Goal: Complete application form

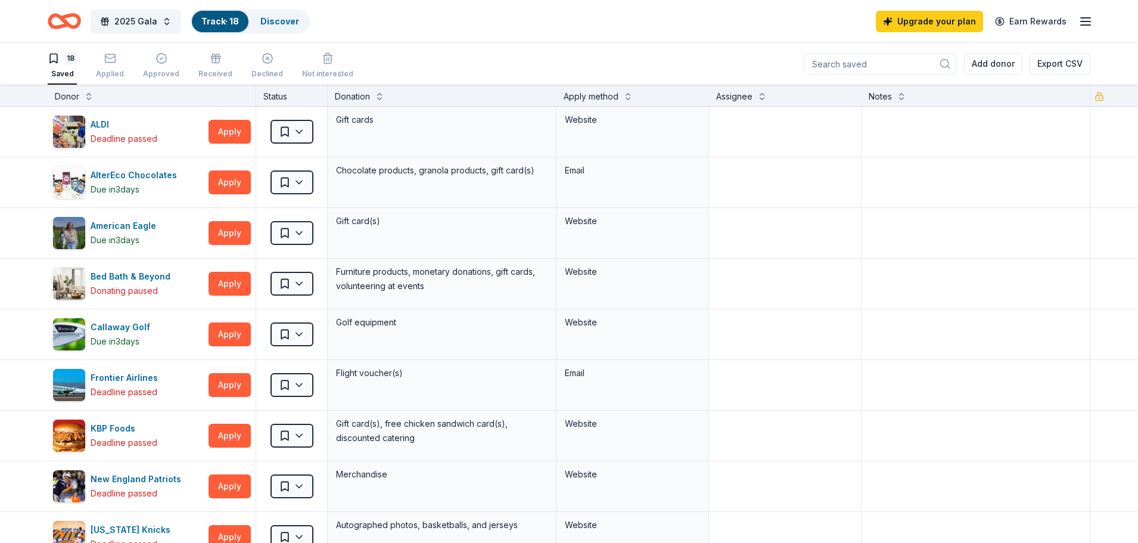
scroll to position [401, 0]
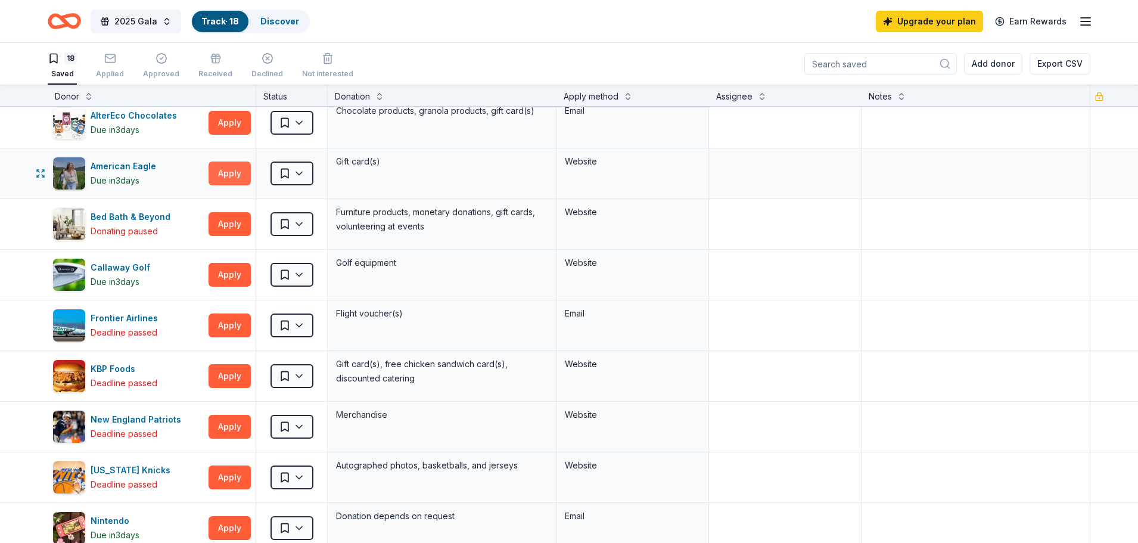
click at [231, 175] on button "Apply" at bounding box center [229, 173] width 42 height 24
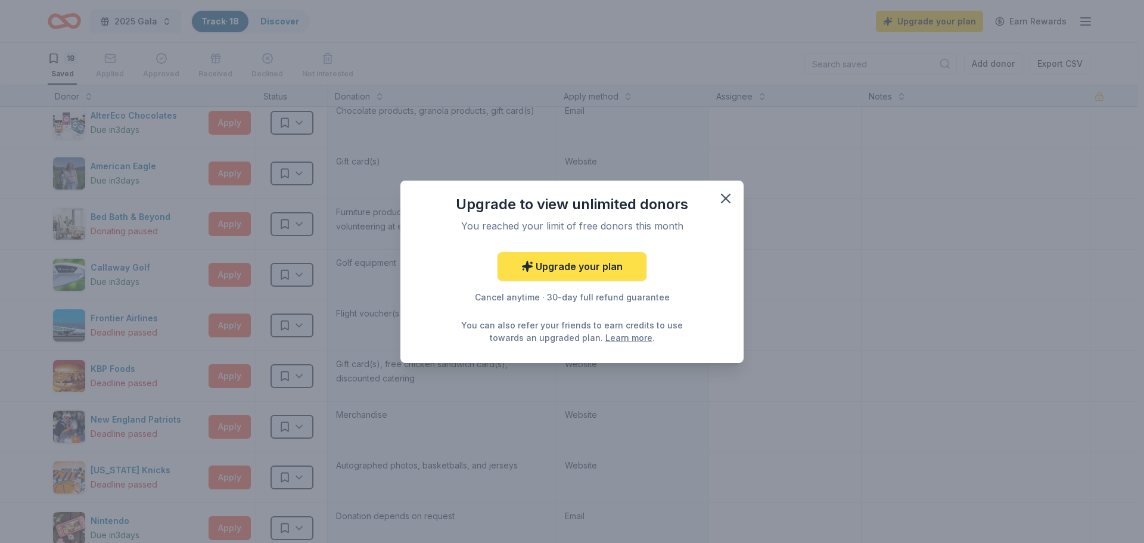
click at [604, 268] on link "Upgrade your plan" at bounding box center [571, 266] width 149 height 29
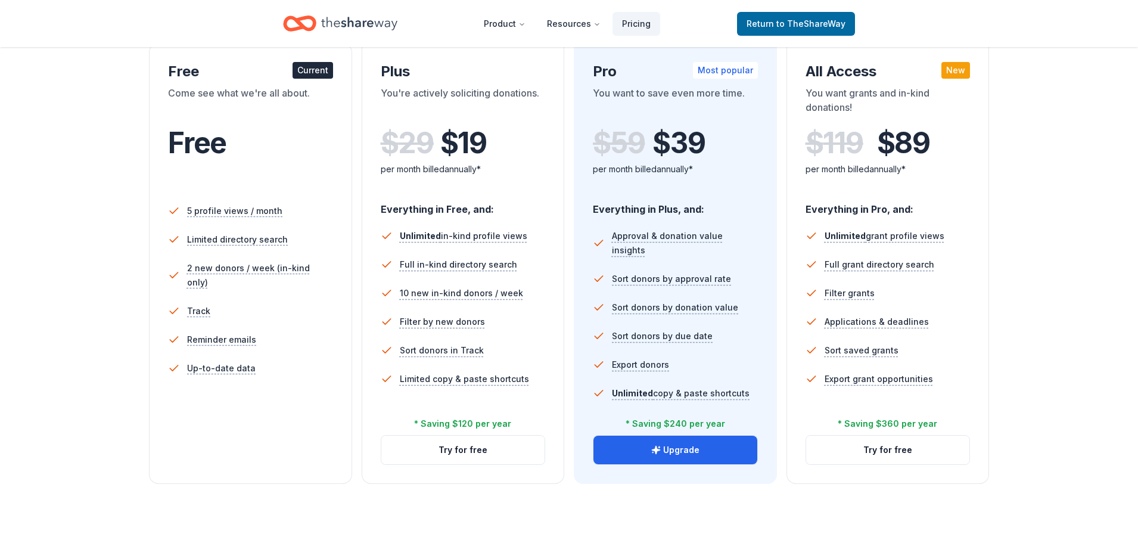
scroll to position [298, 0]
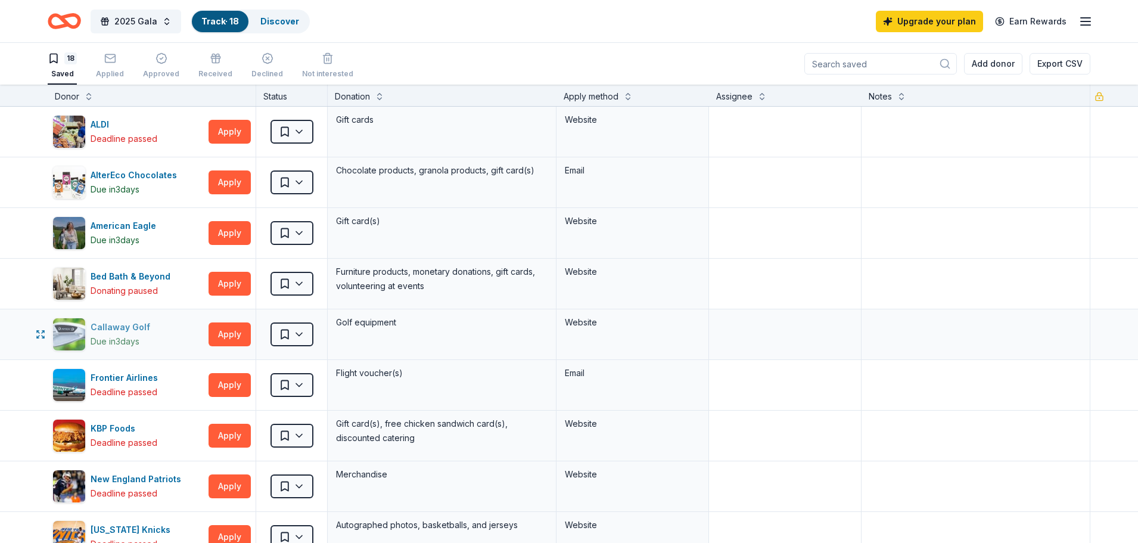
drag, startPoint x: 171, startPoint y: 338, endPoint x: 147, endPoint y: 326, distance: 27.2
click at [147, 326] on div "Callaway Golf Due in 3 days" at bounding box center [127, 333] width 151 height 33
drag, startPoint x: 168, startPoint y: 329, endPoint x: 953, endPoint y: 4, distance: 849.9
click at [908, 44] on div "2025 Gala Track · 18 Discover Upgrade your plan Earn Rewards 18 Saved Applied A…" at bounding box center [569, 271] width 1138 height 543
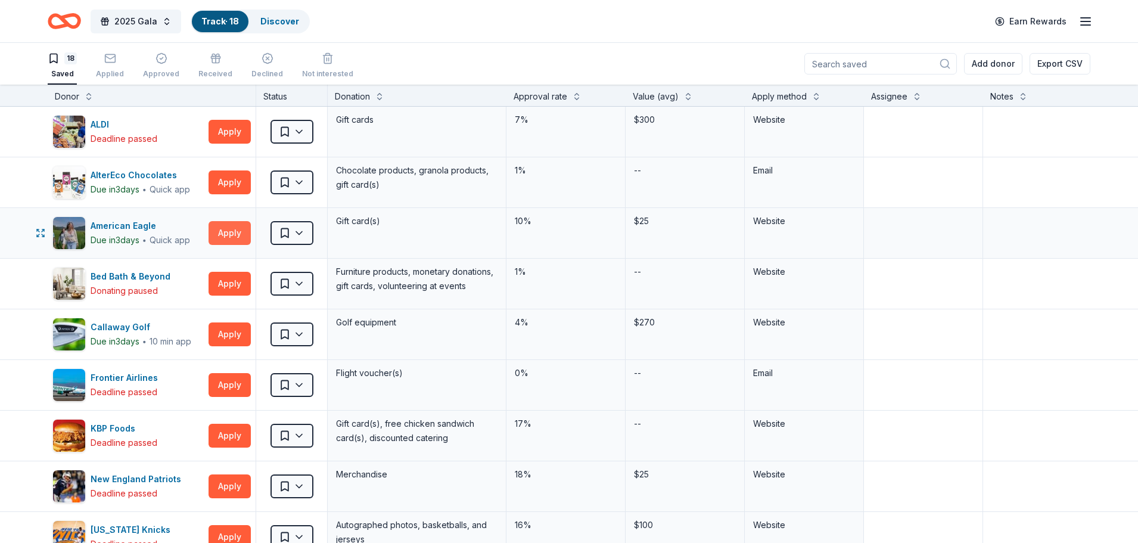
click at [225, 233] on button "Apply" at bounding box center [229, 233] width 42 height 24
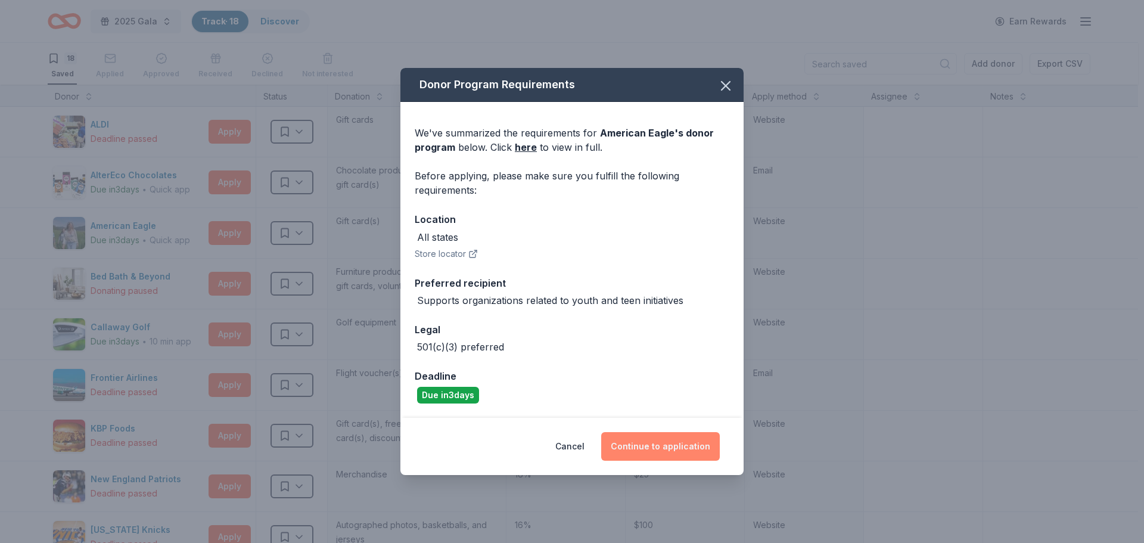
click at [683, 433] on button "Continue to application" at bounding box center [660, 446] width 119 height 29
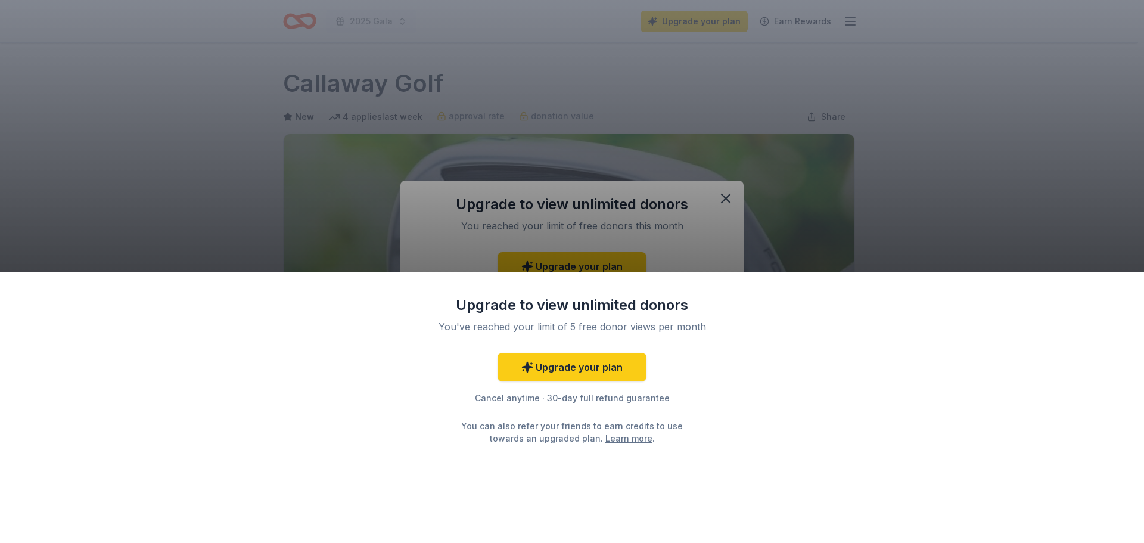
click at [725, 193] on div "Upgrade to view unlimited donors You've reached your limit of 5 free donor view…" at bounding box center [572, 271] width 1144 height 543
click at [907, 178] on div "Upgrade to view unlimited donors You've reached your limit of 5 free donor view…" at bounding box center [572, 271] width 1144 height 543
click at [582, 361] on link "Upgrade your plan" at bounding box center [571, 367] width 149 height 29
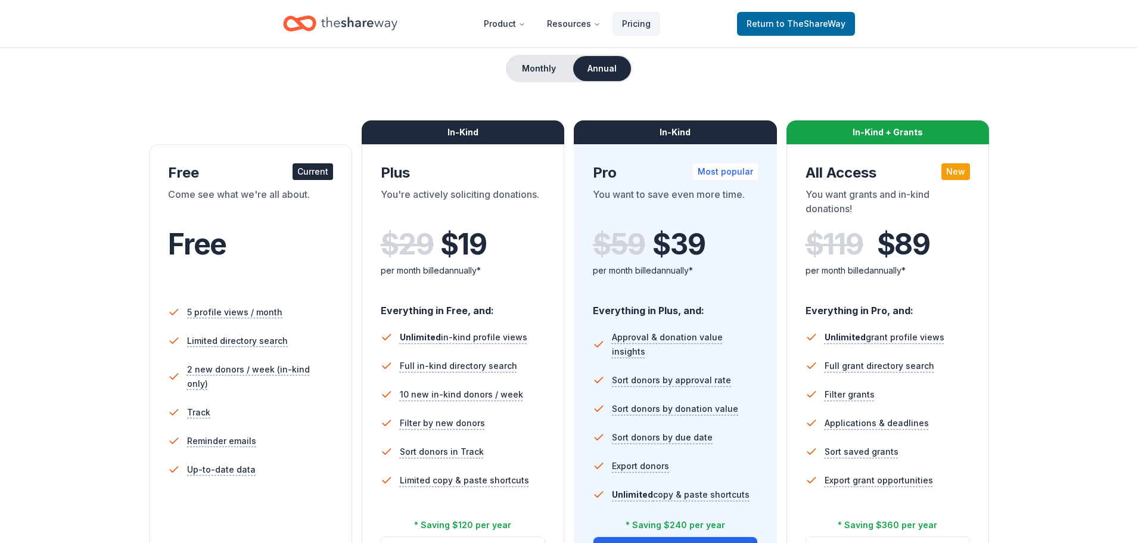
scroll to position [60, 0]
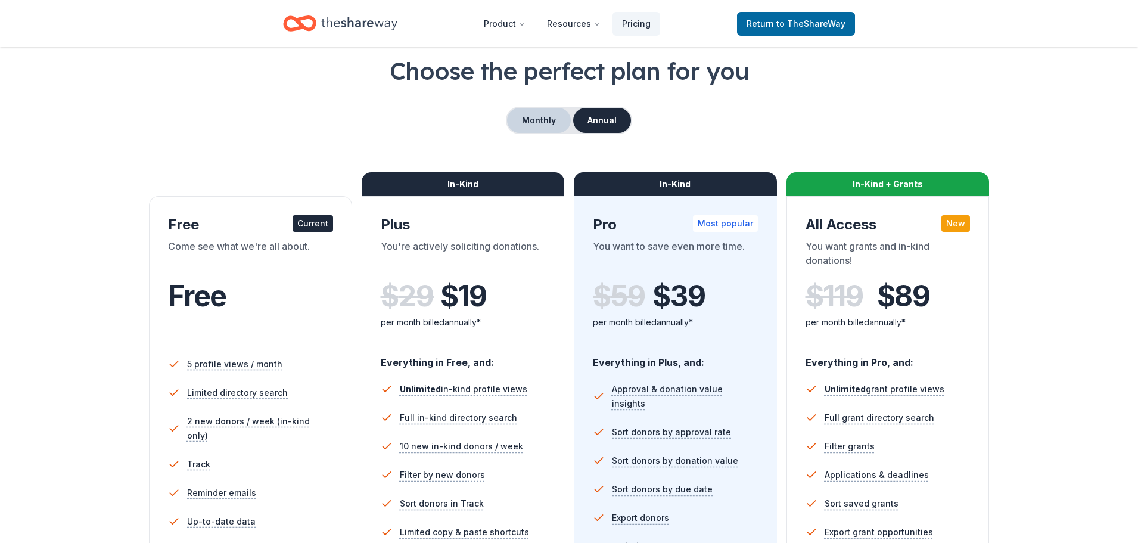
click at [553, 115] on button "Monthly" at bounding box center [539, 120] width 64 height 25
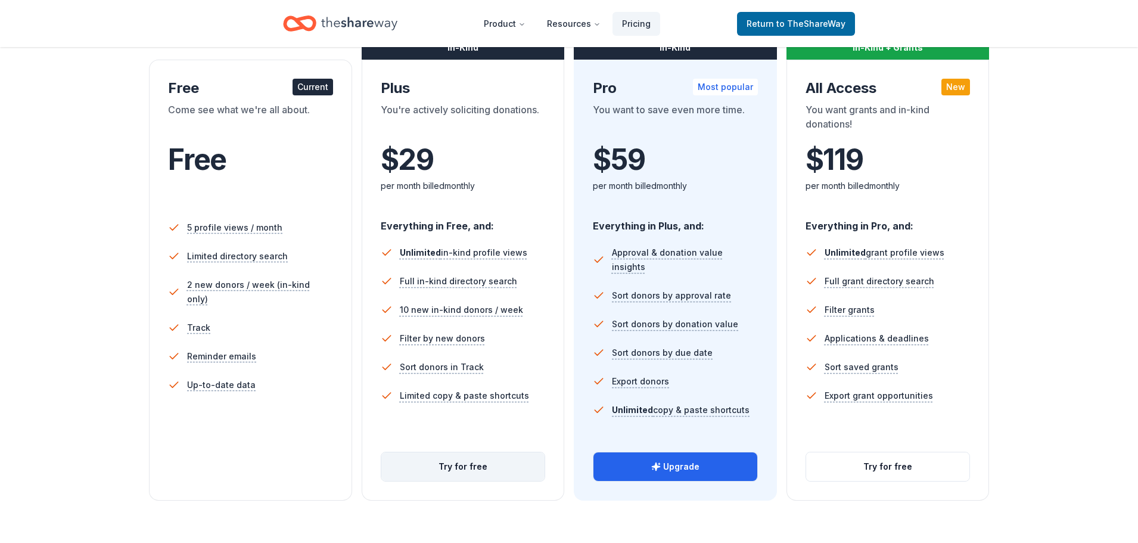
scroll to position [179, 0]
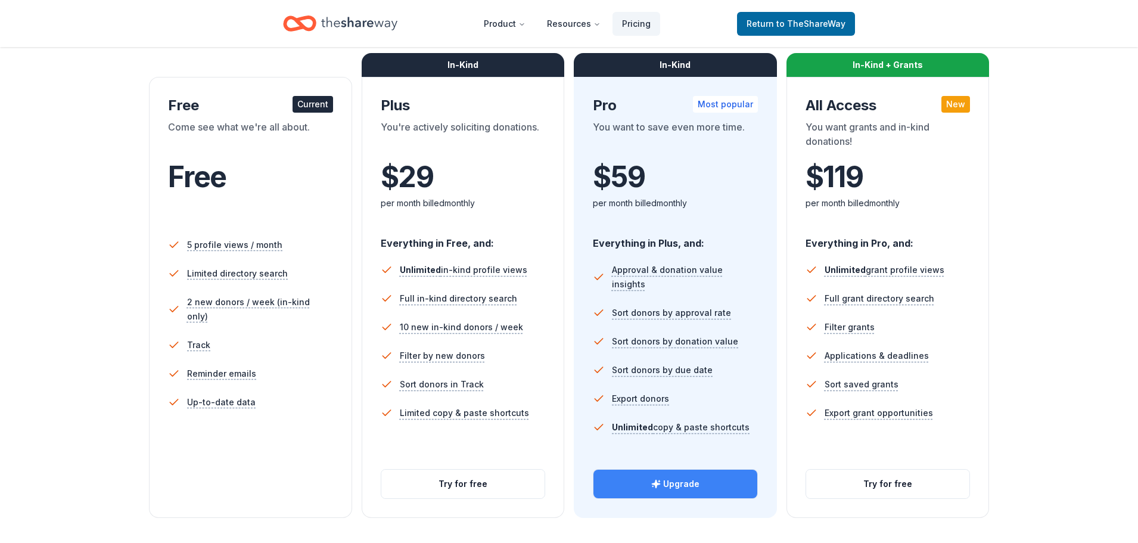
click at [712, 479] on button "Upgrade" at bounding box center [675, 483] width 164 height 29
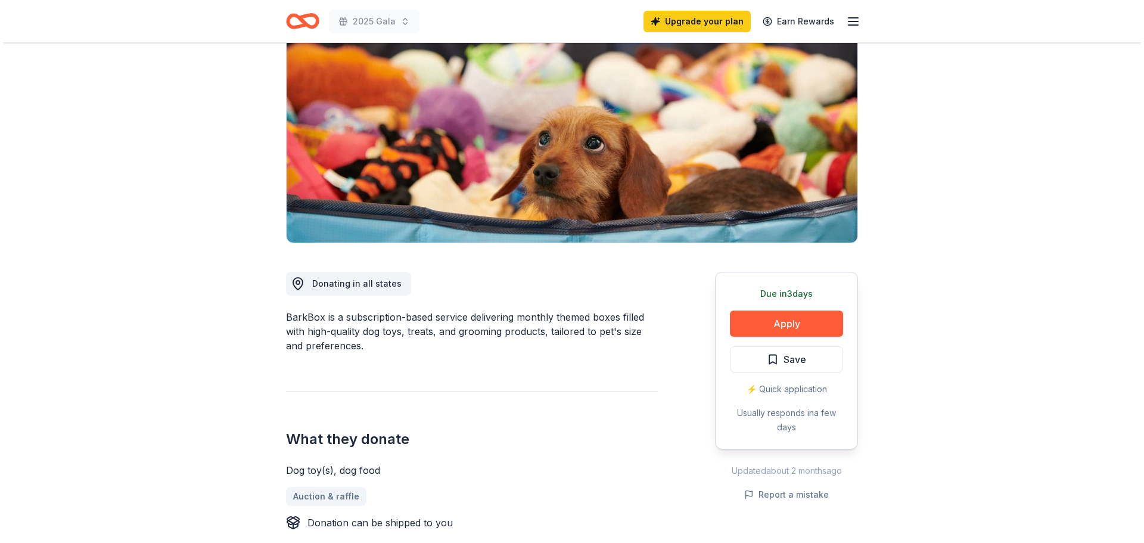
scroll to position [119, 0]
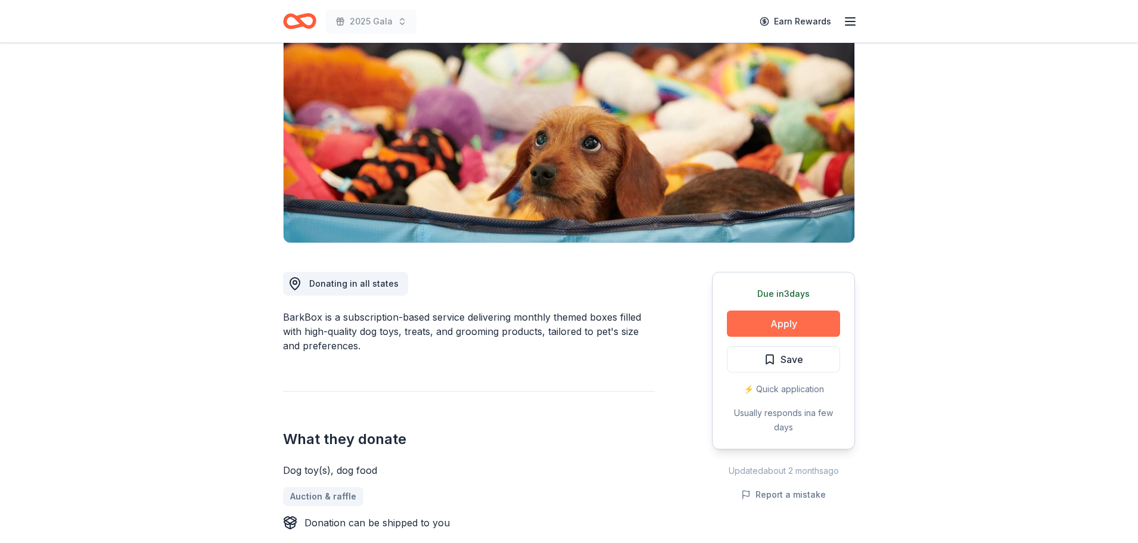
click at [833, 329] on button "Apply" at bounding box center [783, 323] width 113 height 26
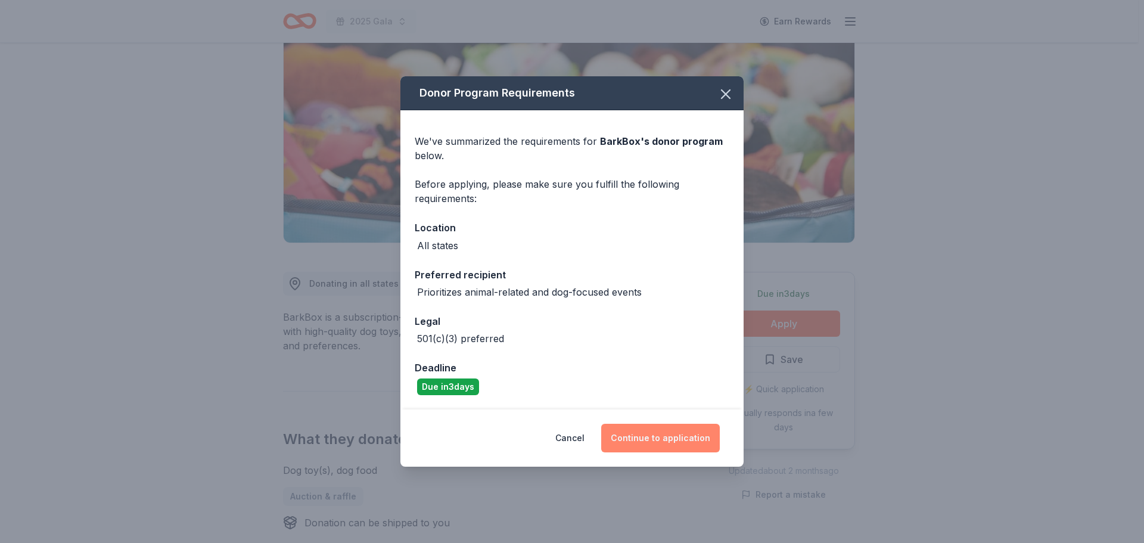
click at [696, 428] on button "Continue to application" at bounding box center [660, 437] width 119 height 29
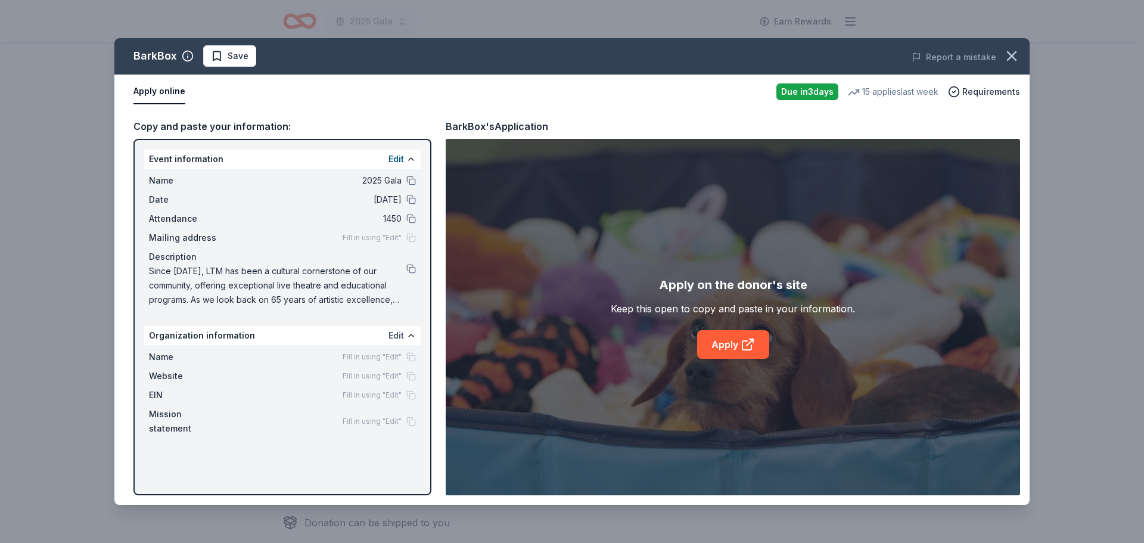
click at [401, 335] on button "Edit" at bounding box center [395, 335] width 15 height 14
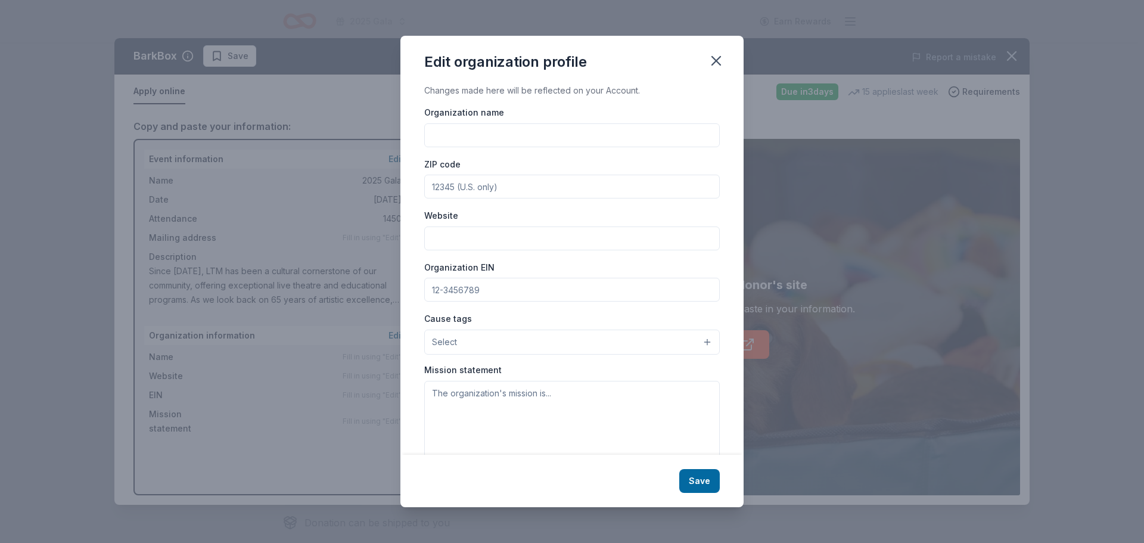
click at [509, 139] on input "Organization name" at bounding box center [571, 135] width 295 height 24
type input "The [GEOGRAPHIC_DATA]"
type input "06040"
type input "[DOMAIN_NAME]"
type input "23-7169063"
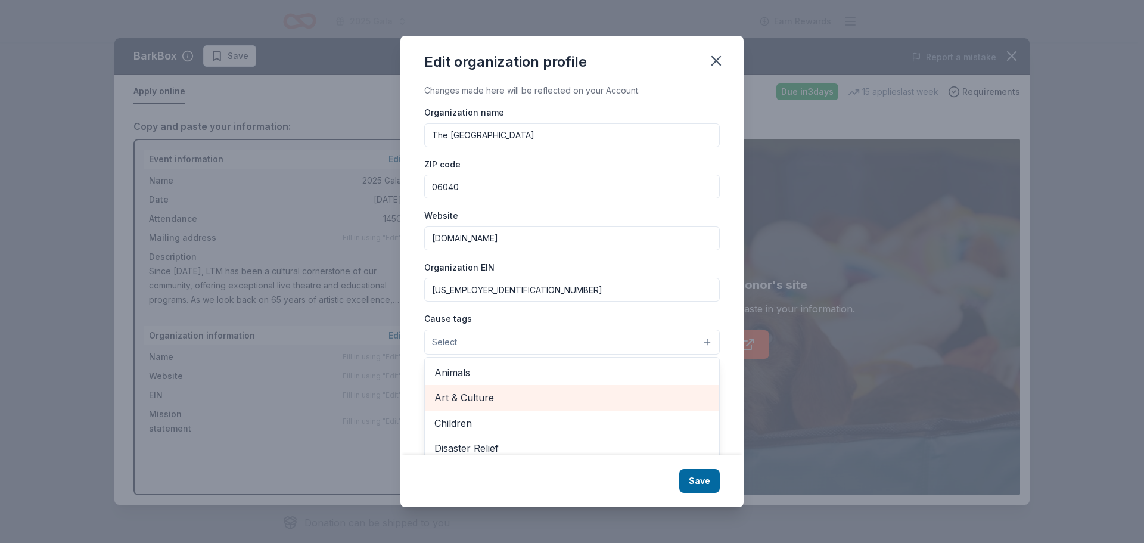
click at [505, 388] on div "Art & Culture" at bounding box center [572, 397] width 294 height 25
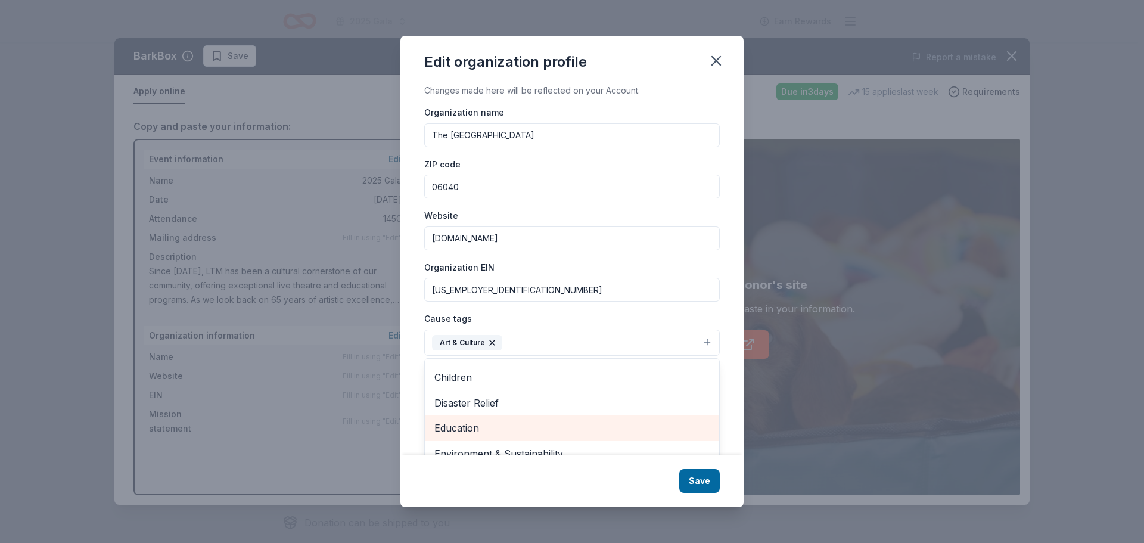
scroll to position [0, 0]
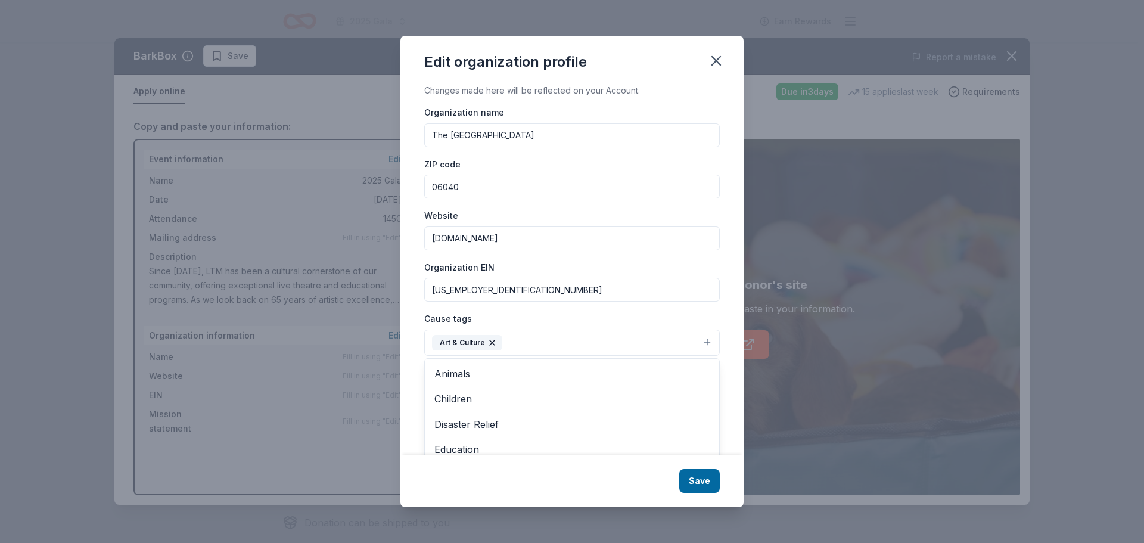
click at [559, 314] on div "Cause tags Art & Culture Animals Children Disaster Relief Education Environment…" at bounding box center [571, 333] width 295 height 45
click at [543, 347] on button "Art & Culture" at bounding box center [571, 342] width 295 height 26
click at [521, 392] on span "Children" at bounding box center [571, 398] width 275 height 15
click at [566, 308] on div "Organization name The Little Theatre of Manchester ZIP code 06040 Website www.c…" at bounding box center [571, 284] width 295 height 359
click at [513, 419] on textarea at bounding box center [571, 423] width 295 height 82
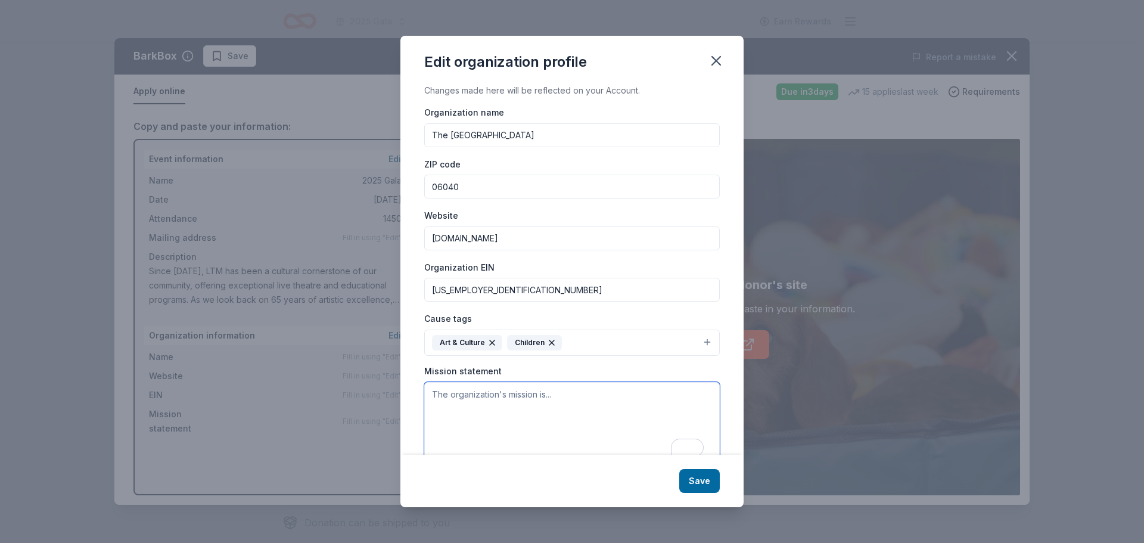
paste textarea "To foster interest in and appreciation of the performing arts; to present a wid…"
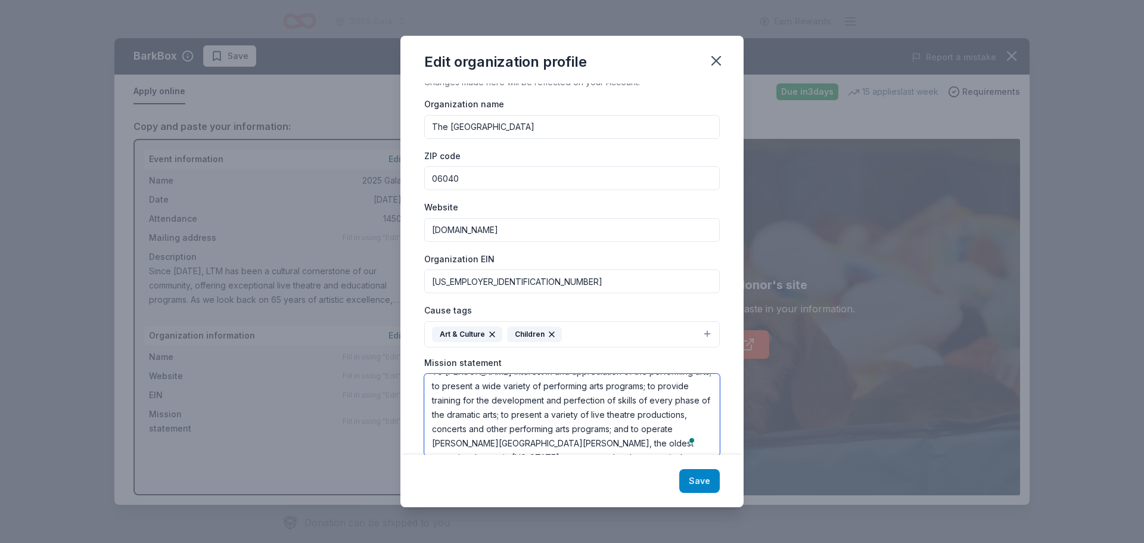
type textarea "To foster interest in and appreciation of the performing arts; to present a wid…"
click at [697, 484] on button "Save" at bounding box center [699, 481] width 41 height 24
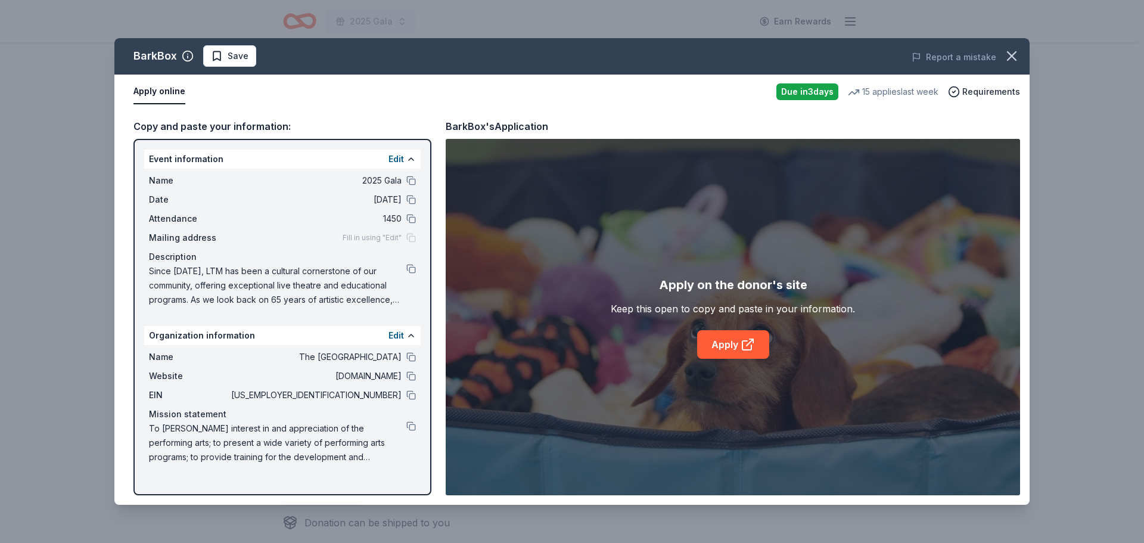
click at [413, 238] on div "Fill in using "Edit"" at bounding box center [378, 238] width 73 height 10
click at [372, 238] on span "Fill in using "Edit"" at bounding box center [371, 238] width 59 height 10
click at [391, 158] on button "Edit" at bounding box center [395, 159] width 15 height 14
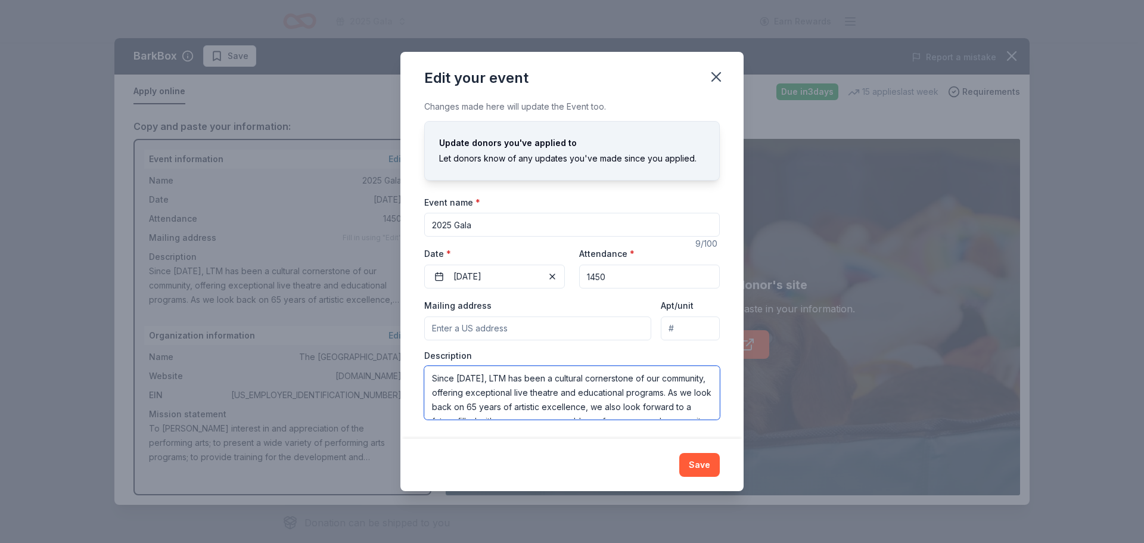
click at [562, 373] on textarea "Since 1960, LTM has been a cultural cornerstone of our community, offering exce…" at bounding box center [571, 393] width 295 height 54
paste textarea "All proceeds from this event will fund scholarships for our Rising Stars childr…"
type textarea "Since 1960, LTM has been a cultural cornerstone of our community, offering exce…"
drag, startPoint x: 633, startPoint y: 282, endPoint x: 482, endPoint y: 277, distance: 150.8
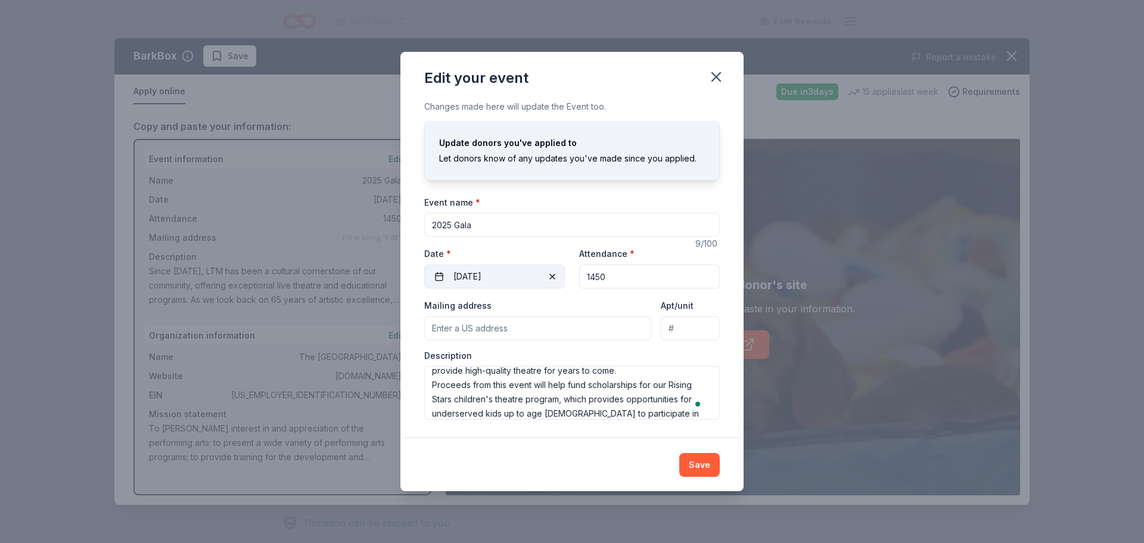
click at [482, 277] on div "Event website Attendance * 1450 Date * 10/18/2025" at bounding box center [571, 267] width 295 height 42
type input "144"
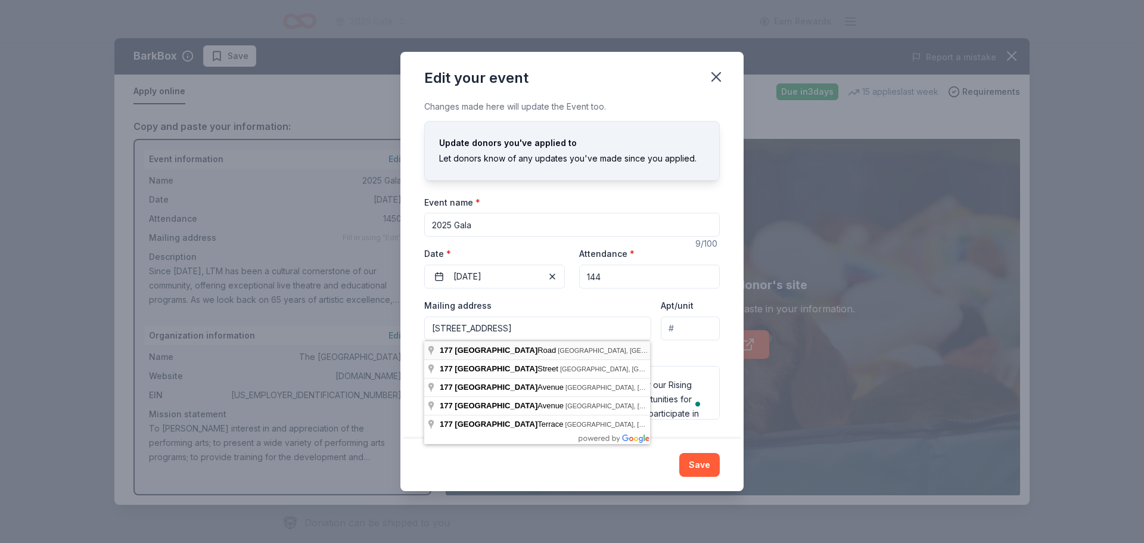
type input "177 Hartford Road, Manchester, CT, 06040"
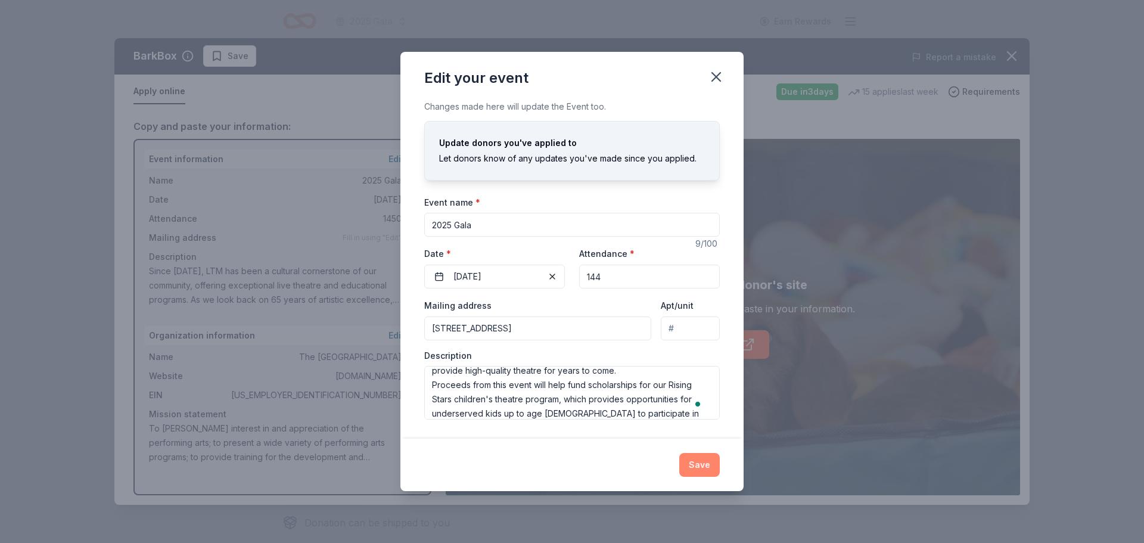
click at [699, 466] on button "Save" at bounding box center [699, 465] width 41 height 24
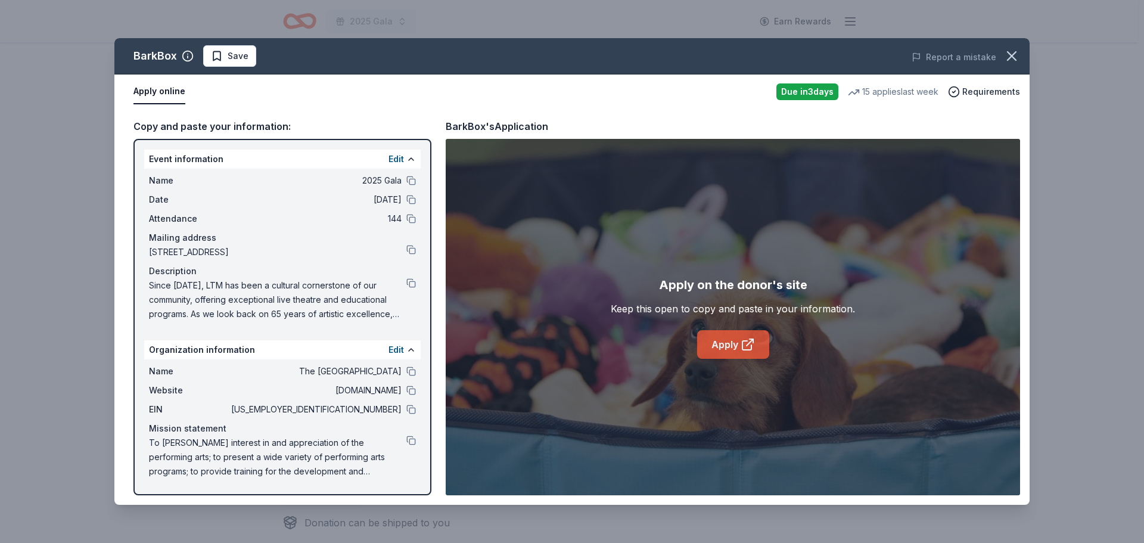
click at [717, 338] on link "Apply" at bounding box center [733, 344] width 72 height 29
click at [731, 344] on link "Apply" at bounding box center [733, 344] width 72 height 29
click at [1013, 46] on button "button" at bounding box center [1011, 56] width 26 height 26
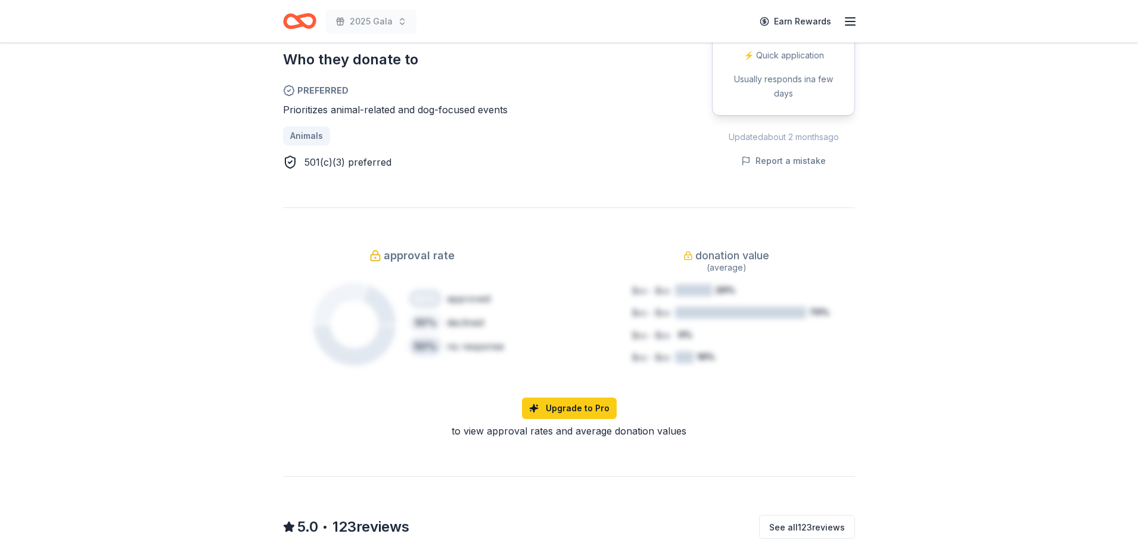
scroll to position [715, 0]
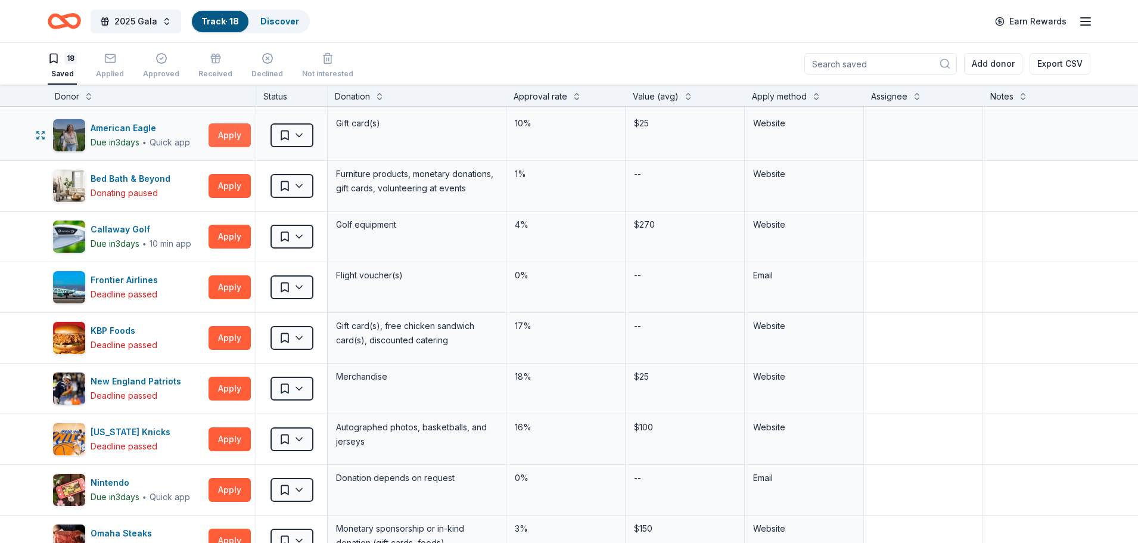
scroll to position [119, 0]
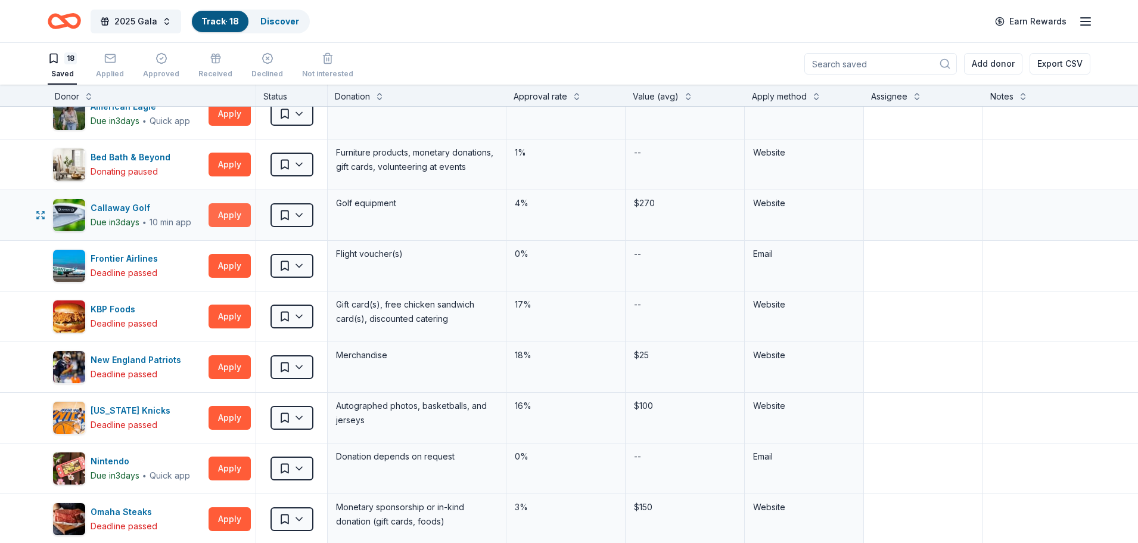
click at [232, 217] on button "Apply" at bounding box center [229, 215] width 42 height 24
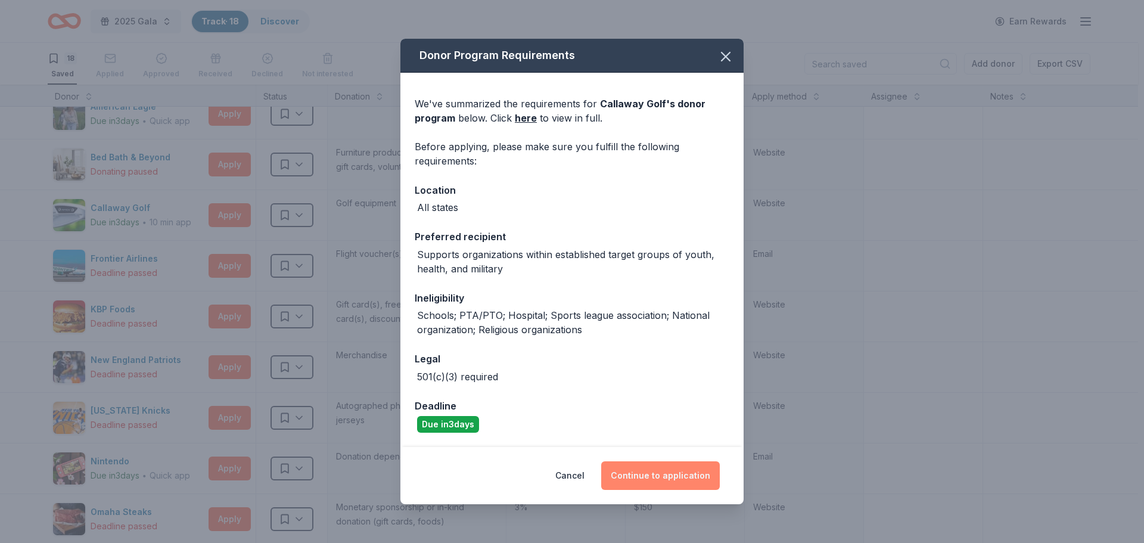
click at [660, 466] on button "Continue to application" at bounding box center [660, 475] width 119 height 29
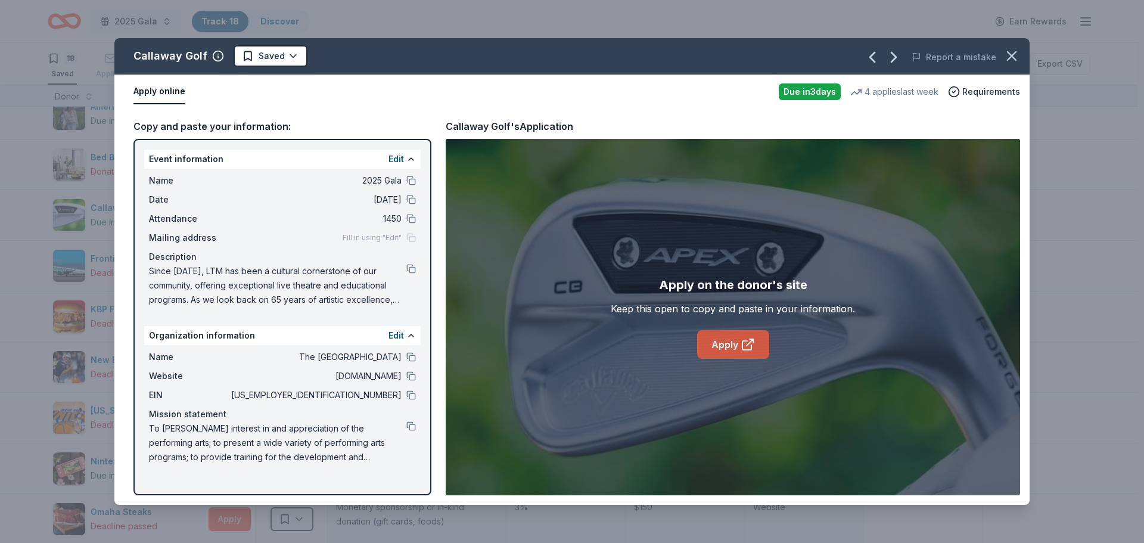
click at [734, 337] on link "Apply" at bounding box center [733, 344] width 72 height 29
click at [1008, 60] on icon "button" at bounding box center [1011, 56] width 8 height 8
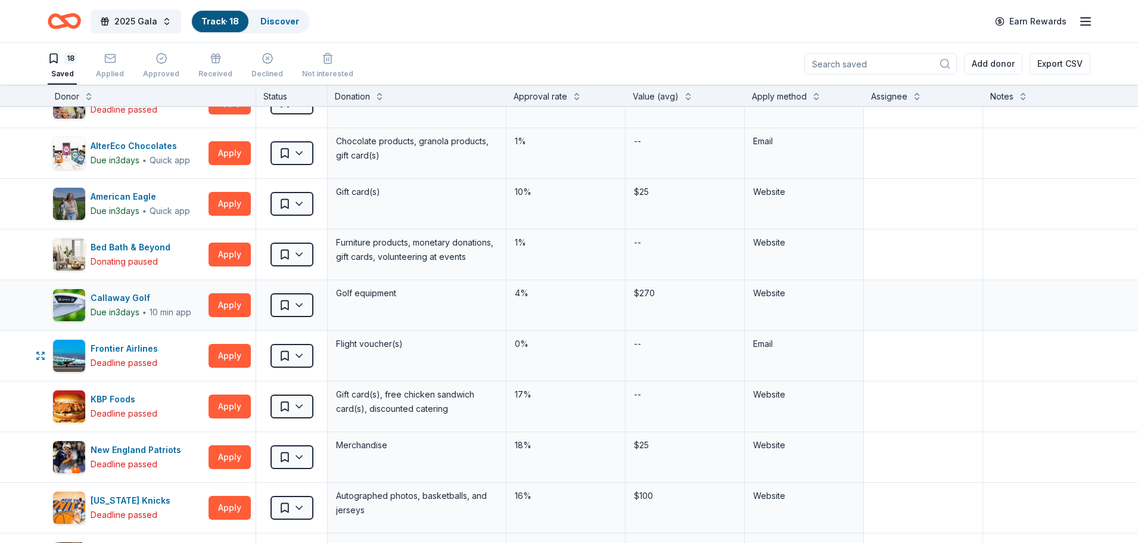
scroll to position [0, 0]
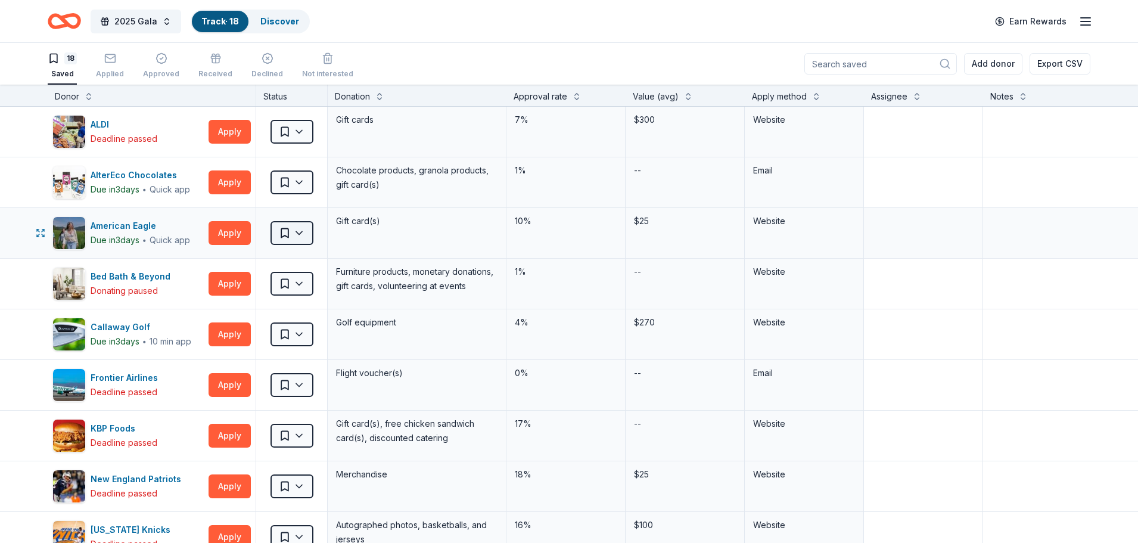
click at [304, 232] on html "2025 Gala Track · 18 Discover Earn Rewards 18 Saved Applied Approved Received D…" at bounding box center [569, 271] width 1138 height 543
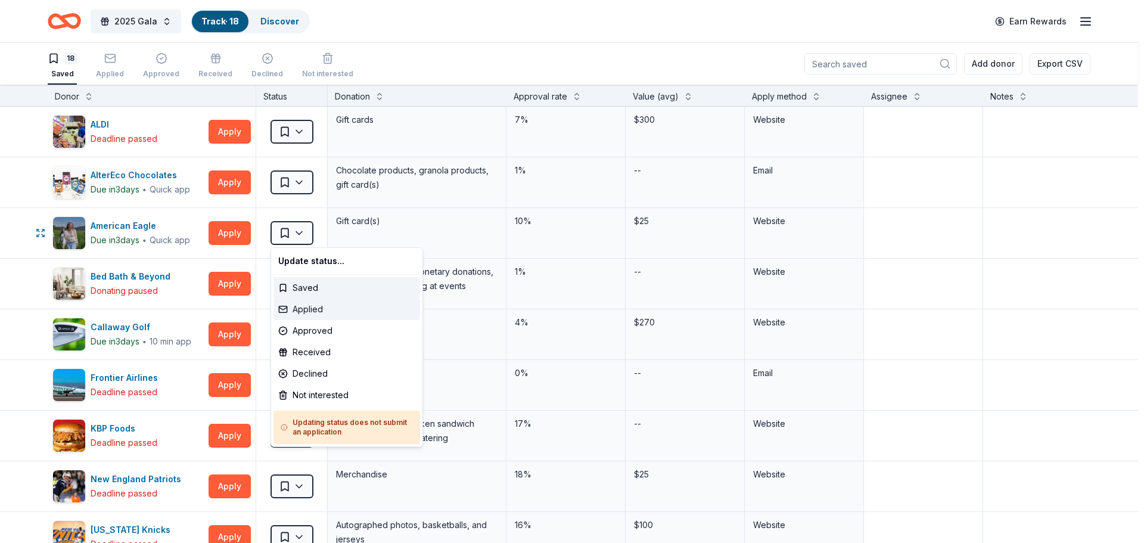
click at [322, 307] on div "Applied" at bounding box center [346, 308] width 147 height 21
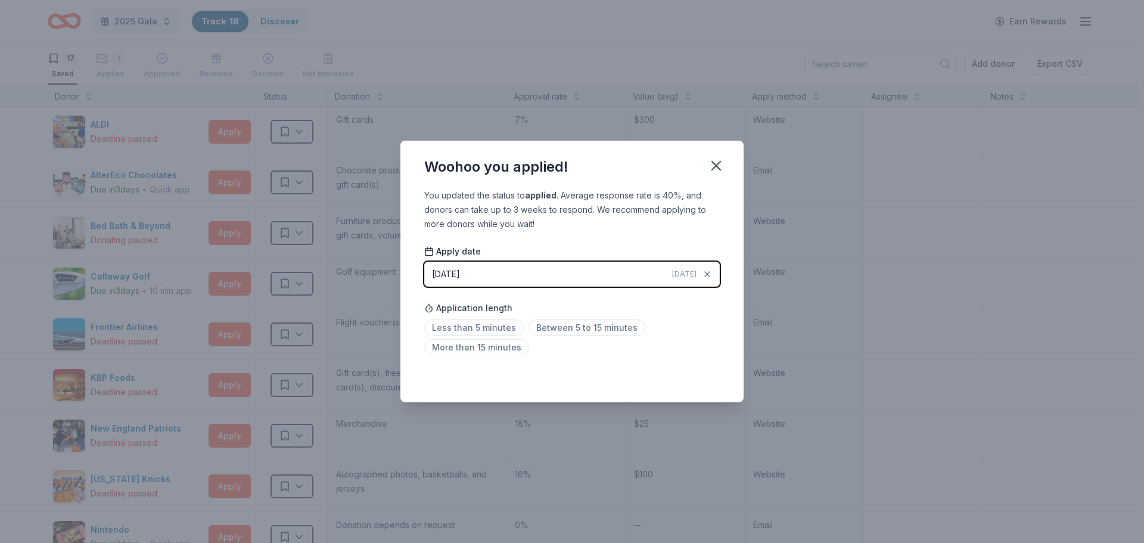
click at [708, 379] on div "Saved" at bounding box center [571, 376] width 295 height 14
click at [722, 158] on icon "button" at bounding box center [716, 165] width 17 height 17
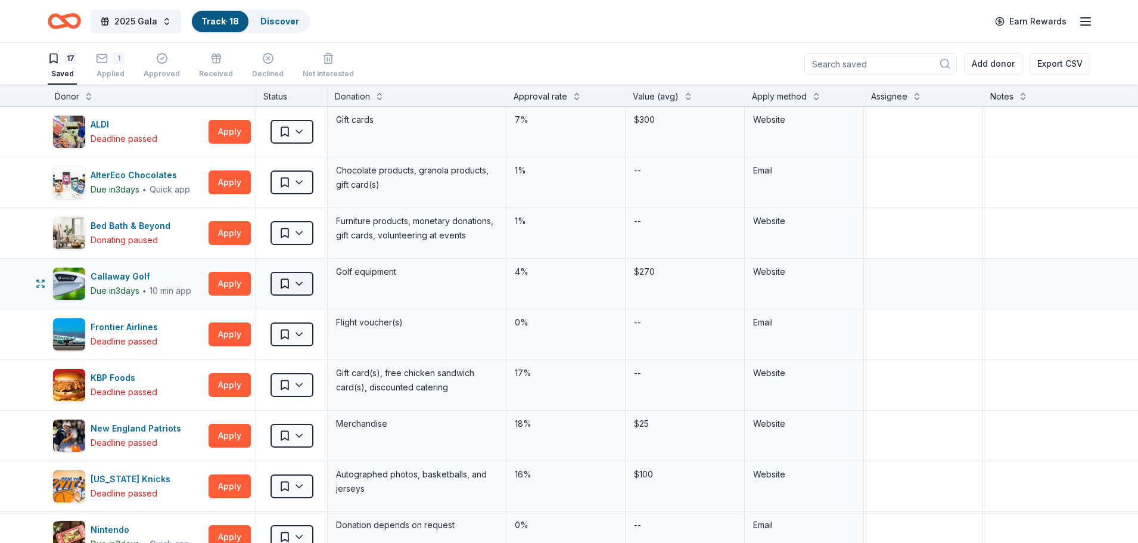
click at [307, 282] on html "2025 Gala Track · 18 Discover Earn Rewards 17 Saved 1 Applied Approved Received…" at bounding box center [569, 271] width 1138 height 543
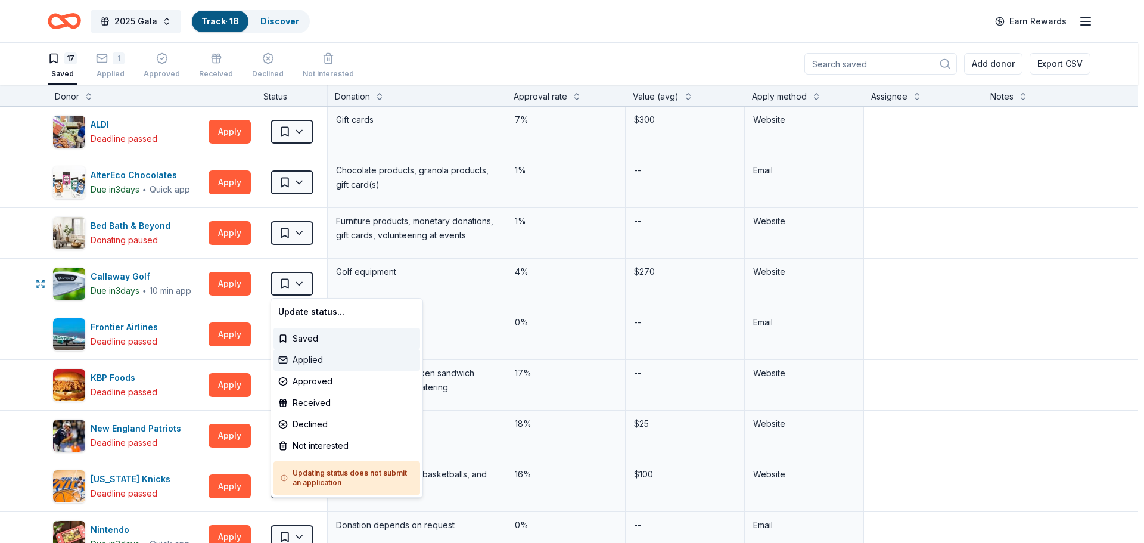
click at [315, 357] on div "Applied" at bounding box center [346, 359] width 147 height 21
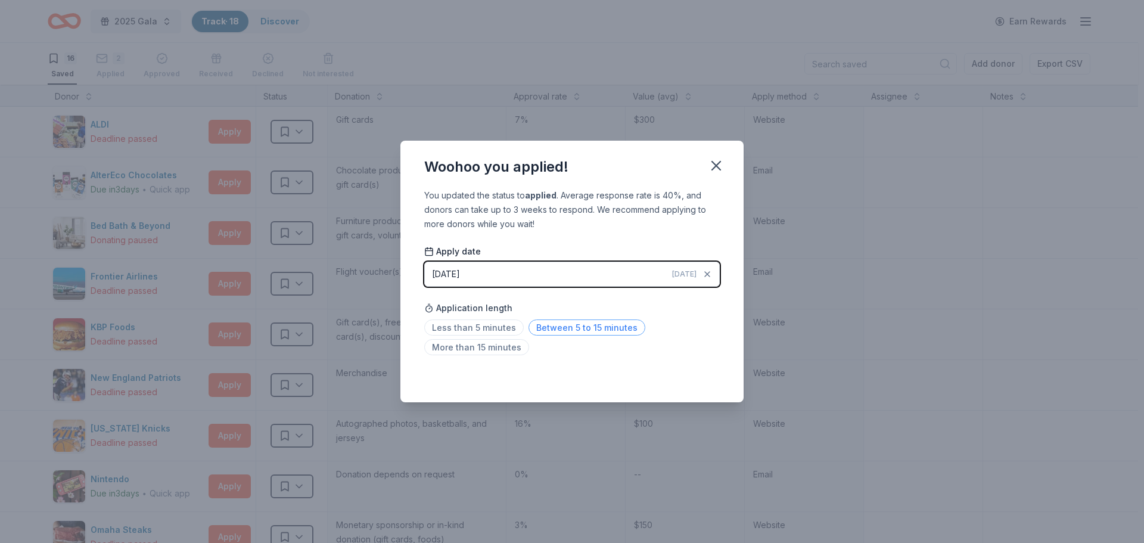
click at [555, 323] on span "Between 5 to 15 minutes" at bounding box center [586, 327] width 117 height 16
click at [719, 160] on icon "button" at bounding box center [716, 165] width 17 height 17
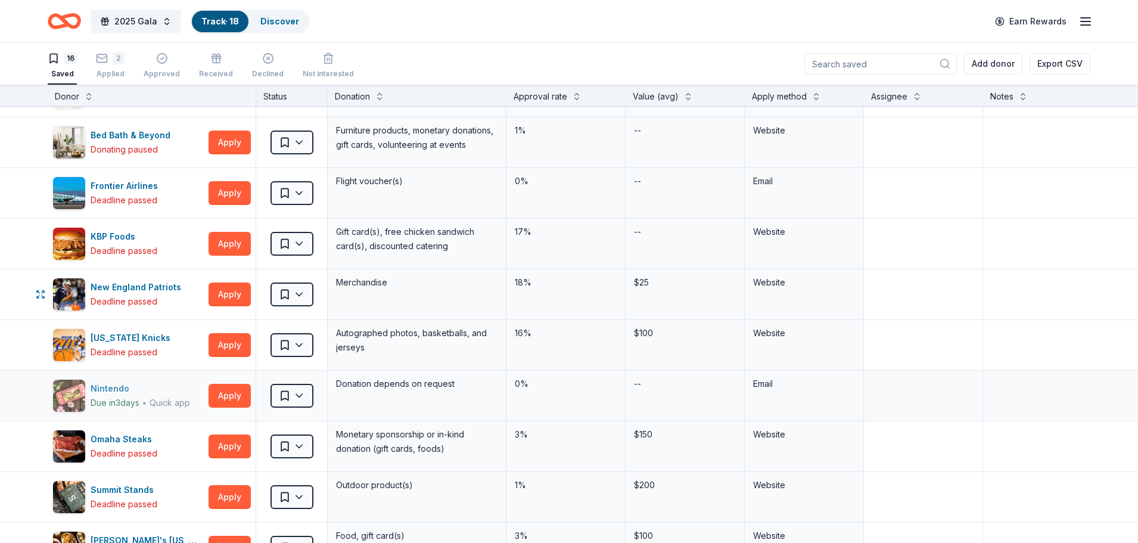
scroll to position [119, 0]
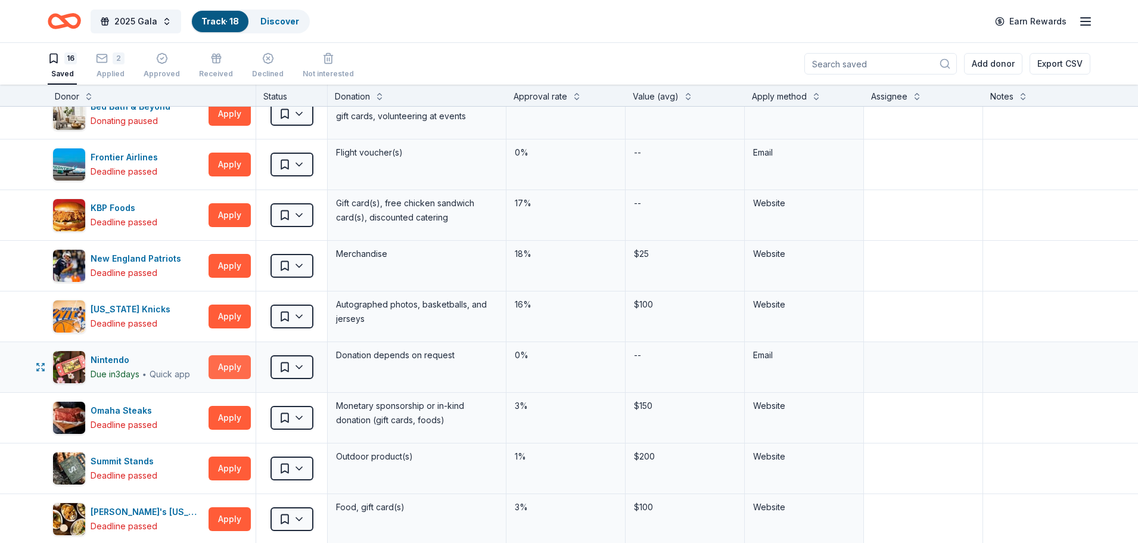
click at [239, 364] on button "Apply" at bounding box center [229, 367] width 42 height 24
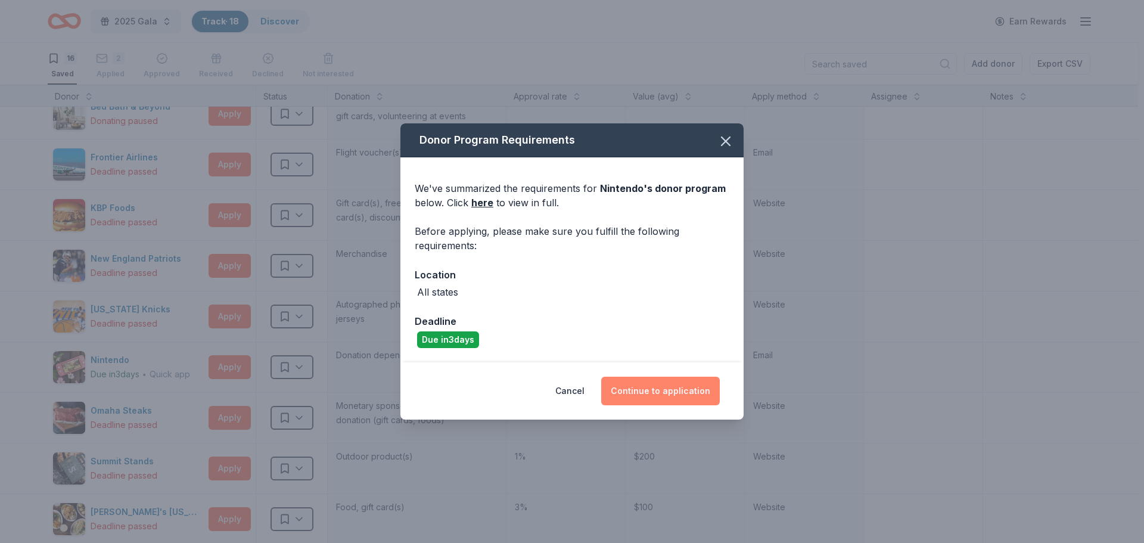
click at [648, 391] on button "Continue to application" at bounding box center [660, 390] width 119 height 29
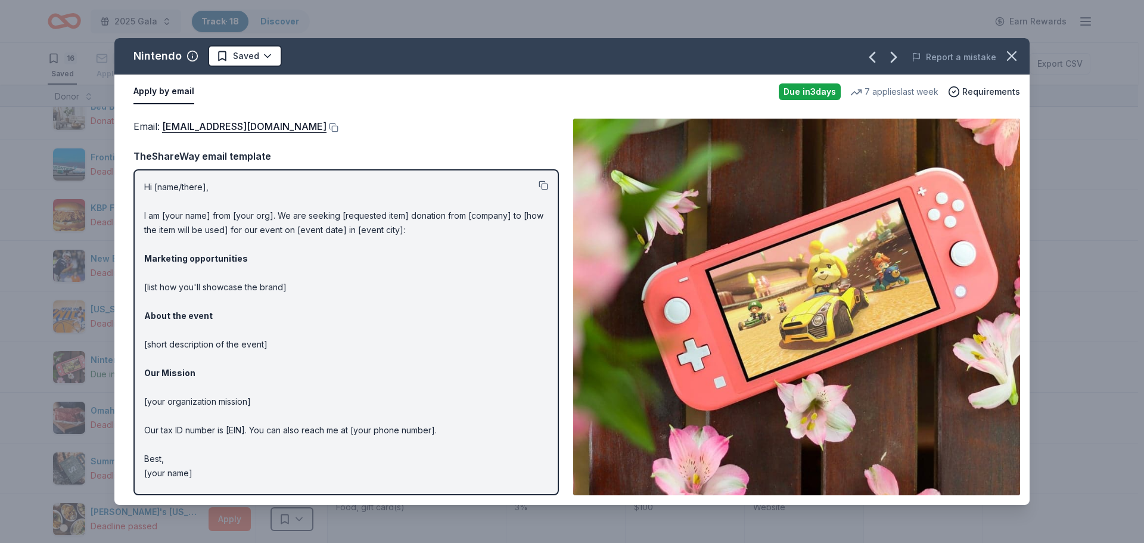
click at [545, 186] on button at bounding box center [543, 185] width 10 height 10
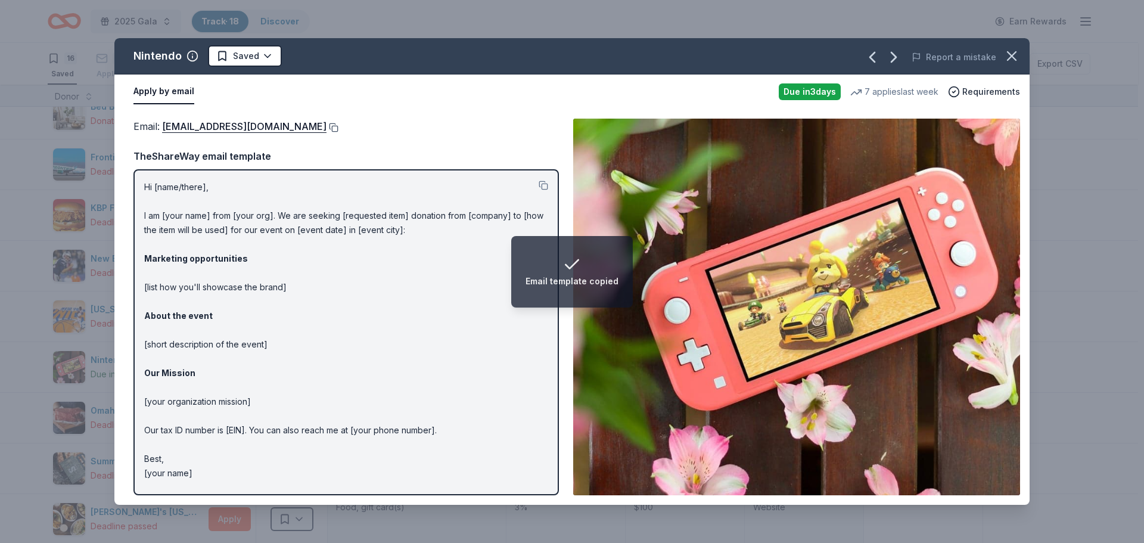
click at [338, 125] on button at bounding box center [332, 128] width 12 height 10
click at [165, 188] on p "Hi [name/there], I am [your name] from [your org]. We are seeking [requested it…" at bounding box center [346, 330] width 404 height 300
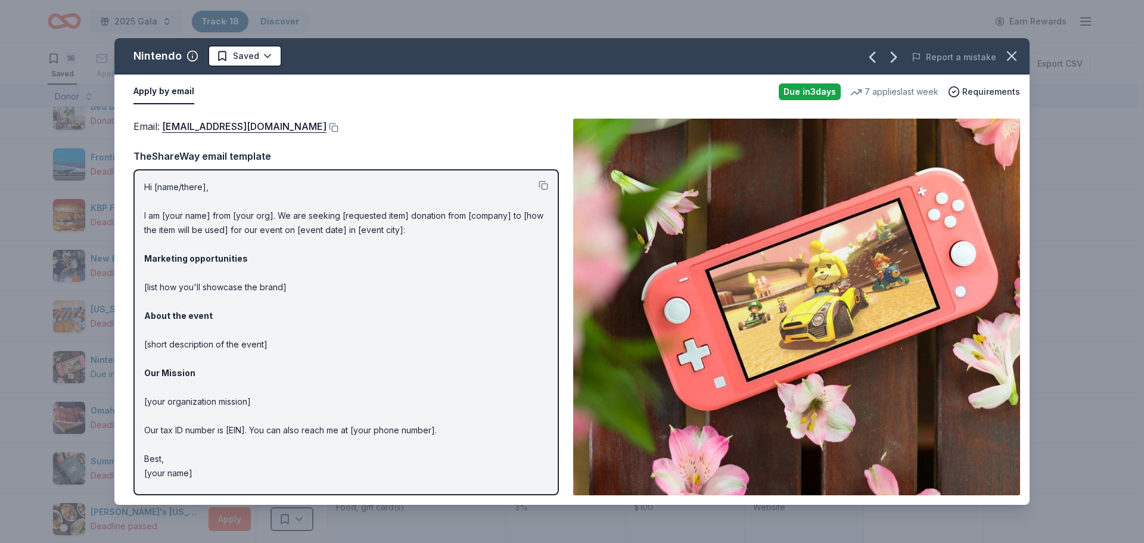
click at [220, 231] on p "Hi [name/there], I am [your name] from [your org]. We are seeking [requested it…" at bounding box center [346, 330] width 404 height 300
click at [222, 232] on p "Hi [name/there], I am [your name] from [your org]. We are seeking [requested it…" at bounding box center [346, 330] width 404 height 300
click at [540, 185] on button at bounding box center [543, 185] width 10 height 10
click at [1007, 49] on icon "button" at bounding box center [1011, 56] width 17 height 17
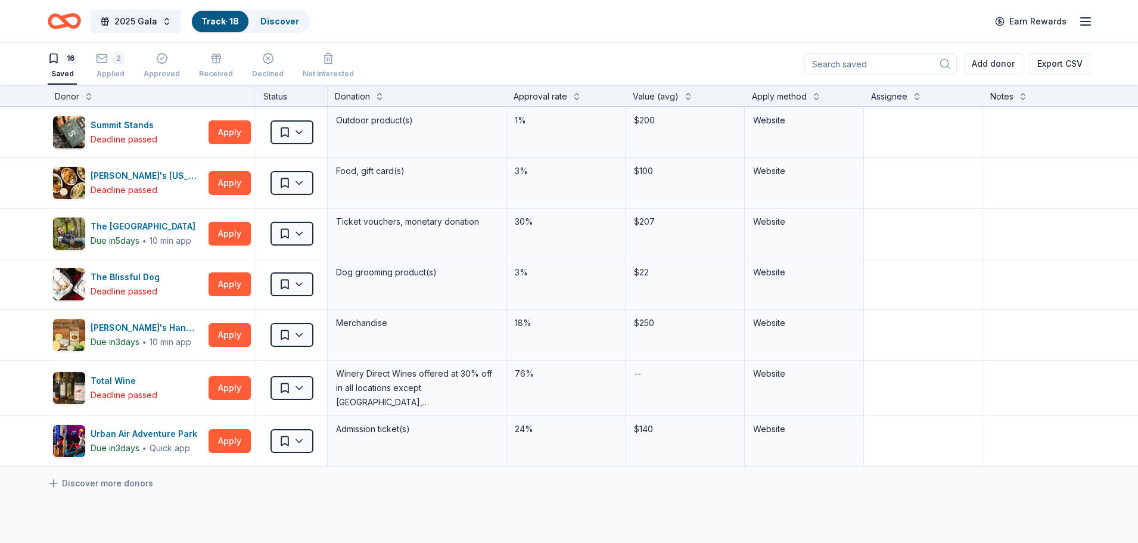
scroll to position [476, 0]
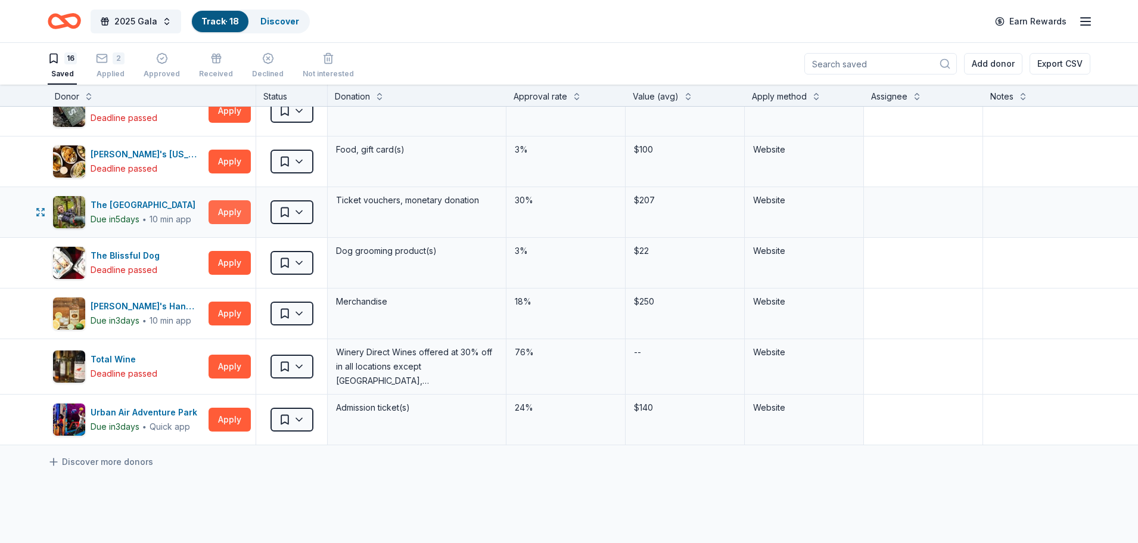
click at [238, 210] on button "Apply" at bounding box center [229, 212] width 42 height 24
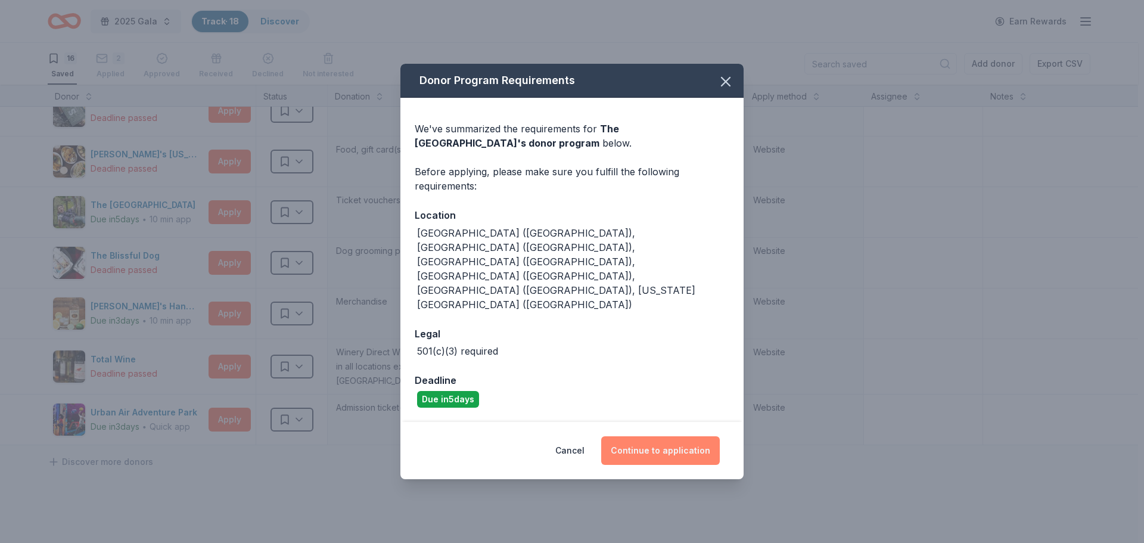
click at [671, 436] on button "Continue to application" at bounding box center [660, 450] width 119 height 29
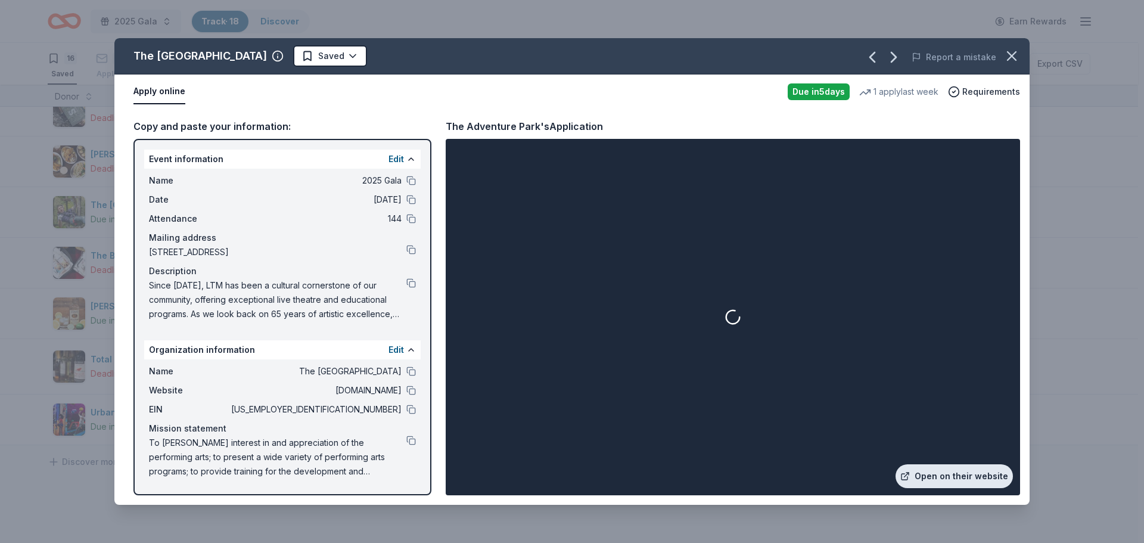
click at [956, 470] on link "Open on their website" at bounding box center [953, 476] width 117 height 24
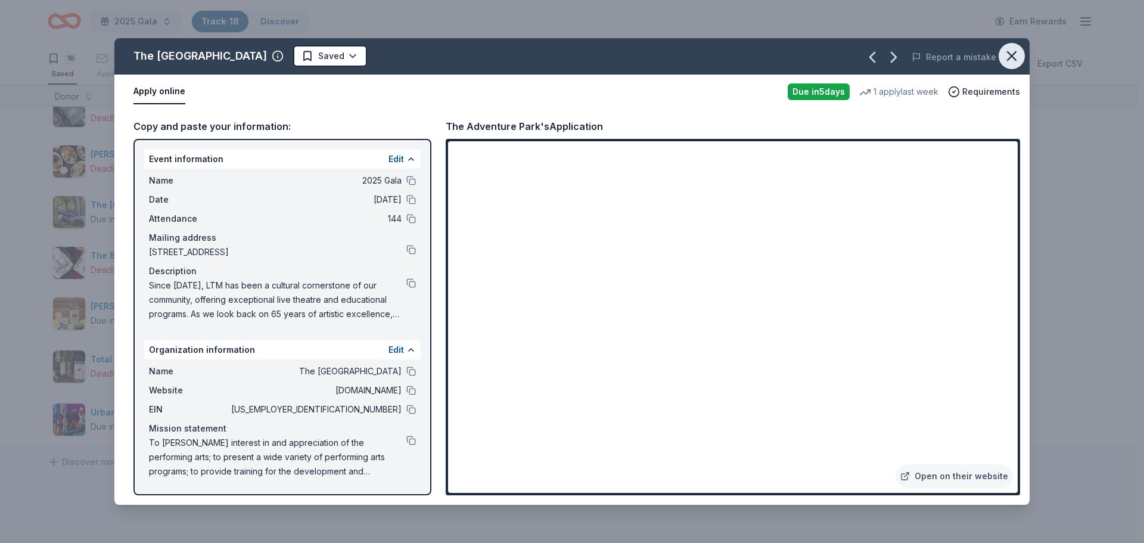
click at [1008, 55] on icon "button" at bounding box center [1011, 56] width 17 height 17
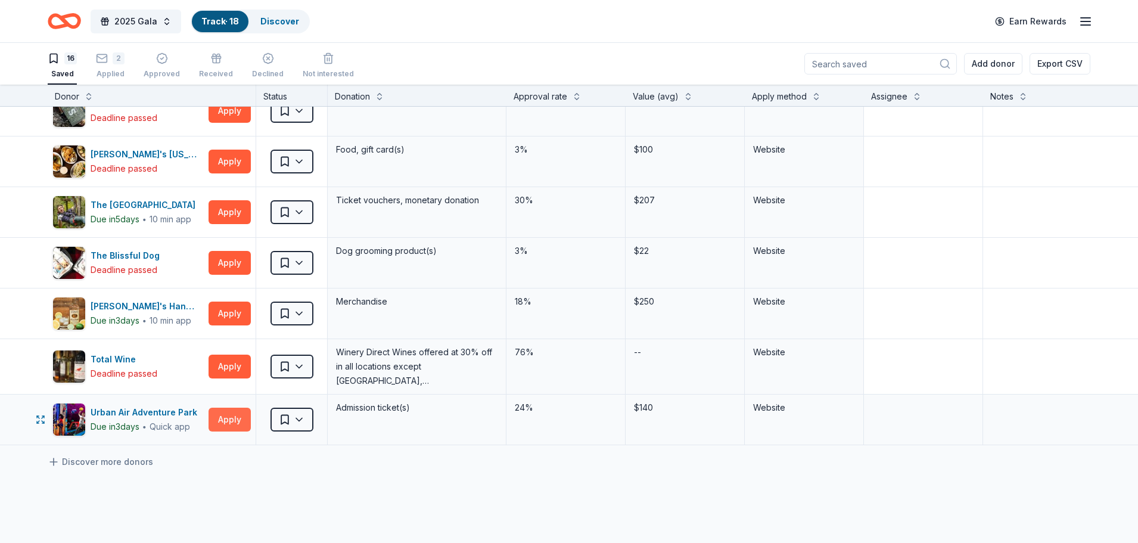
click at [233, 418] on button "Apply" at bounding box center [229, 419] width 42 height 24
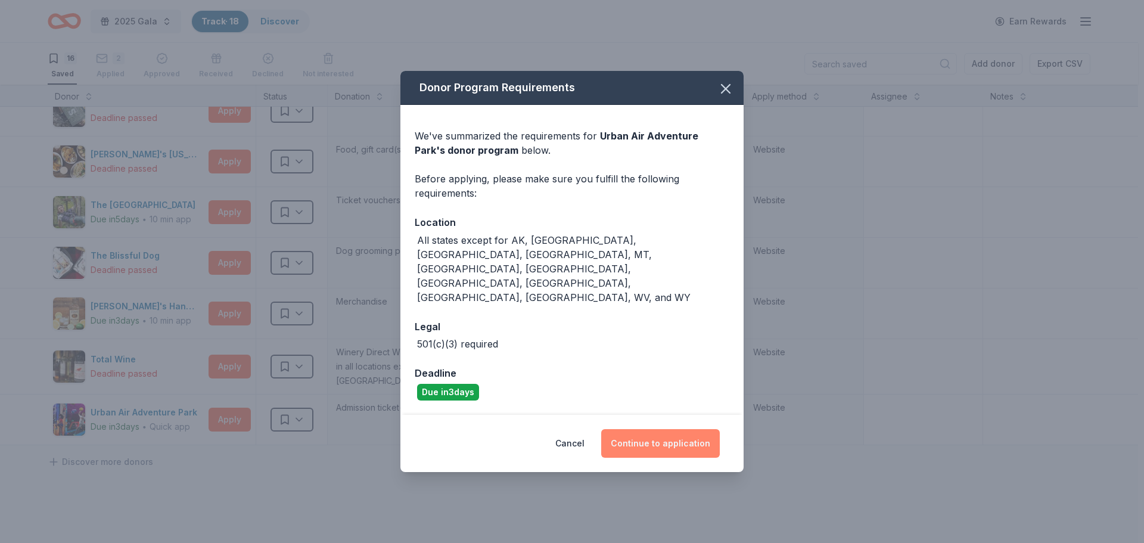
click at [713, 429] on button "Continue to application" at bounding box center [660, 443] width 119 height 29
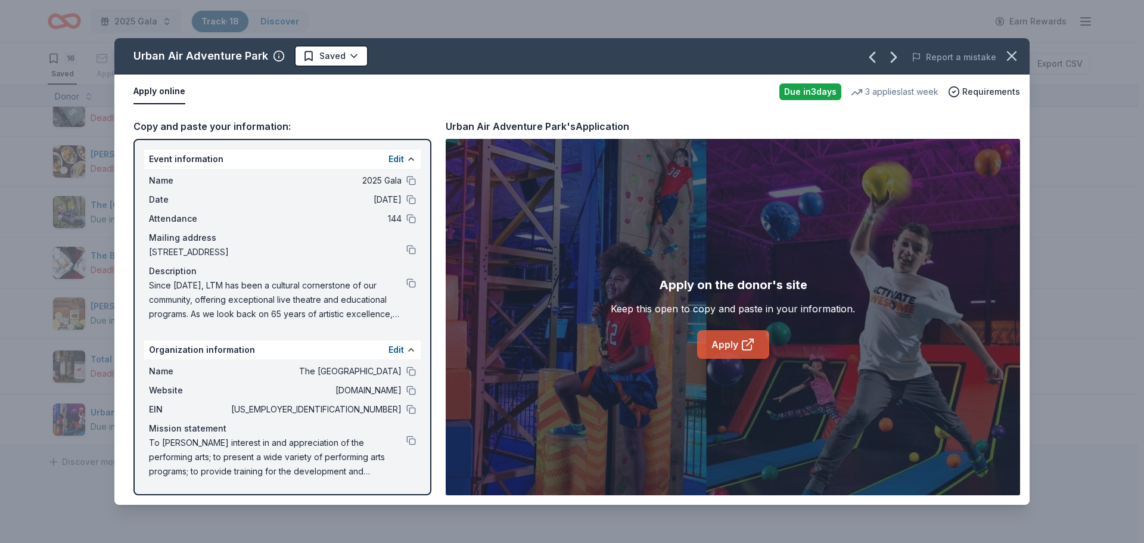
click at [738, 341] on link "Apply" at bounding box center [733, 344] width 72 height 29
click at [1019, 49] on icon "button" at bounding box center [1011, 56] width 17 height 17
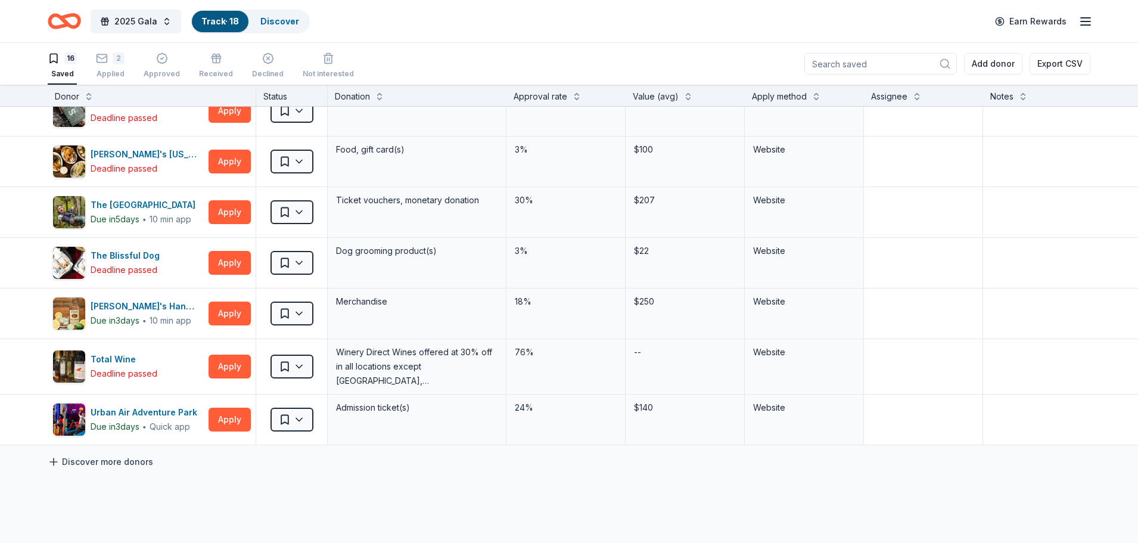
click at [123, 462] on link "Discover more donors" at bounding box center [100, 461] width 105 height 14
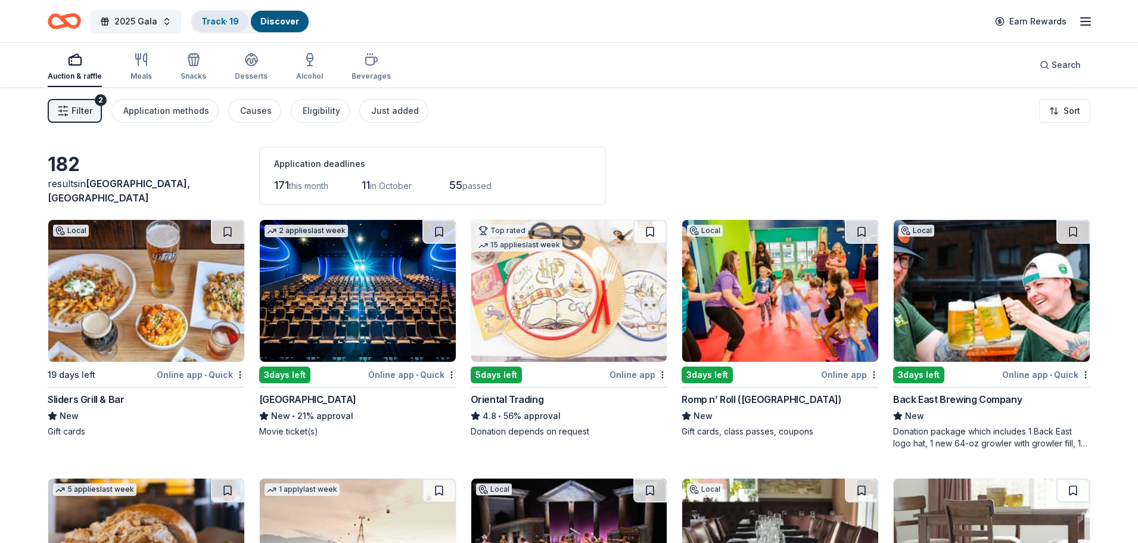
click at [221, 20] on link "Track · 19" at bounding box center [220, 21] width 38 height 10
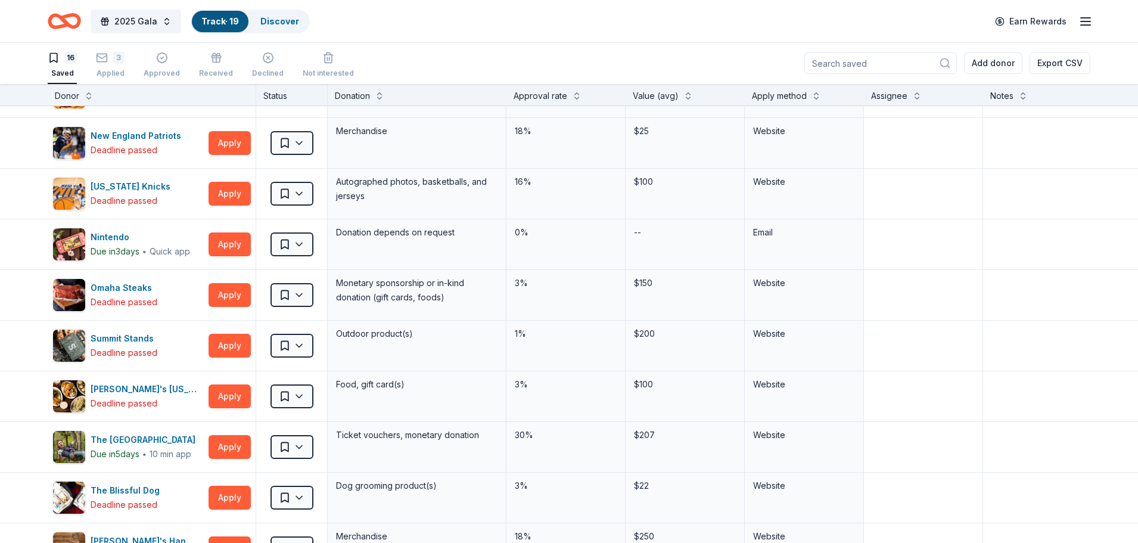
scroll to position [611, 0]
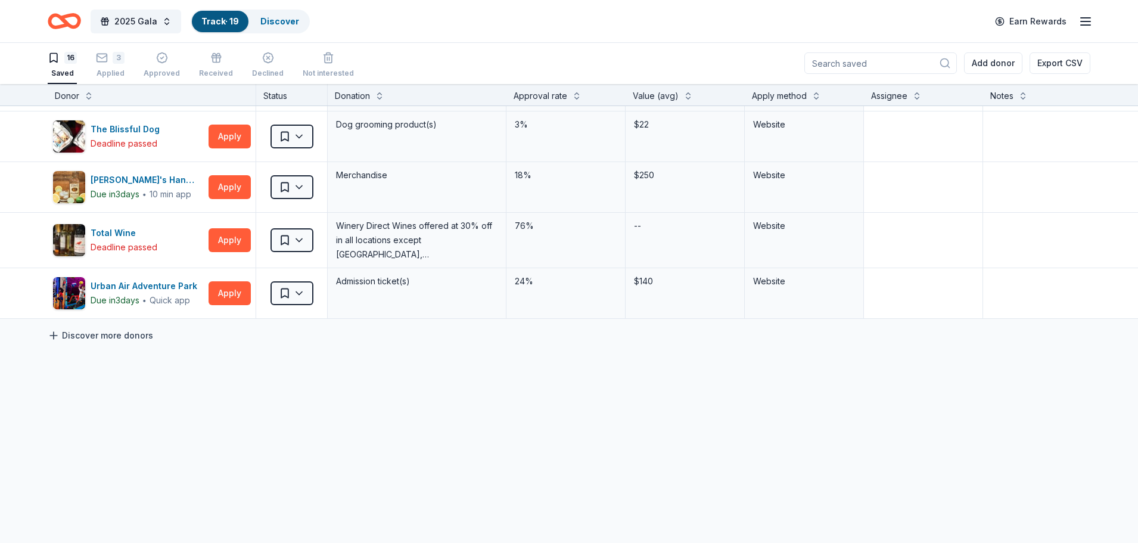
click at [110, 328] on link "Discover more donors" at bounding box center [100, 335] width 105 height 14
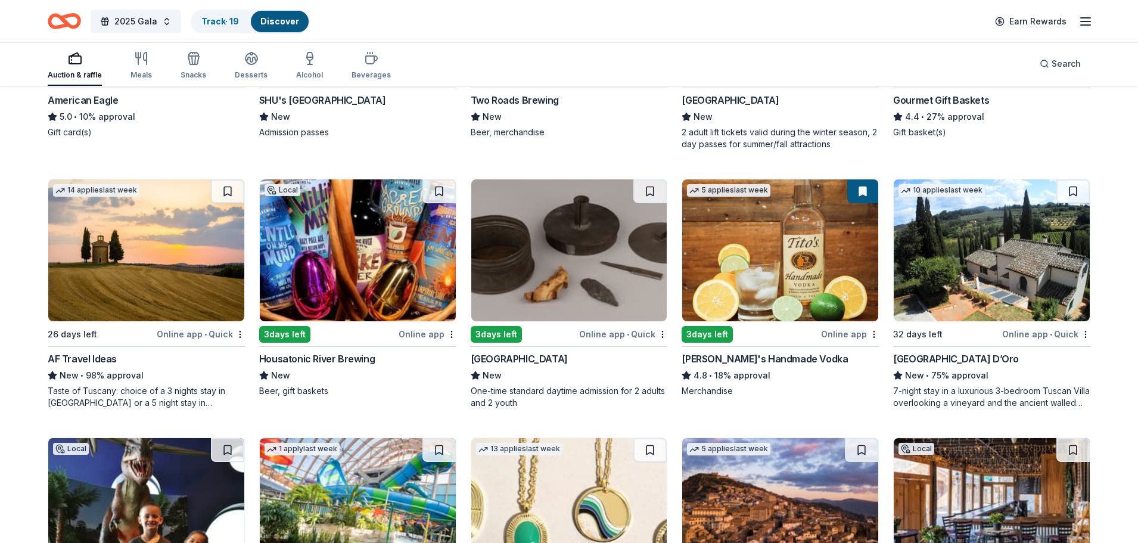
scroll to position [1859, 0]
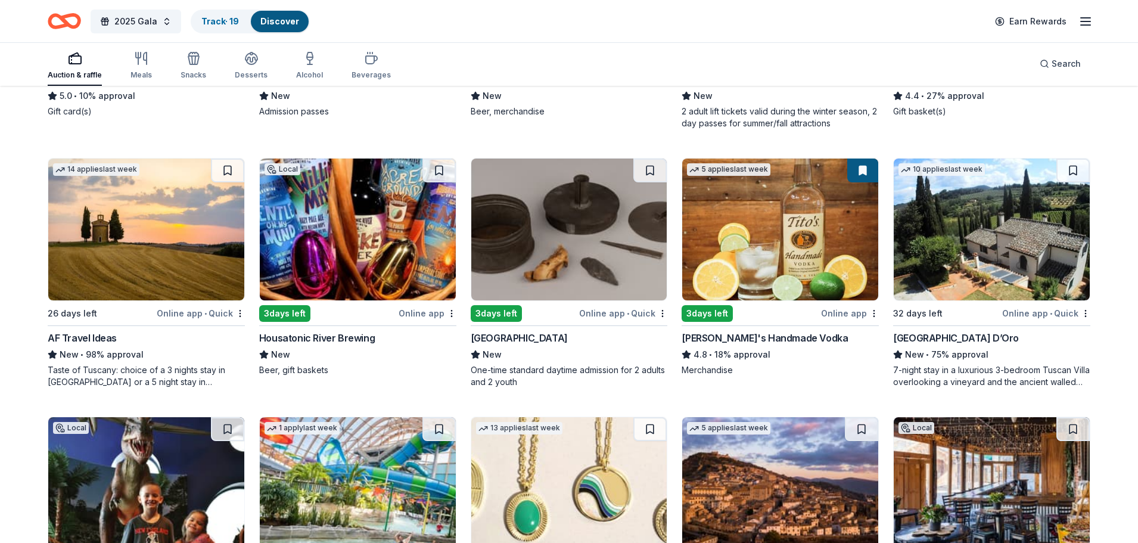
drag, startPoint x: 976, startPoint y: 256, endPoint x: 1037, endPoint y: 127, distance: 142.8
click at [1037, 127] on div "13 applies last week 26 days left Online app Gourmet Gift Baskets 4.4 • 27% app…" at bounding box center [991, 14] width 197 height 230
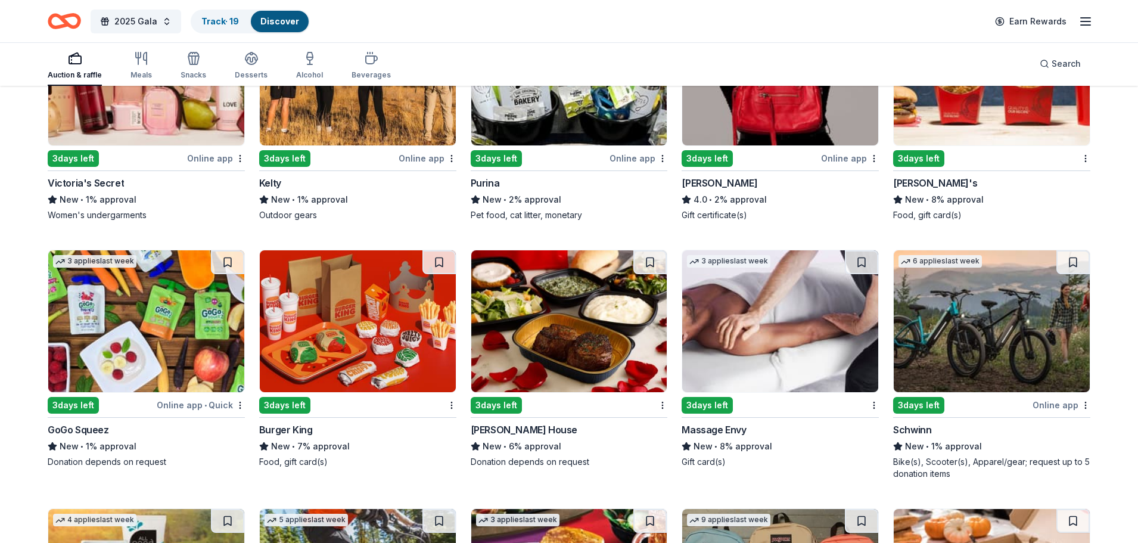
scroll to position [6393, 0]
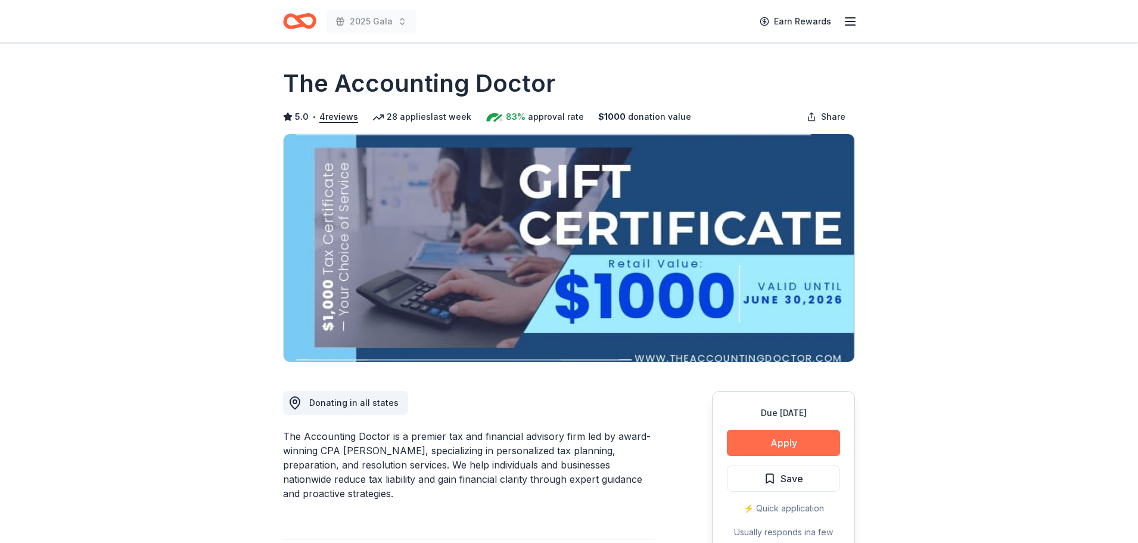
click at [783, 438] on button "Apply" at bounding box center [783, 442] width 113 height 26
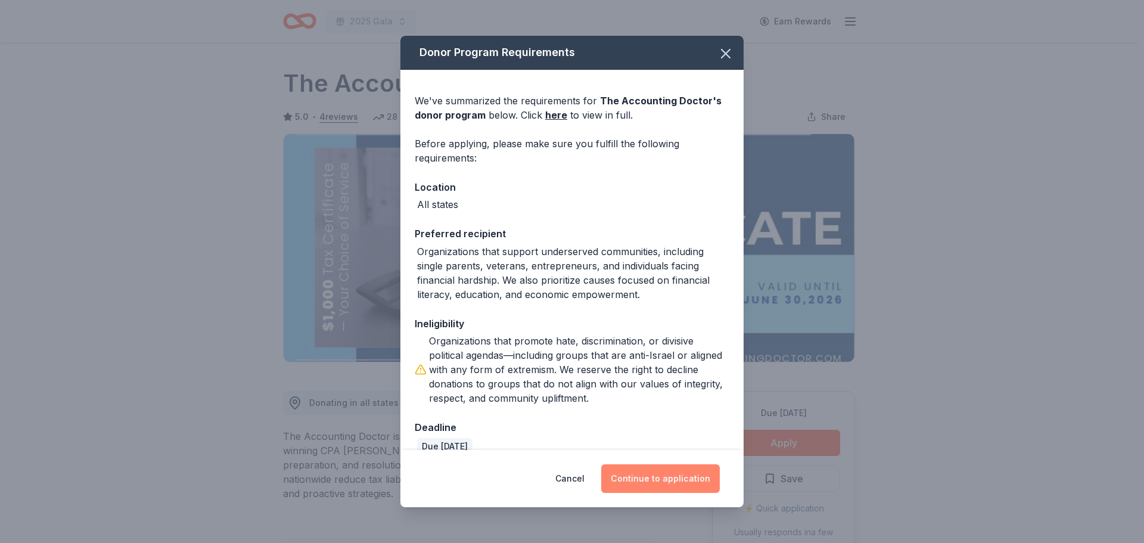
click at [647, 473] on button "Continue to application" at bounding box center [660, 478] width 119 height 29
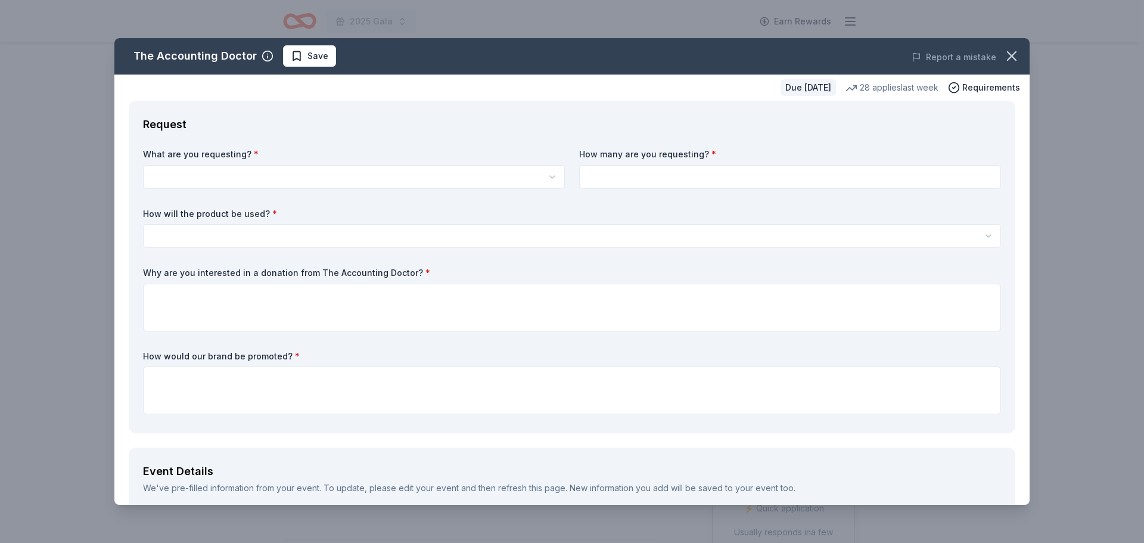
click at [236, 173] on html "2025 Gala Earn Rewards Due in 26 days Share The Accounting Doctor 5.0 • 4 revie…" at bounding box center [572, 271] width 1144 height 543
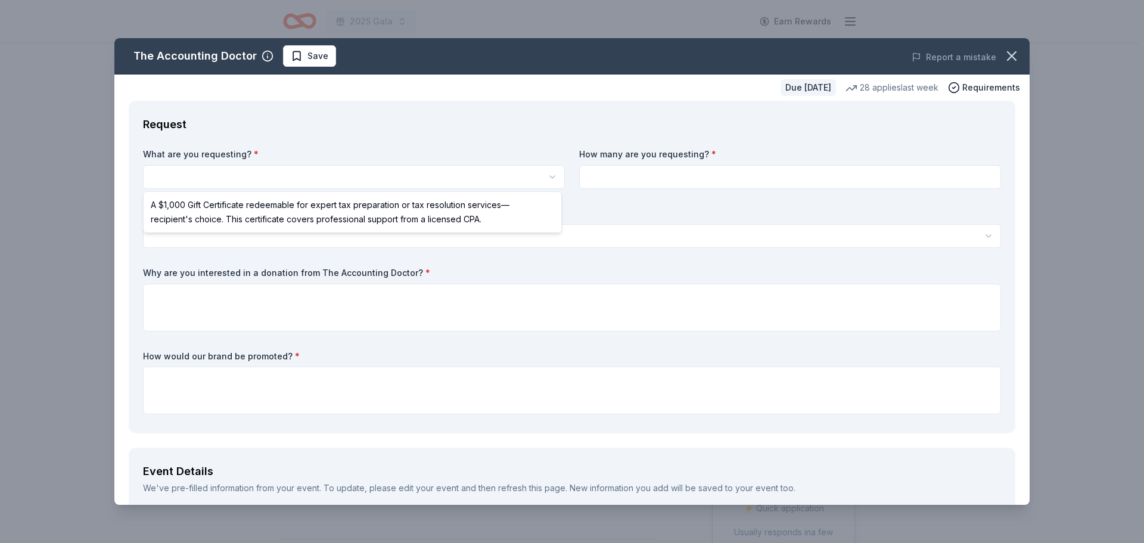
select select "A $1,000 Gift Certificate redeemable for expert tax preparation or tax resoluti…"
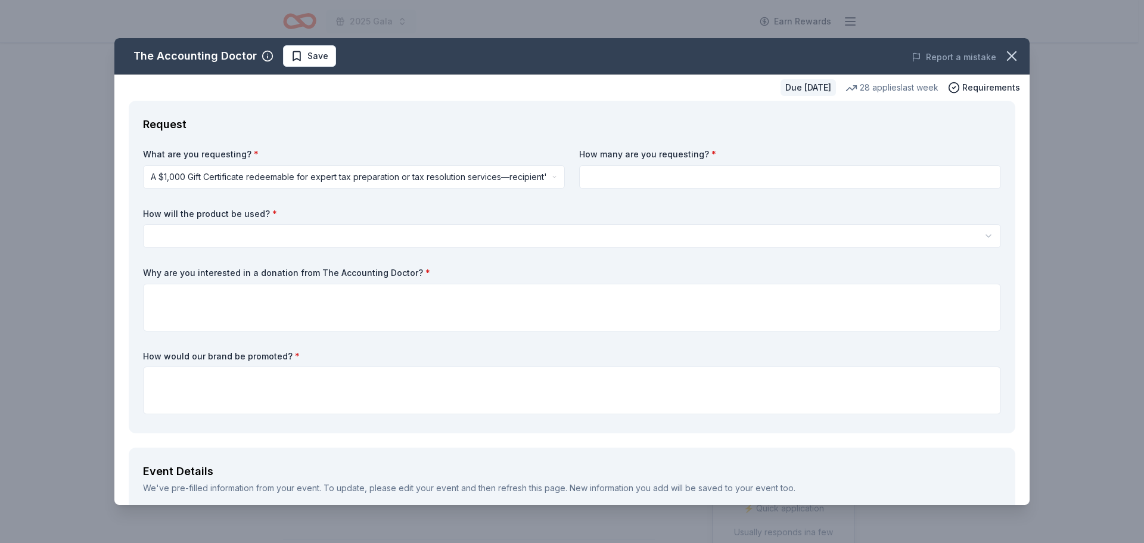
click at [759, 173] on input at bounding box center [790, 177] width 422 height 24
type input "1"
click at [234, 239] on html "2025 Gala Earn Rewards Due in 26 days Share The Accounting Doctor 5.0 • 4 revie…" at bounding box center [572, 271] width 1144 height 543
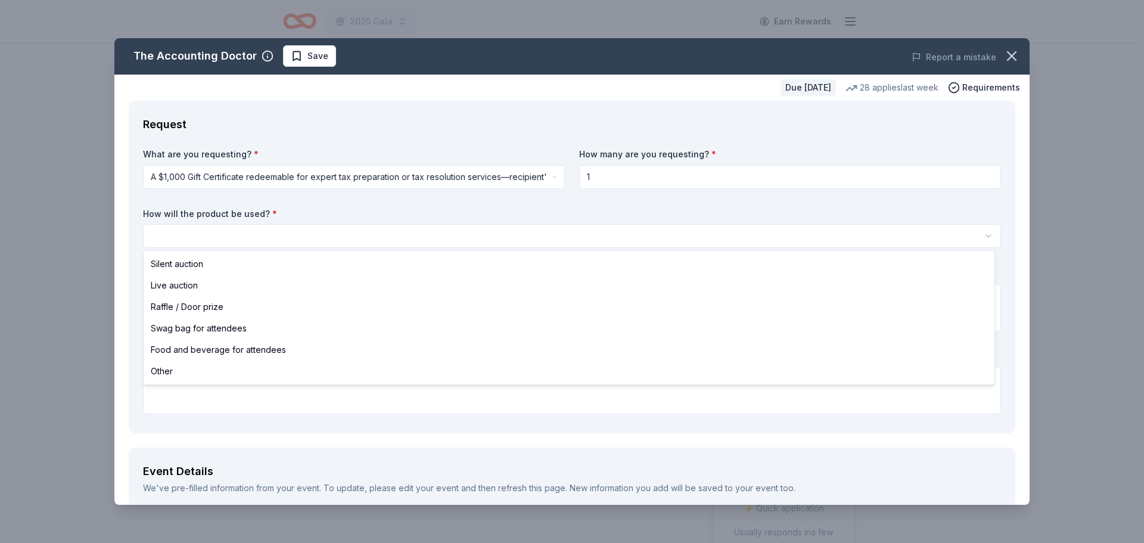
select select "silentAuction"
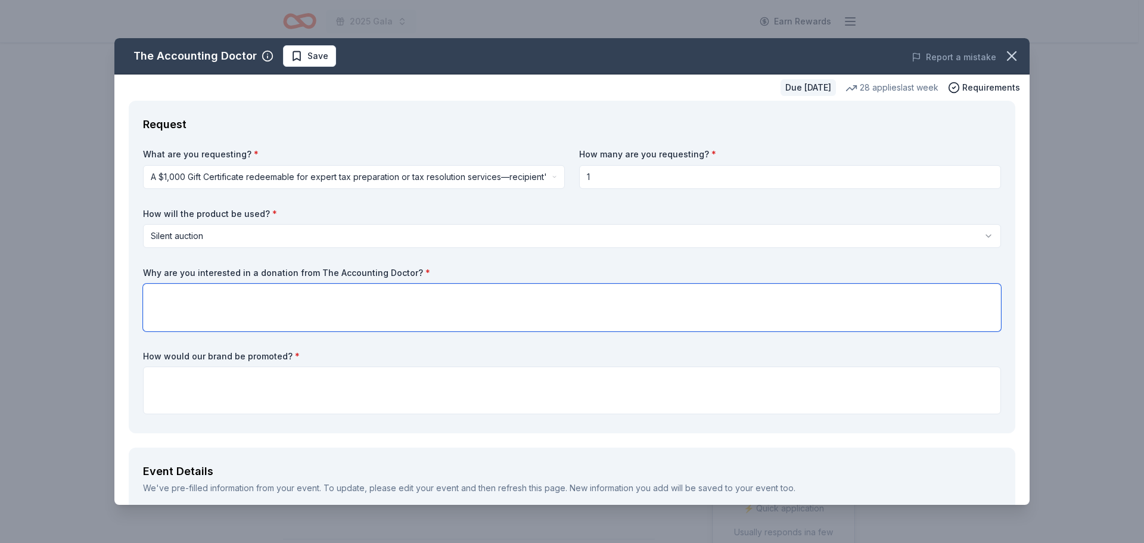
click at [233, 314] on textarea at bounding box center [572, 308] width 858 height 48
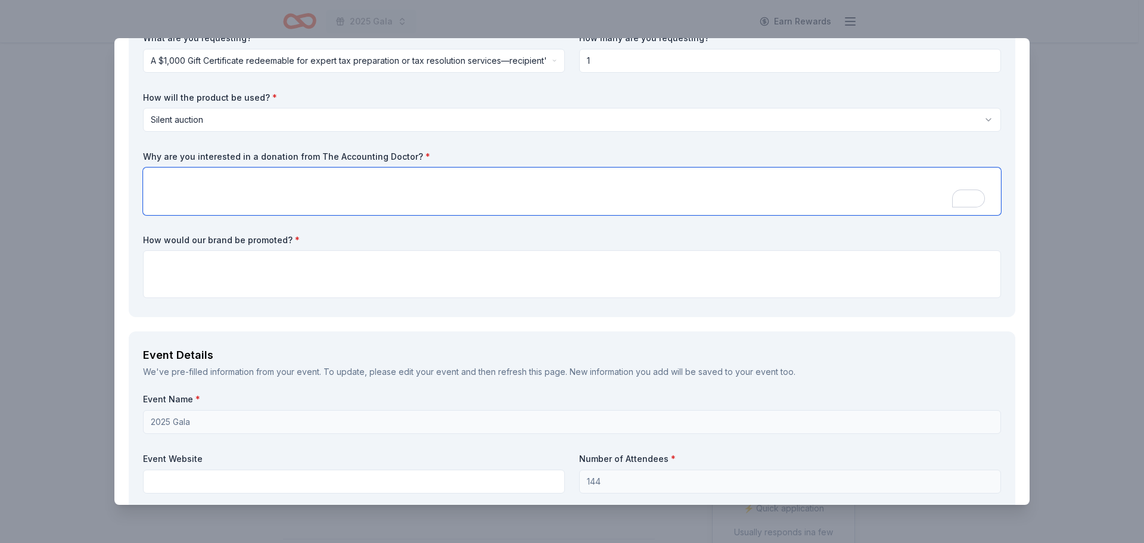
scroll to position [119, 0]
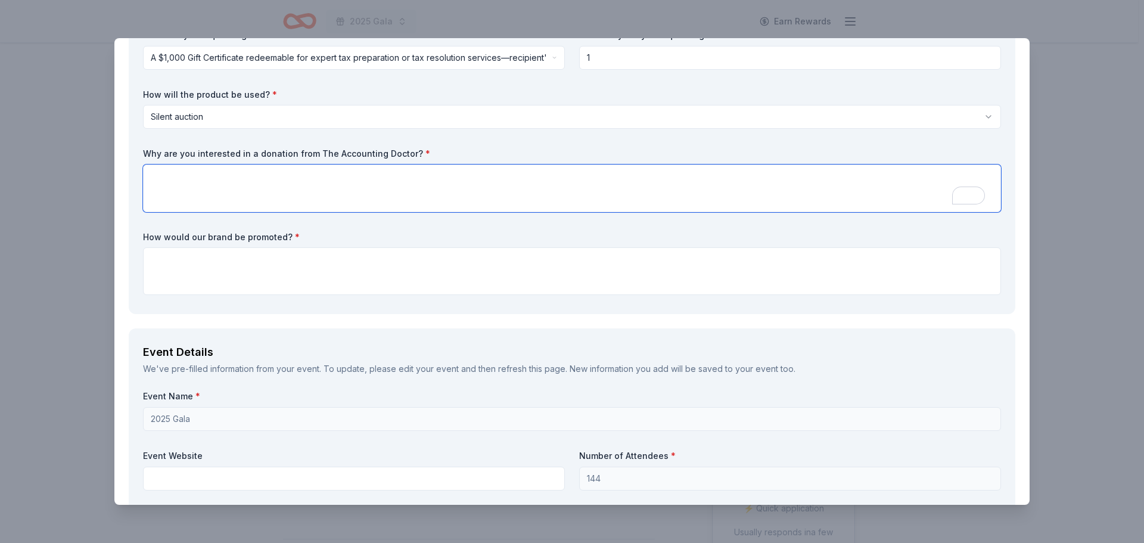
paste textarea "Since 1960, LTM has been a cultural cornerstone of our community, offering exce…"
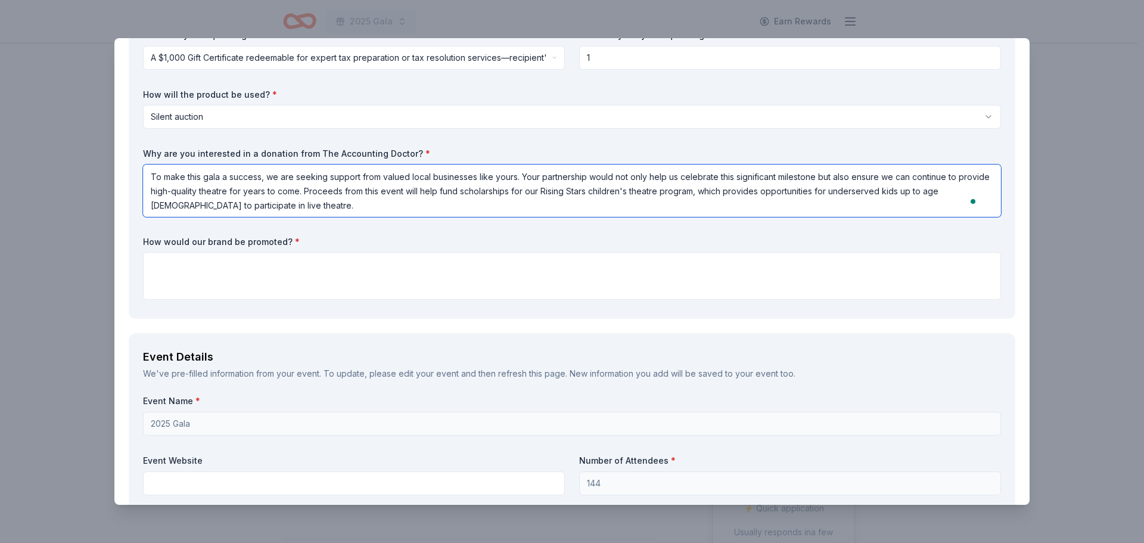
paste textarea "The Little Theatre of Manchester (LTM) is thrilled to celebrate our 65th annive…"
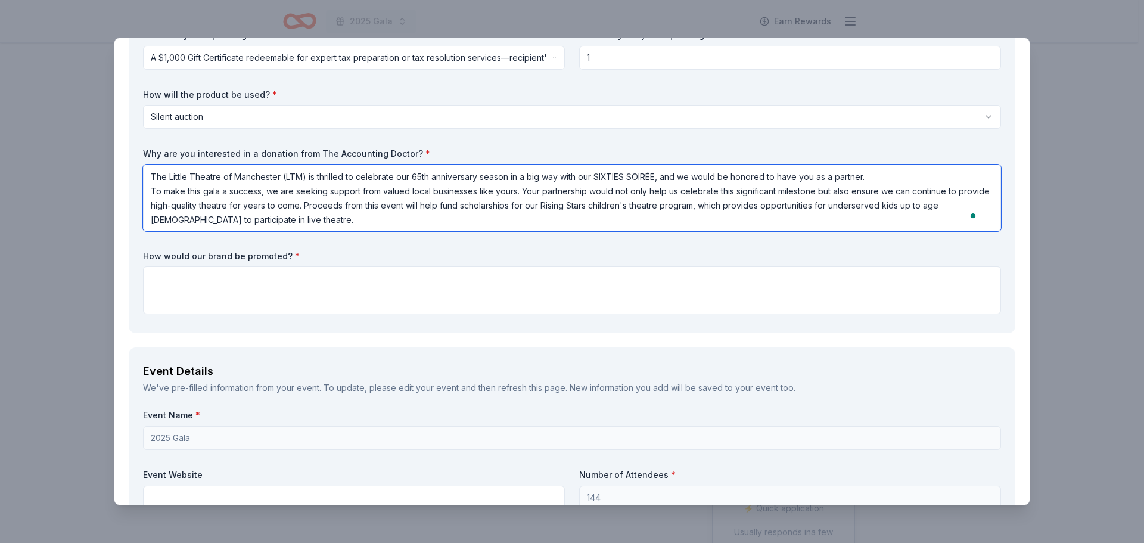
click at [312, 213] on textarea "The Little Theatre of Manchester (LTM) is thrilled to celebrate our 65th annive…" at bounding box center [572, 197] width 858 height 67
click at [281, 150] on label "Why are you interested in a donation from The Accounting Doctor? *" at bounding box center [572, 154] width 858 height 12
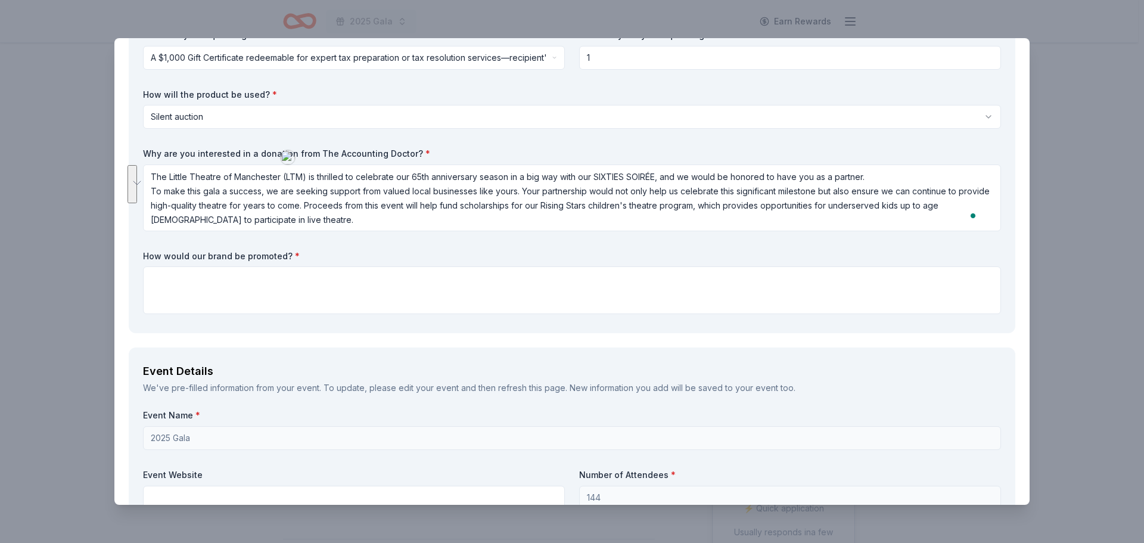
click at [281, 150] on label "Why are you interested in a donation from The Accounting Doctor? *" at bounding box center [572, 154] width 858 height 12
click at [311, 148] on label "Why are you interested in a donation from The Accounting Doctor? *" at bounding box center [572, 154] width 858 height 12
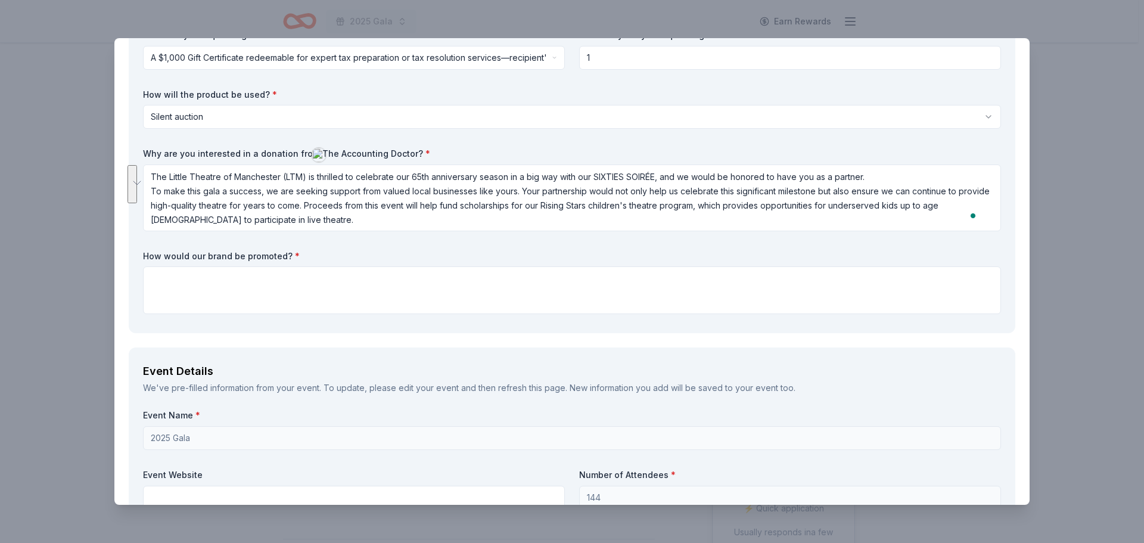
drag, startPoint x: 391, startPoint y: 148, endPoint x: 166, endPoint y: 155, distance: 225.2
click at [166, 155] on label "Why are you interested in a donation from The Accounting Doctor? *" at bounding box center [572, 154] width 858 height 12
drag, startPoint x: 149, startPoint y: 152, endPoint x: 366, endPoint y: 147, distance: 216.8
click at [389, 153] on label "Why are you interested in a donation from The Accounting Doctor? *" at bounding box center [572, 154] width 858 height 12
click at [311, 205] on textarea "The Little Theatre of Manchester (LTM) is thrilled to celebrate our 65th annive…" at bounding box center [572, 197] width 858 height 67
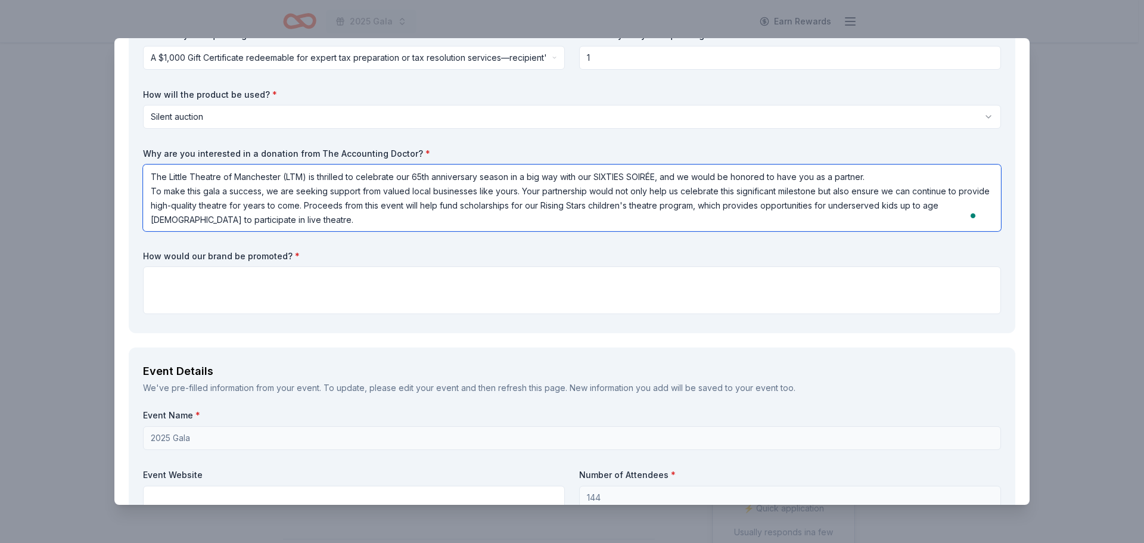
click at [311, 205] on textarea "The Little Theatre of Manchester (LTM) is thrilled to celebrate our 65th annive…" at bounding box center [572, 197] width 858 height 67
paste textarea "I'm interested in a donation from the Accounting Doctor because of your commitm…"
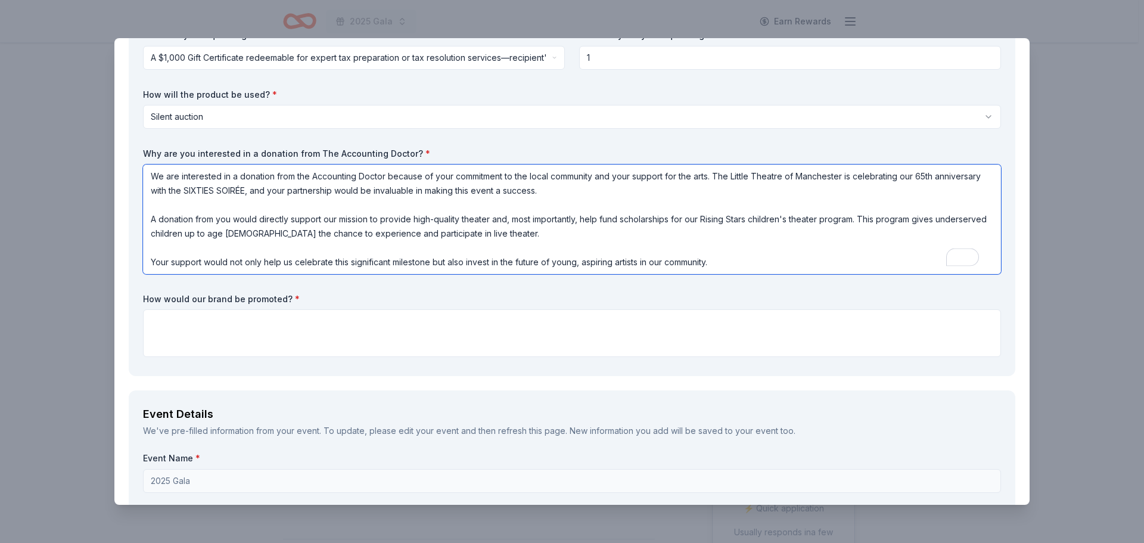
scroll to position [0, 0]
type textarea "We are interested in a donation from the Accounting Doctor because of your comm…"
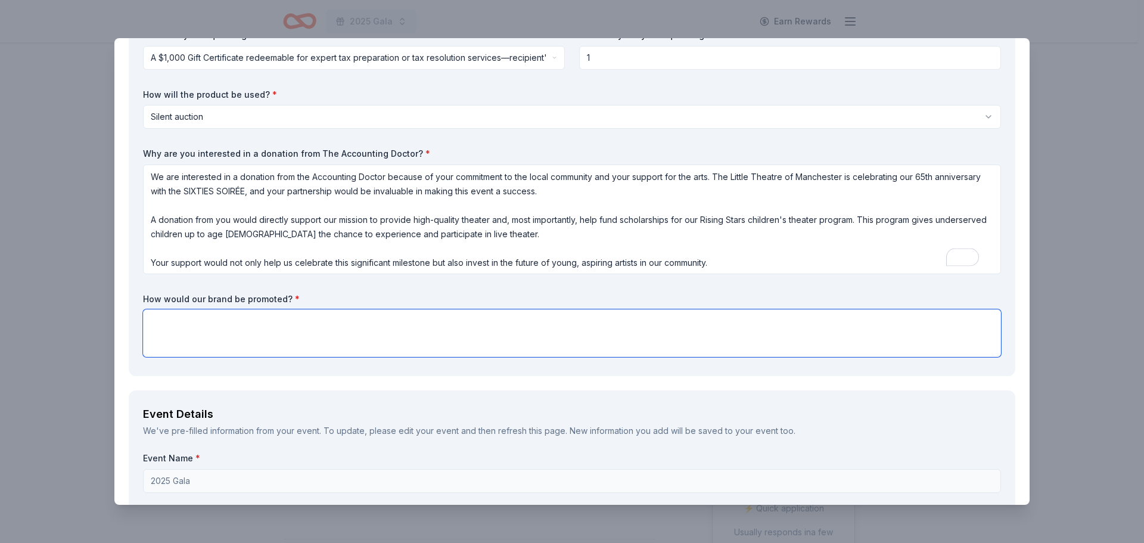
click at [210, 336] on textarea at bounding box center [572, 333] width 858 height 48
paste textarea "We are creating a live silent auction for our gala attendees. A donation of an …"
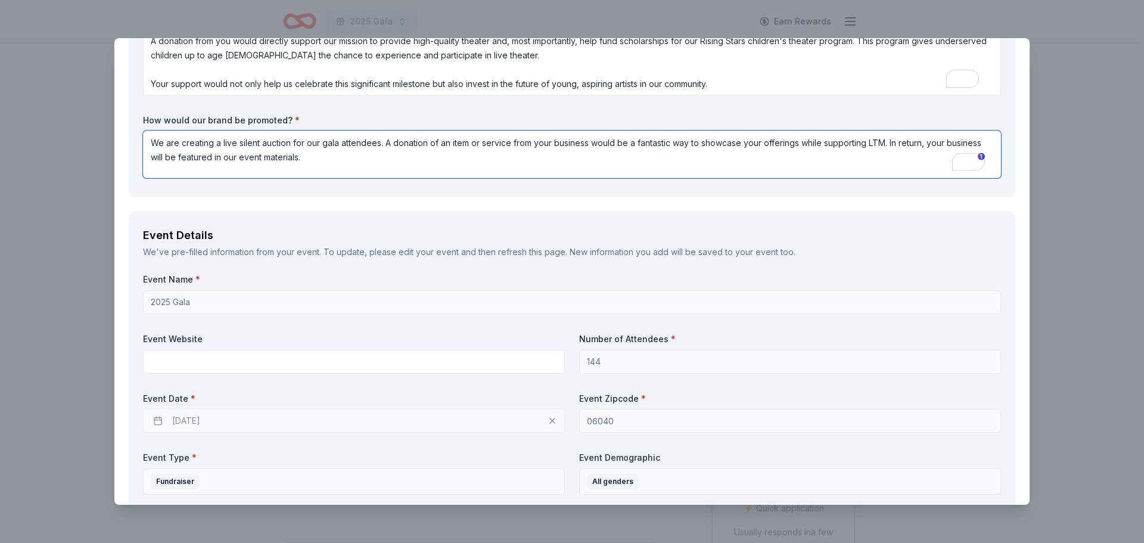
scroll to position [357, 0]
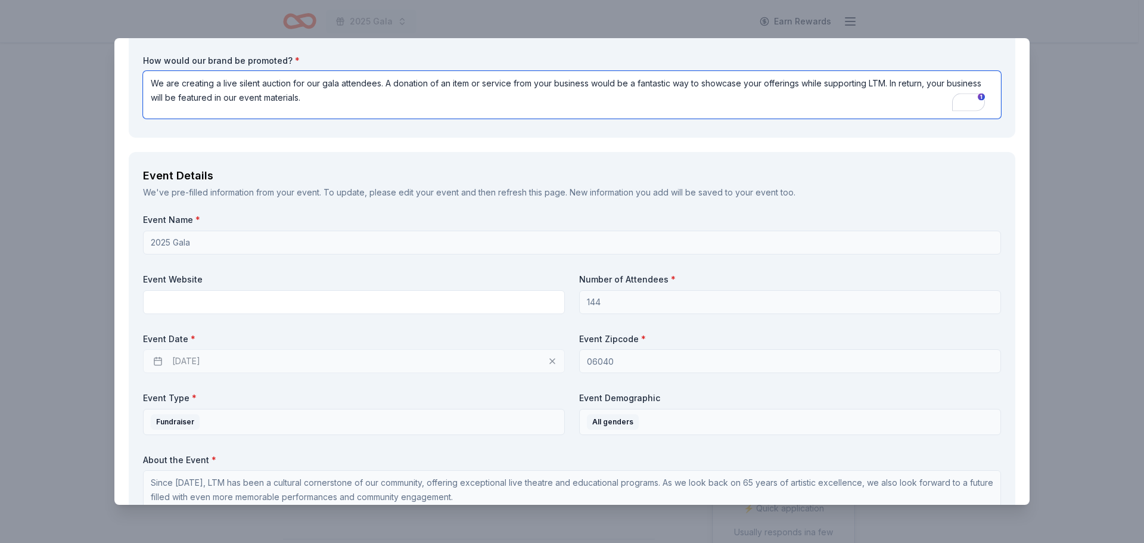
type textarea "We are creating a live silent auction for our gala attendees. A donation of an …"
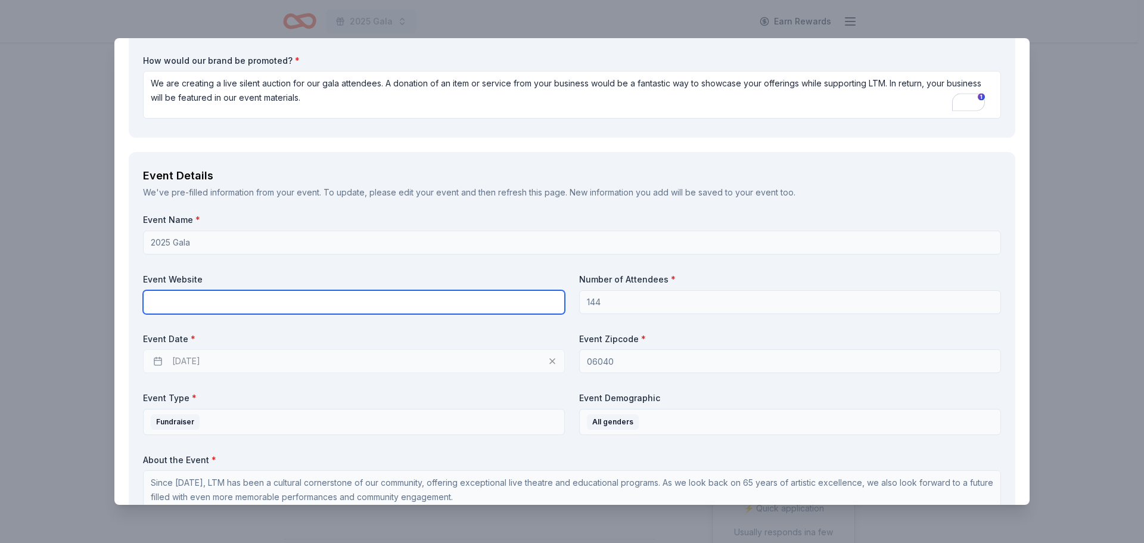
click at [287, 310] on input "text" at bounding box center [354, 302] width 422 height 24
type input "www.cheneyhall.org/gala"
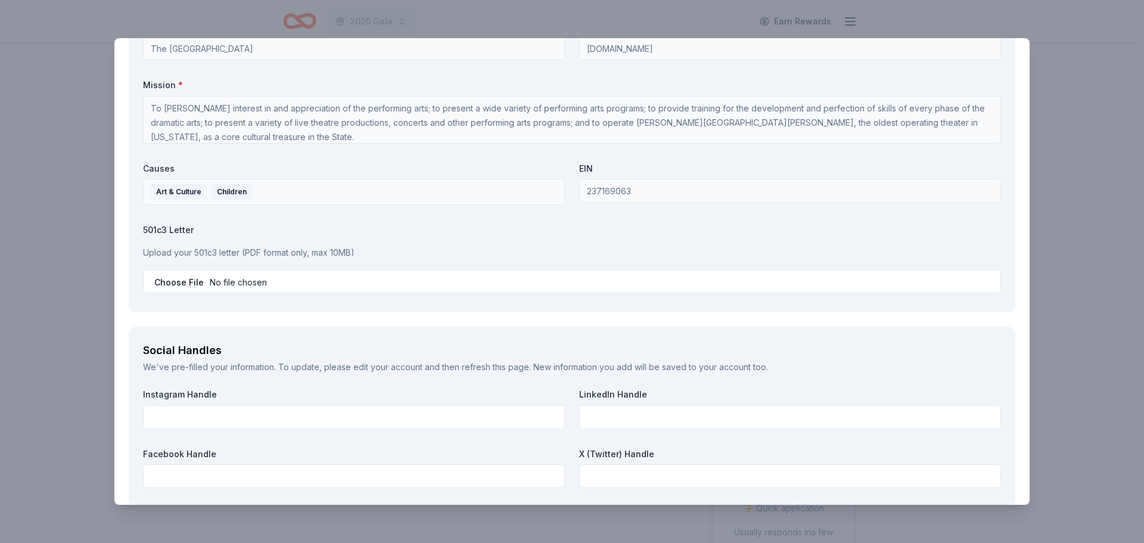
scroll to position [1210, 0]
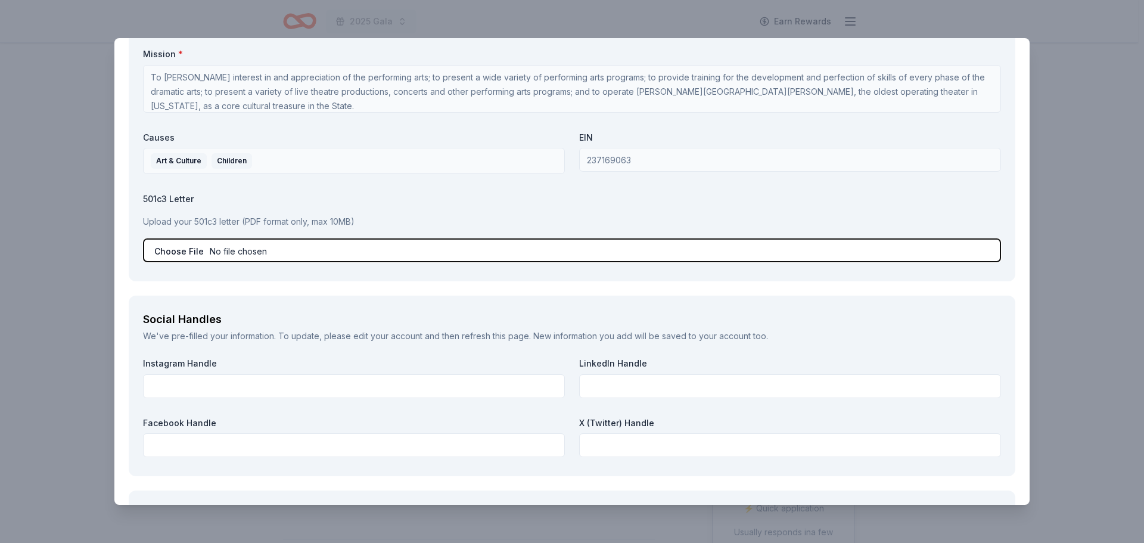
click at [242, 261] on input "file" at bounding box center [572, 250] width 858 height 24
type input "C:\fakepath\501c3.pdf"
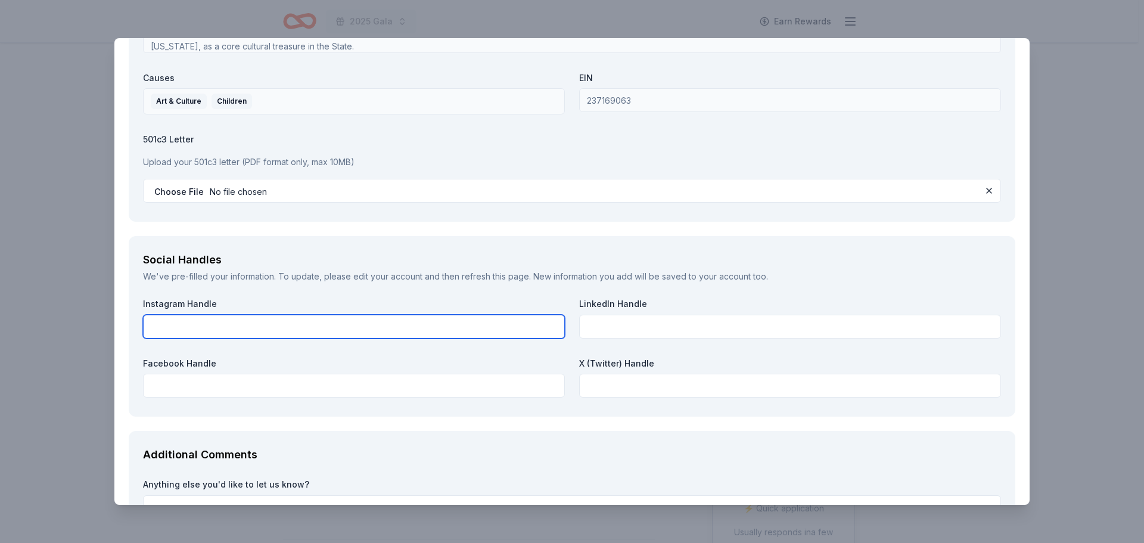
click at [325, 326] on input "text" at bounding box center [354, 326] width 422 height 24
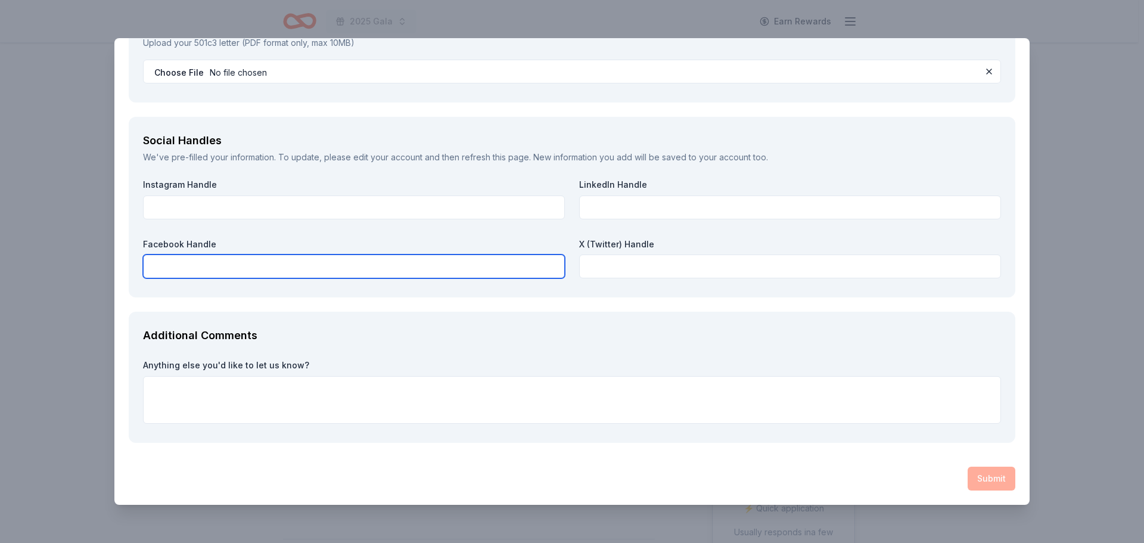
click at [260, 269] on input "text" at bounding box center [354, 266] width 422 height 24
paste input "https://www.facebook.com/LittleTheatreManchester/"
click at [357, 268] on input "https://www.facebook.com/LittleTheatreManchester/" at bounding box center [354, 266] width 422 height 24
type input "LittleTheatreManchester"
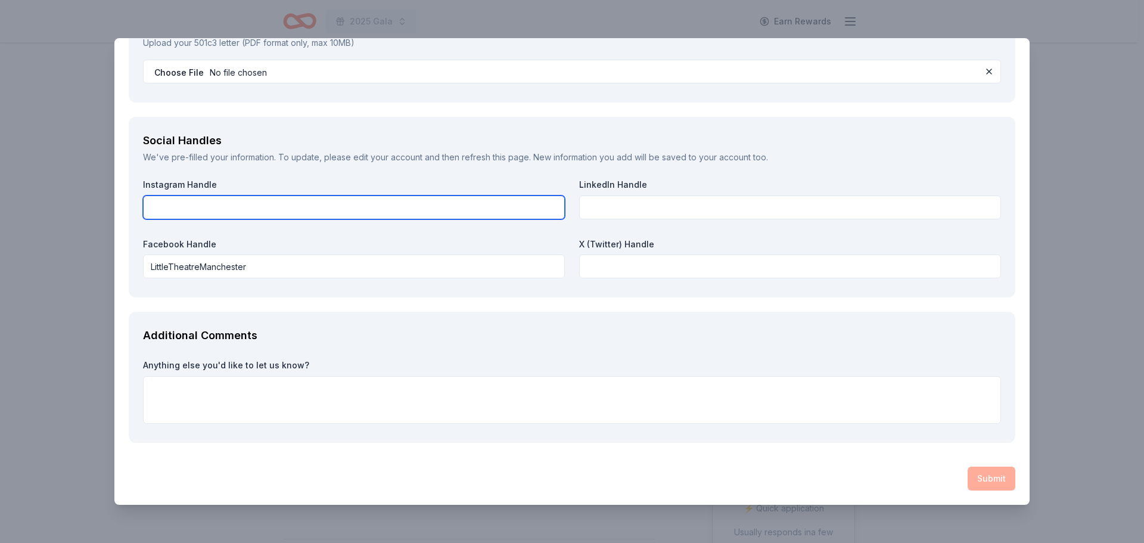
click at [372, 197] on input "text" at bounding box center [354, 207] width 422 height 24
paste input "The_LTM"
type input "The_LTM"
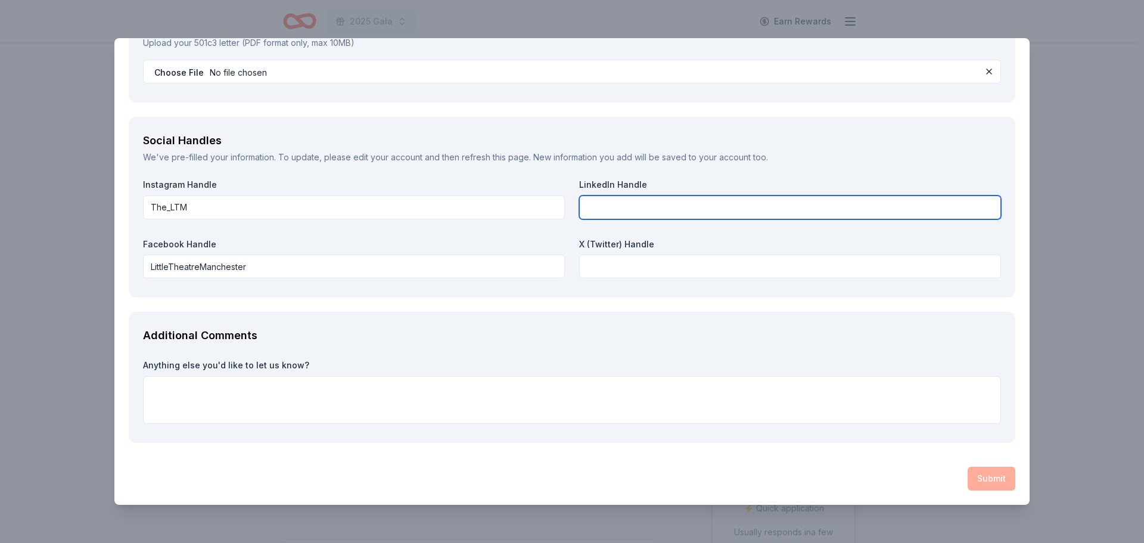
click at [613, 200] on input "text" at bounding box center [790, 207] width 422 height 24
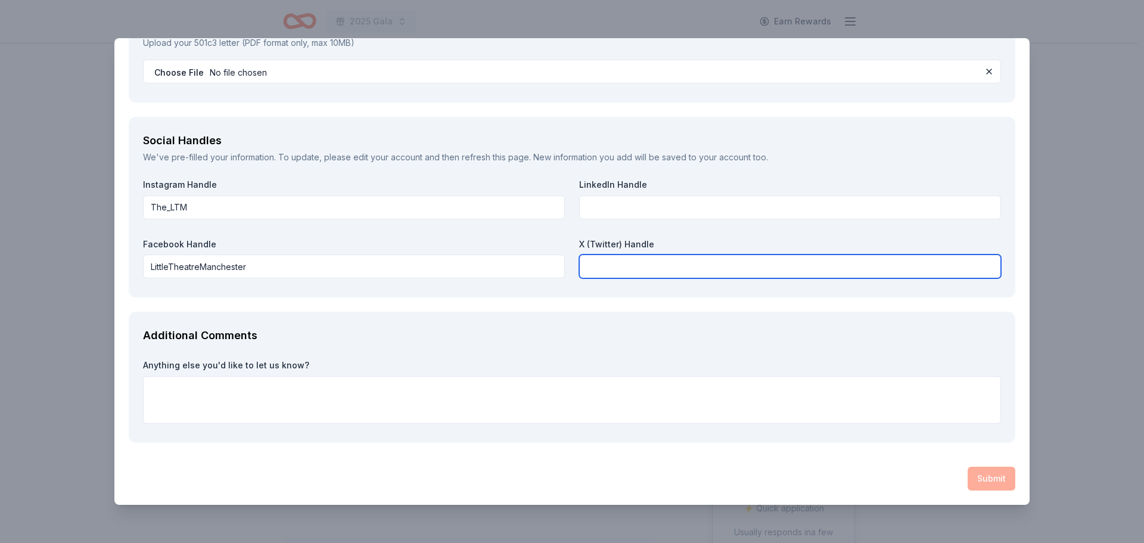
click at [661, 277] on input "text" at bounding box center [790, 266] width 422 height 24
paste input "the_ltm/"
type input "the_ltm"
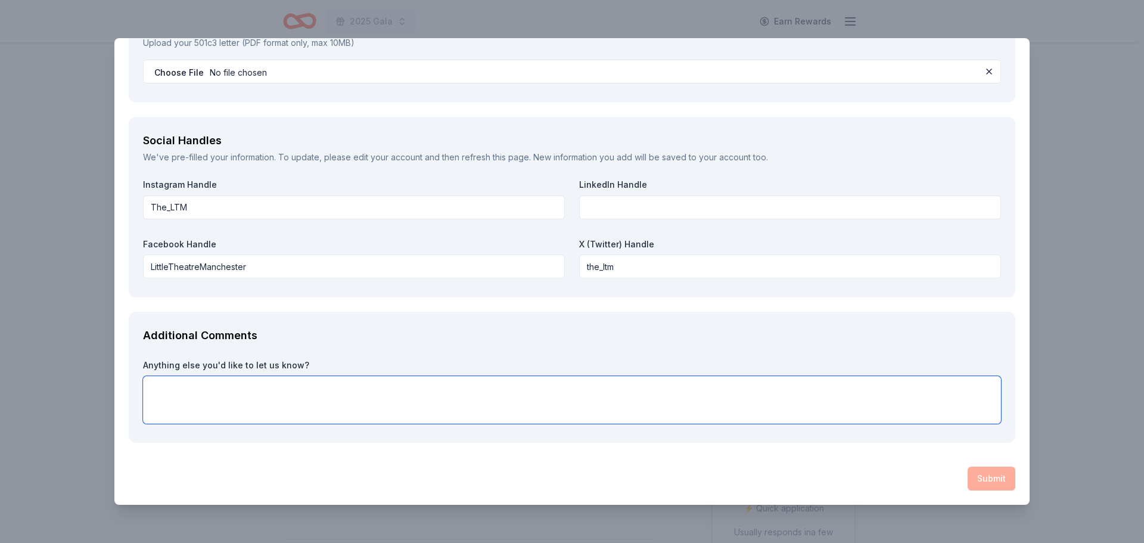
click at [588, 392] on textarea at bounding box center [572, 400] width 858 height 48
click at [985, 478] on div "Submit" at bounding box center [572, 478] width 886 height 24
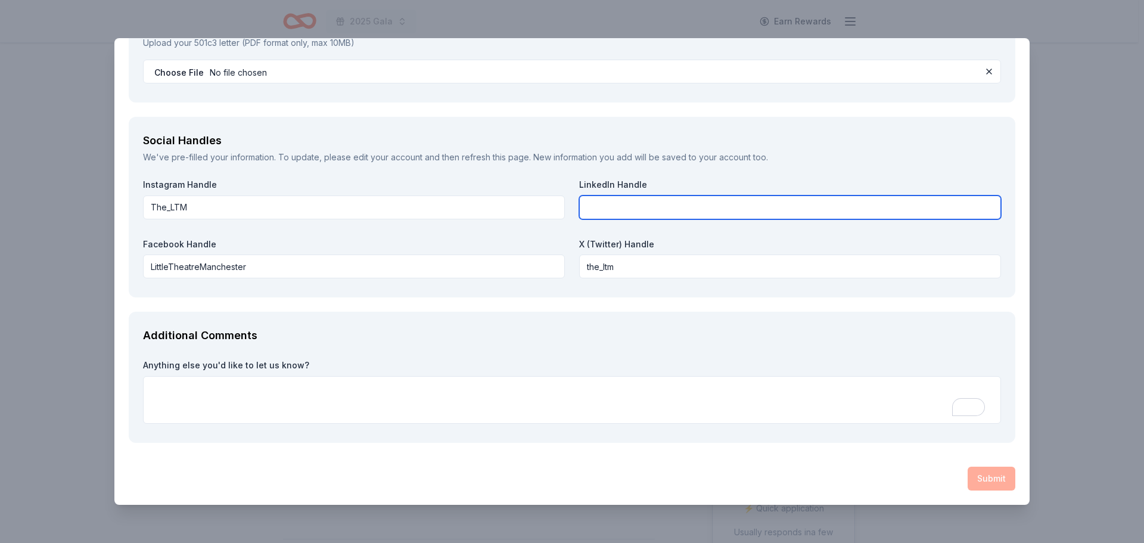
click at [643, 205] on input "text" at bounding box center [790, 207] width 422 height 24
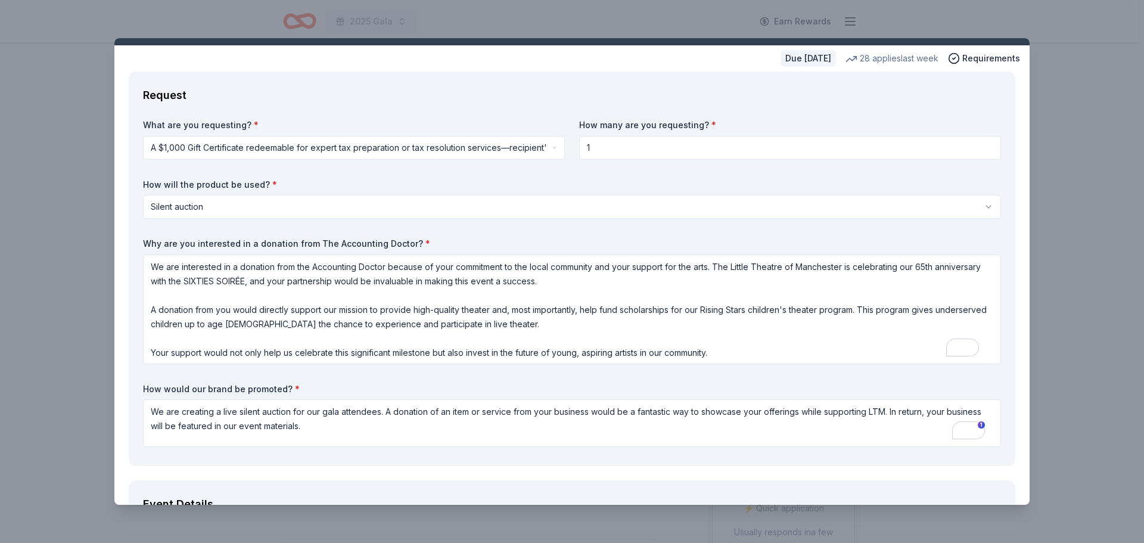
scroll to position [0, 0]
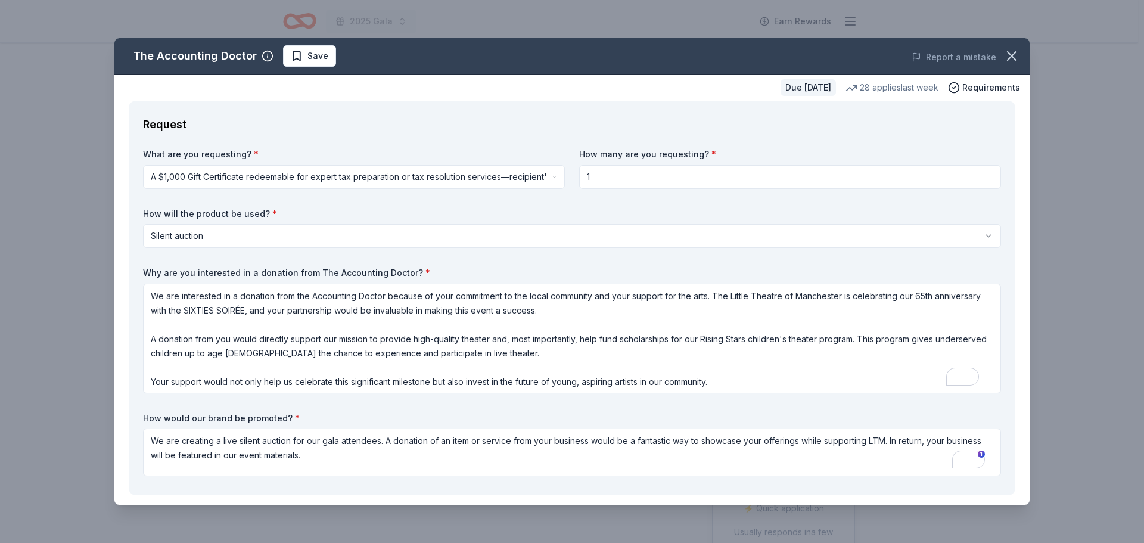
click at [664, 172] on input "1" at bounding box center [790, 177] width 422 height 24
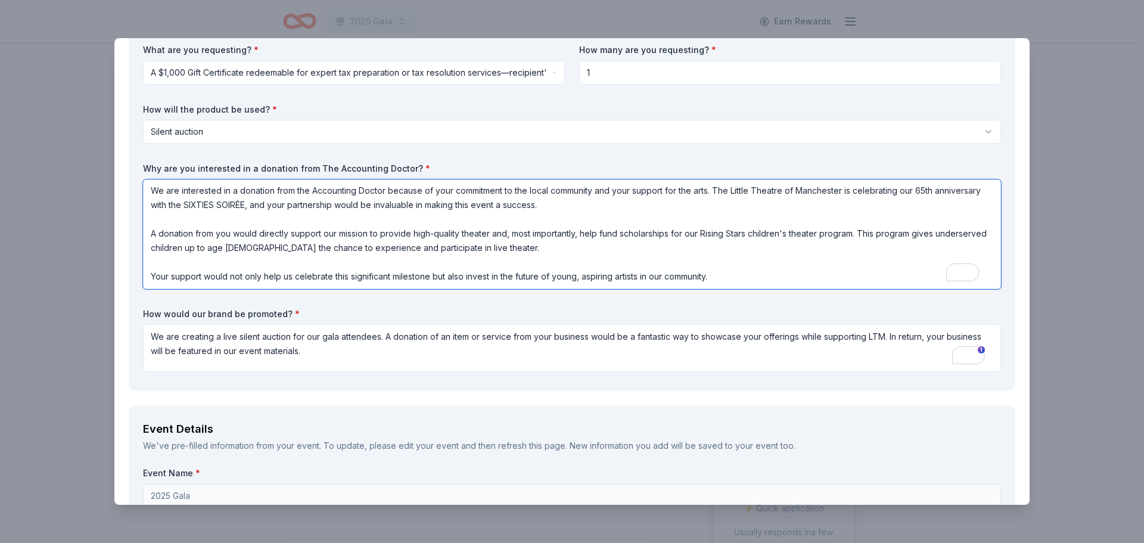
scroll to position [119, 0]
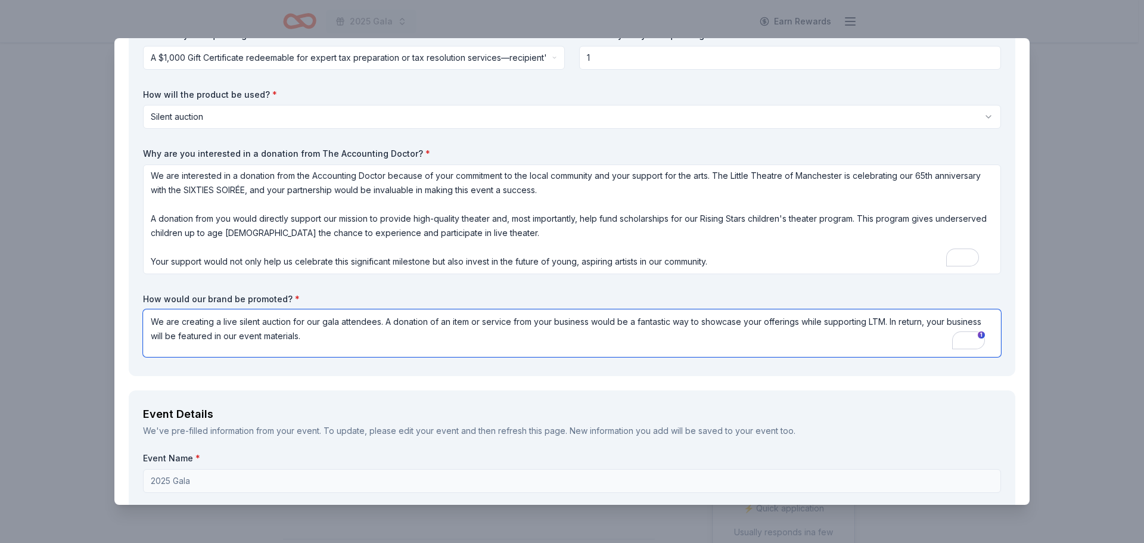
click at [488, 339] on textarea "We are creating a live silent auction for our gala attendees. A donation of an …" at bounding box center [572, 333] width 858 height 48
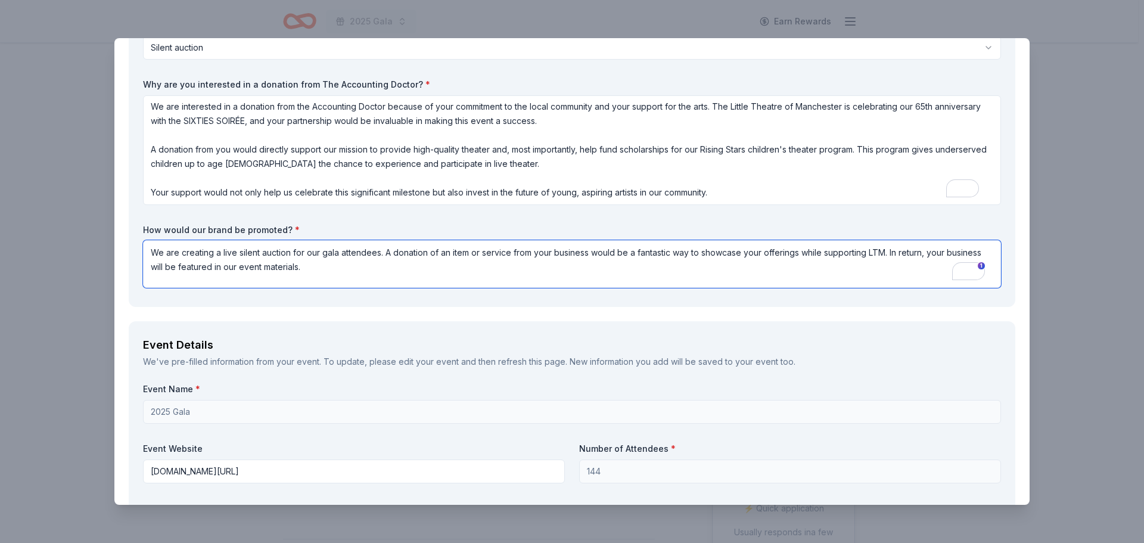
scroll to position [298, 0]
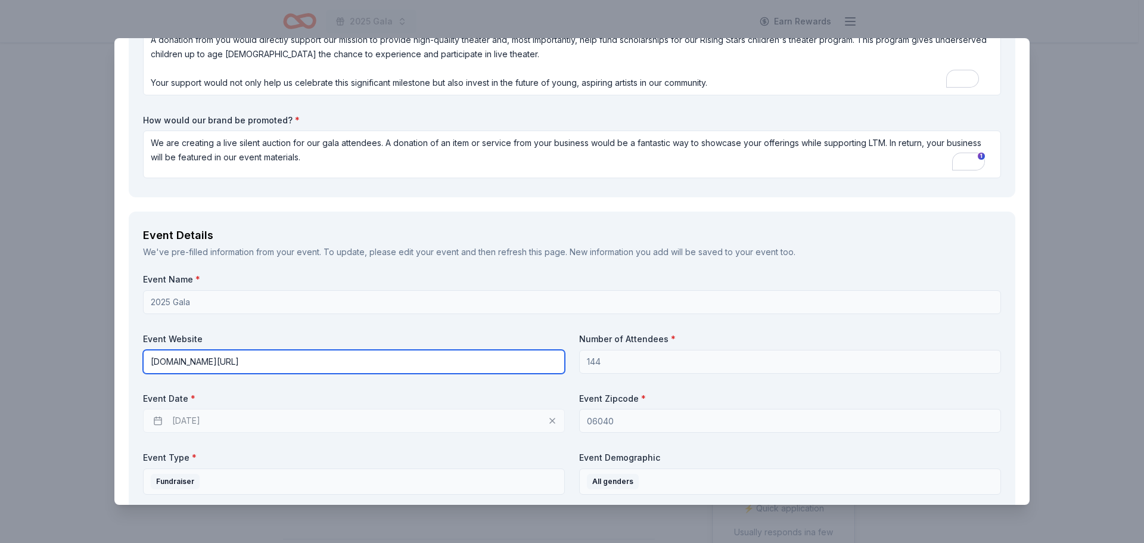
click at [435, 357] on input "www.cheneyhall.org/gala" at bounding box center [354, 362] width 422 height 24
paste input "https://"
type input "https://www.cheneyhall.org/gala"
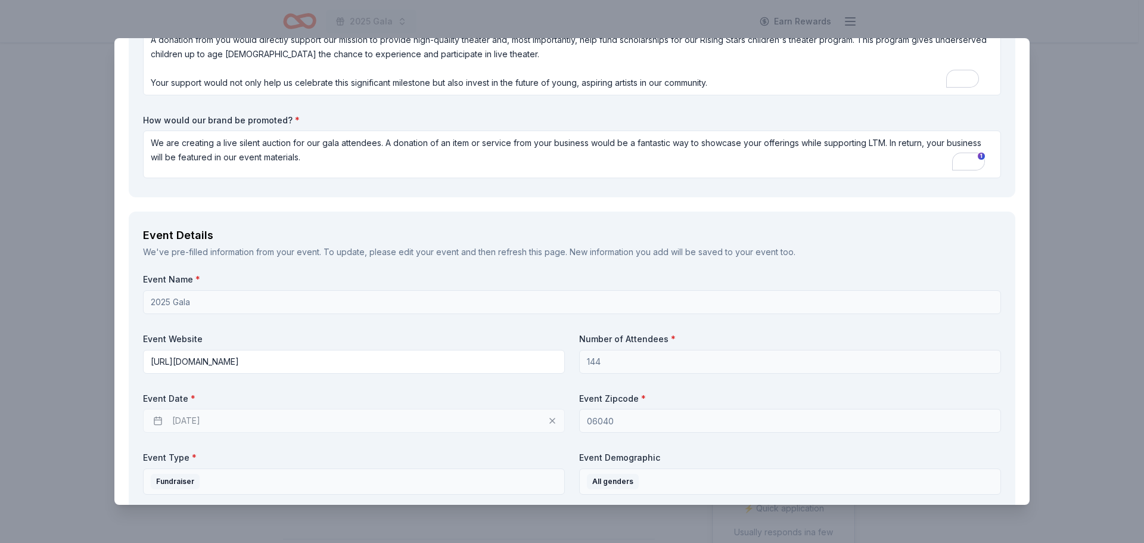
scroll to position [711, 0]
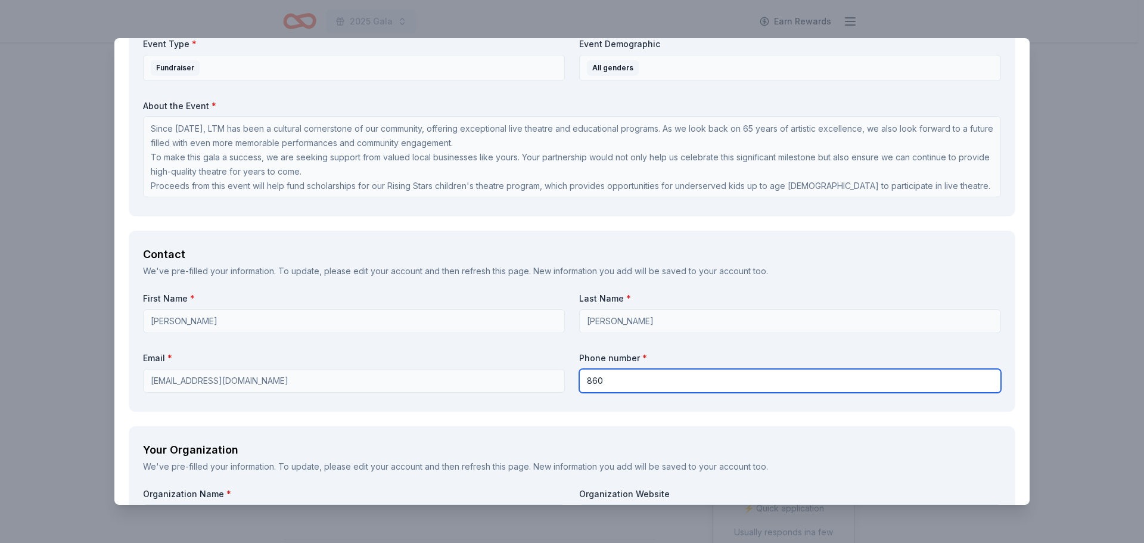
type input "8606479824"
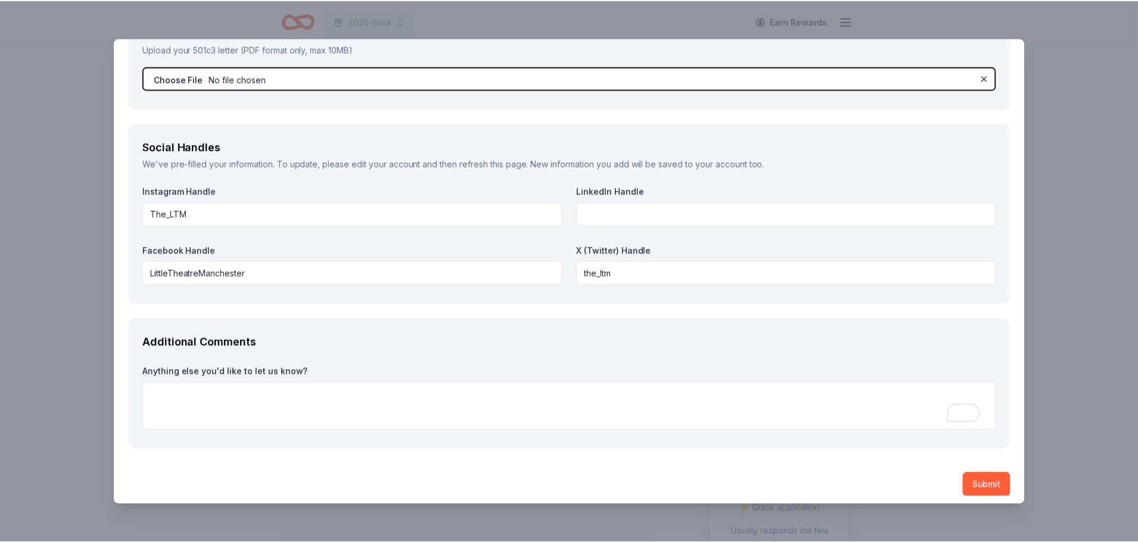
scroll to position [1388, 0]
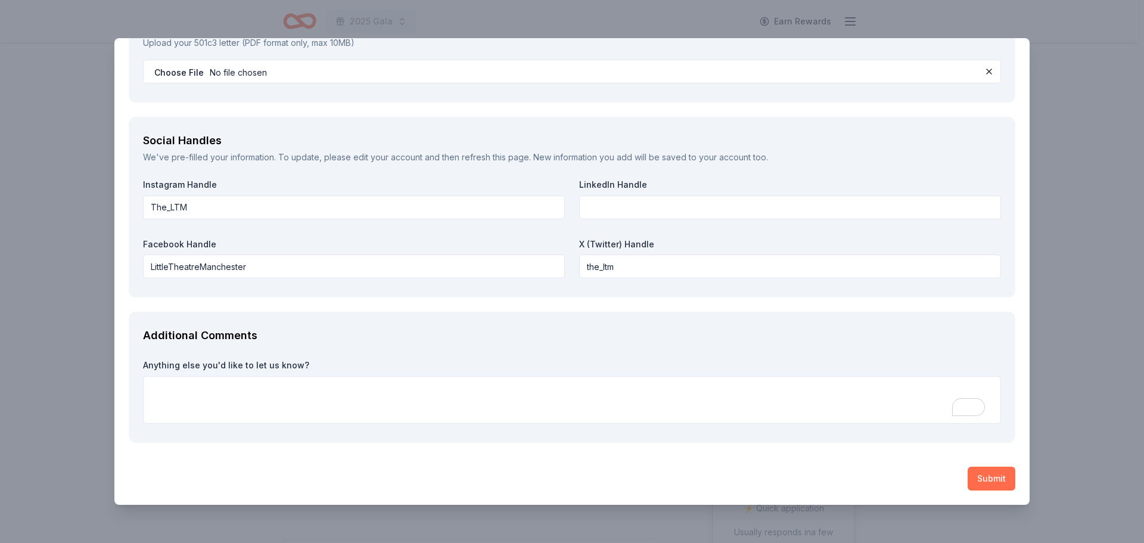
click at [977, 469] on button "Submit" at bounding box center [991, 478] width 48 height 24
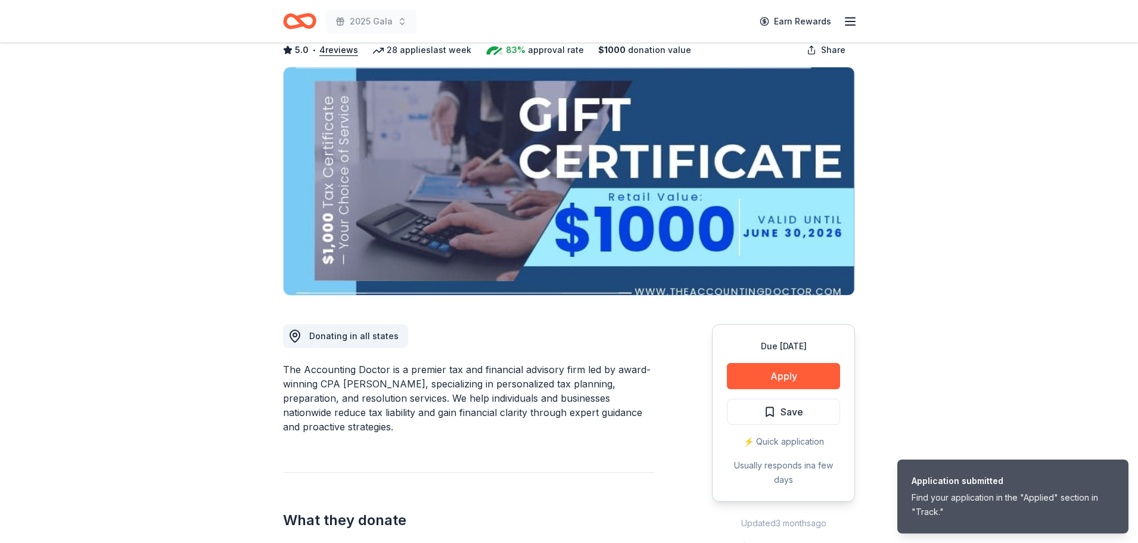
scroll to position [298, 0]
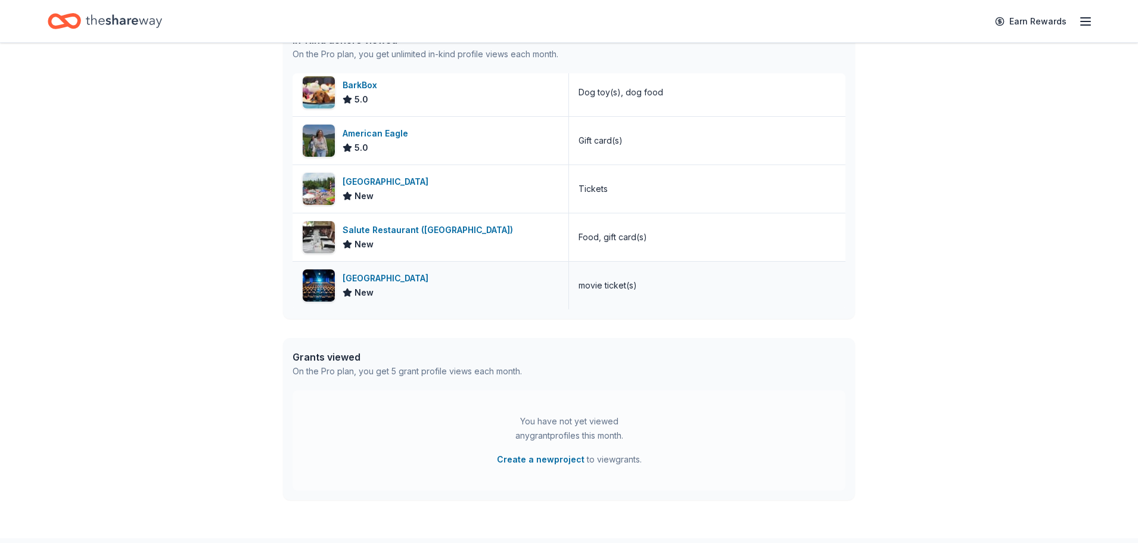
scroll to position [357, 0]
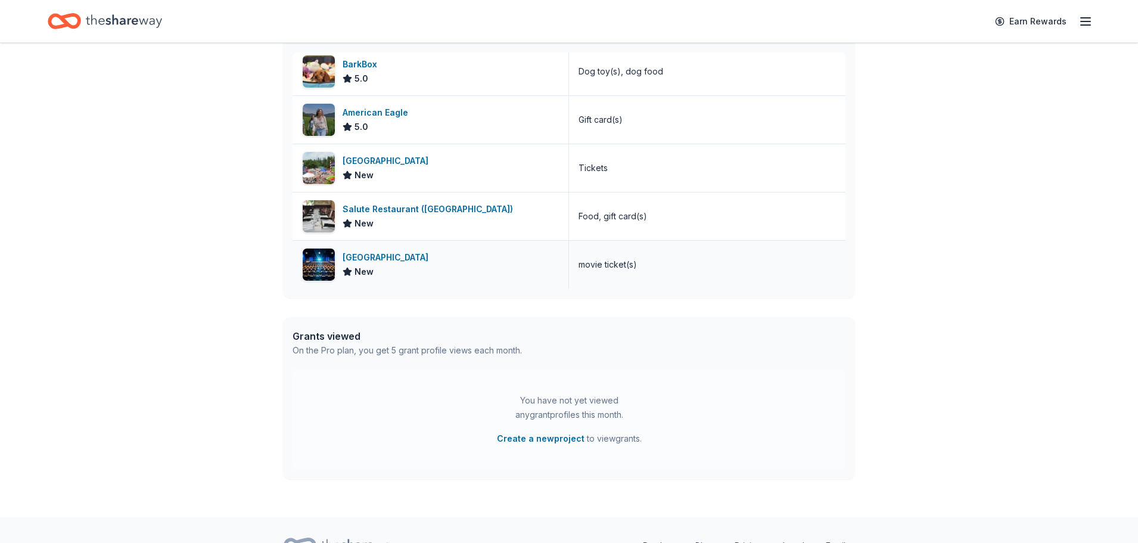
click at [373, 257] on div "[GEOGRAPHIC_DATA]" at bounding box center [387, 257] width 91 height 14
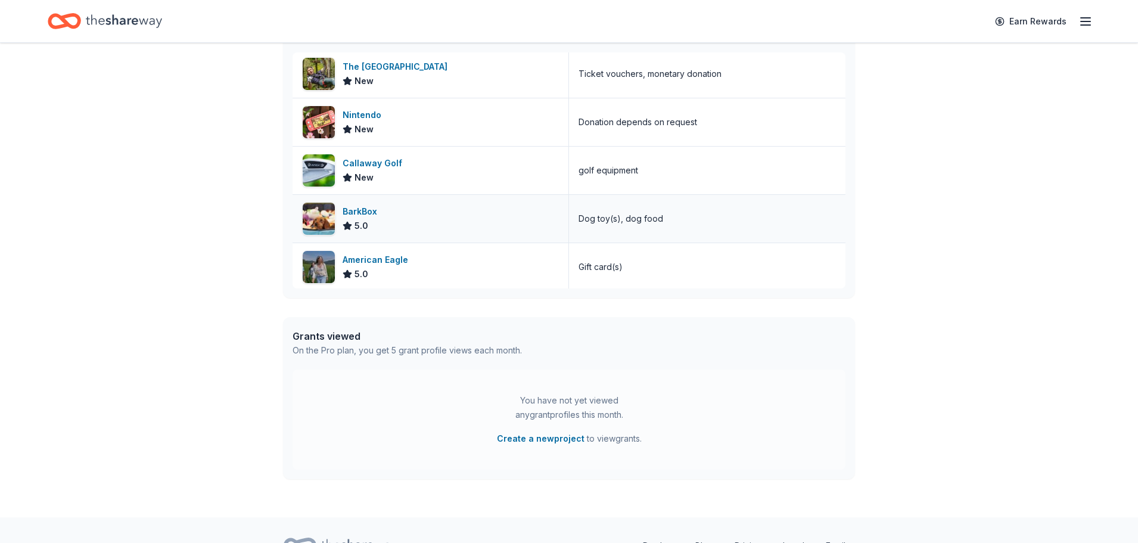
scroll to position [0, 0]
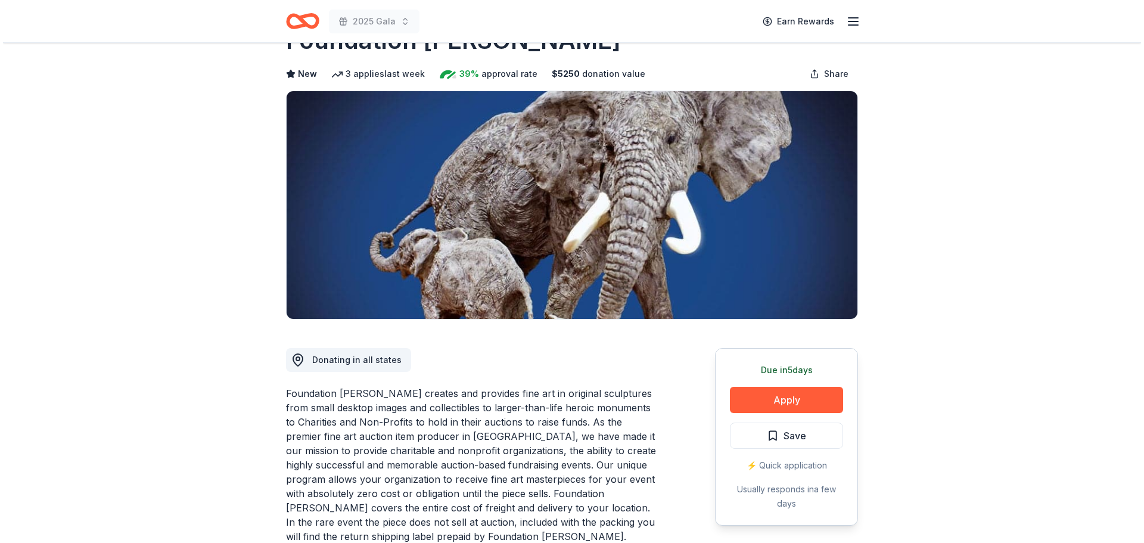
scroll to position [179, 0]
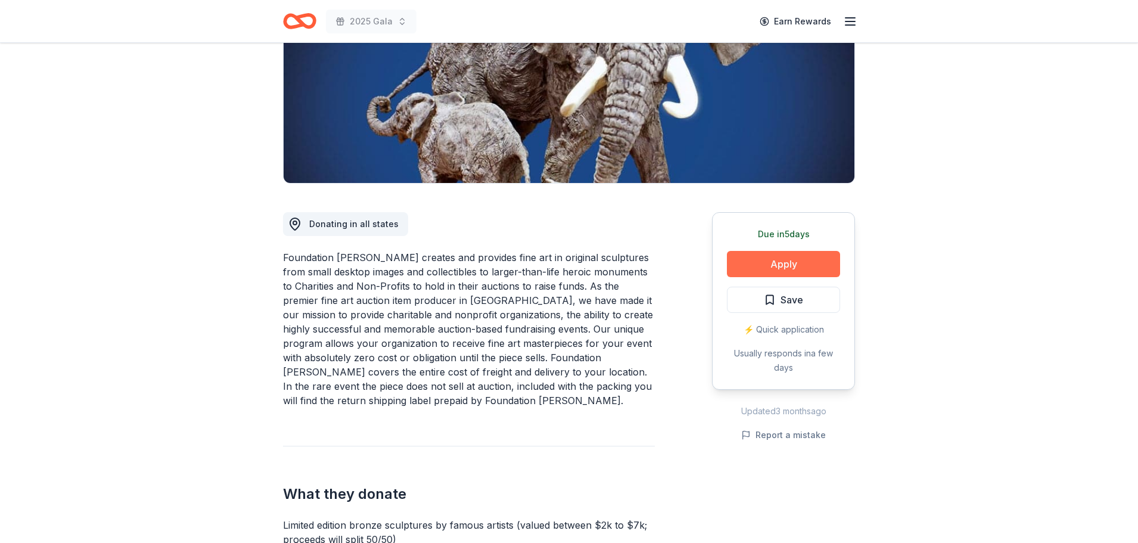
click at [758, 263] on button "Apply" at bounding box center [783, 264] width 113 height 26
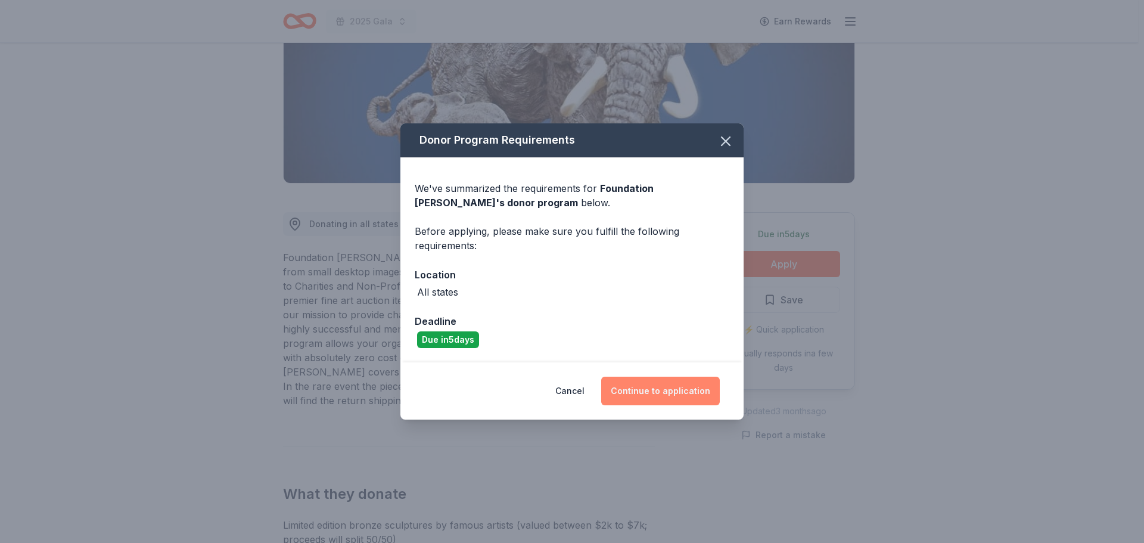
click at [690, 377] on button "Continue to application" at bounding box center [660, 390] width 119 height 29
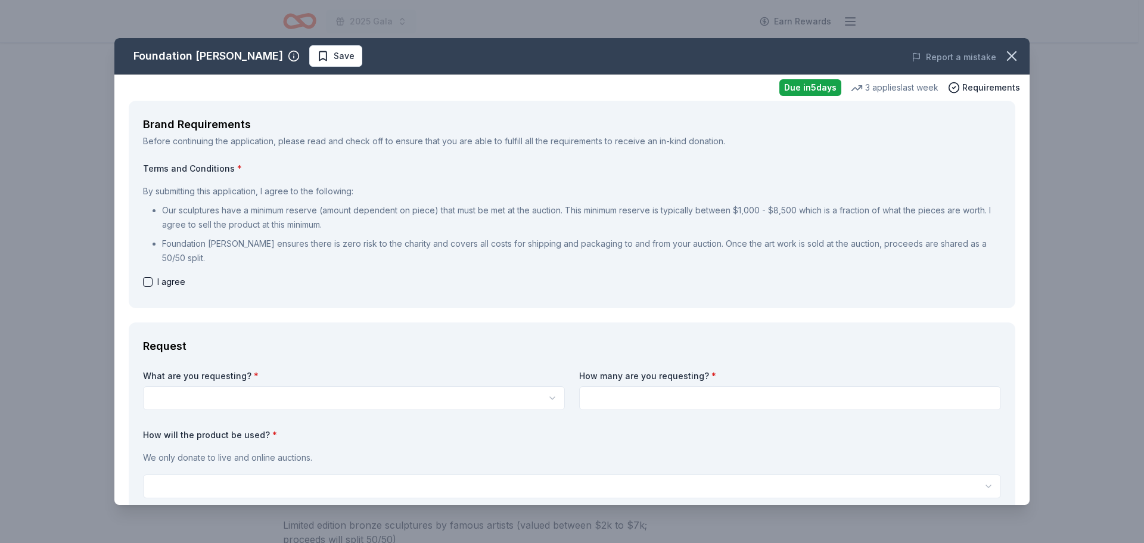
click at [149, 277] on button "button" at bounding box center [148, 282] width 10 height 10
checkbox input "true"
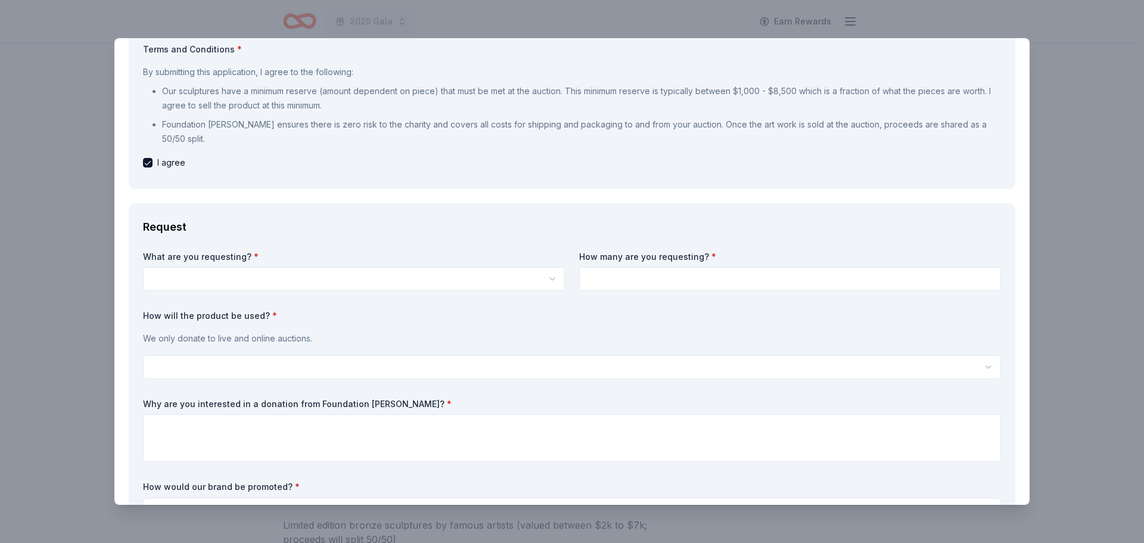
scroll to position [0, 0]
click at [250, 272] on body "2025 Gala Earn Rewards Due [DATE] Share Foundation [PERSON_NAME] New 3 applies …" at bounding box center [569, 271] width 1138 height 543
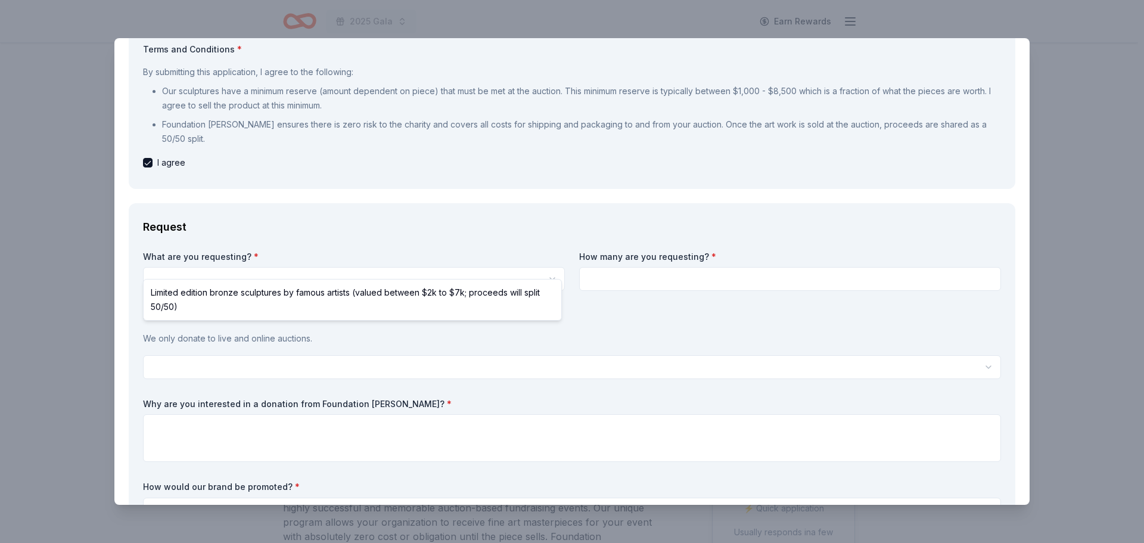
select select "Limited edition bronze sculptures by famous artists (valued between $2k to $7k;…"
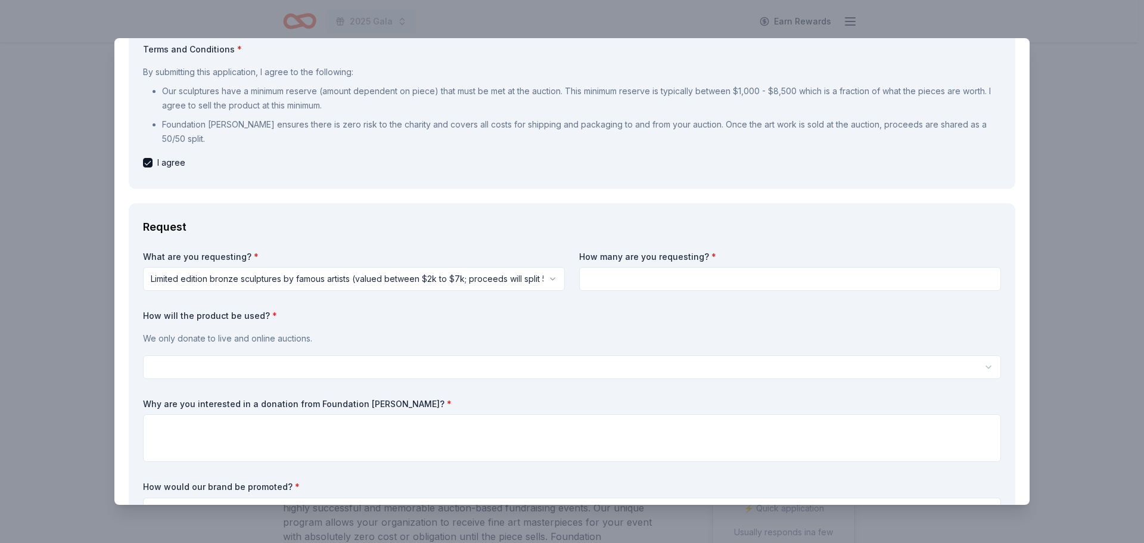
click at [597, 267] on input at bounding box center [790, 279] width 422 height 24
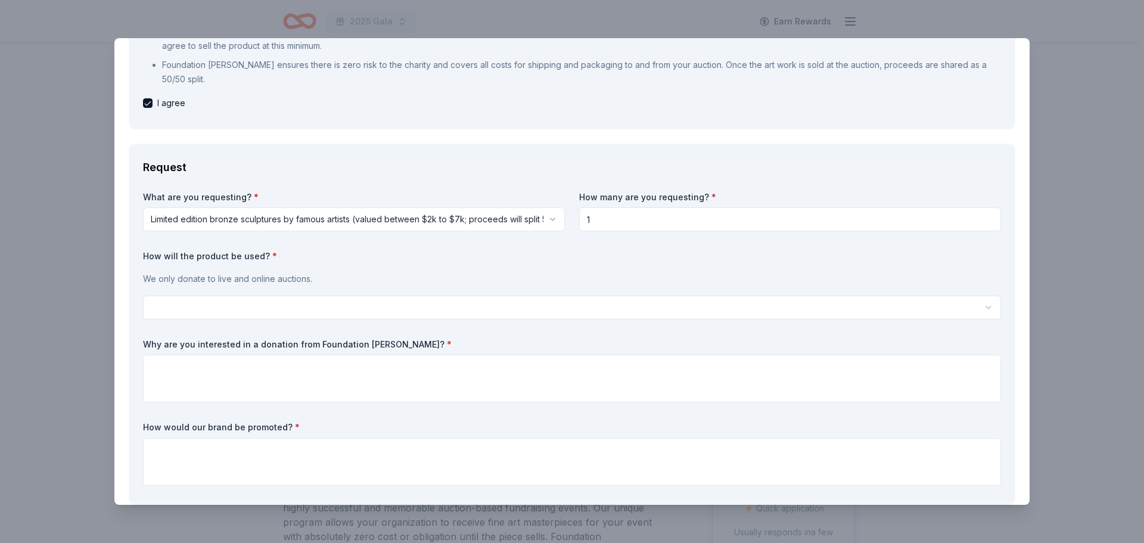
type input "1"
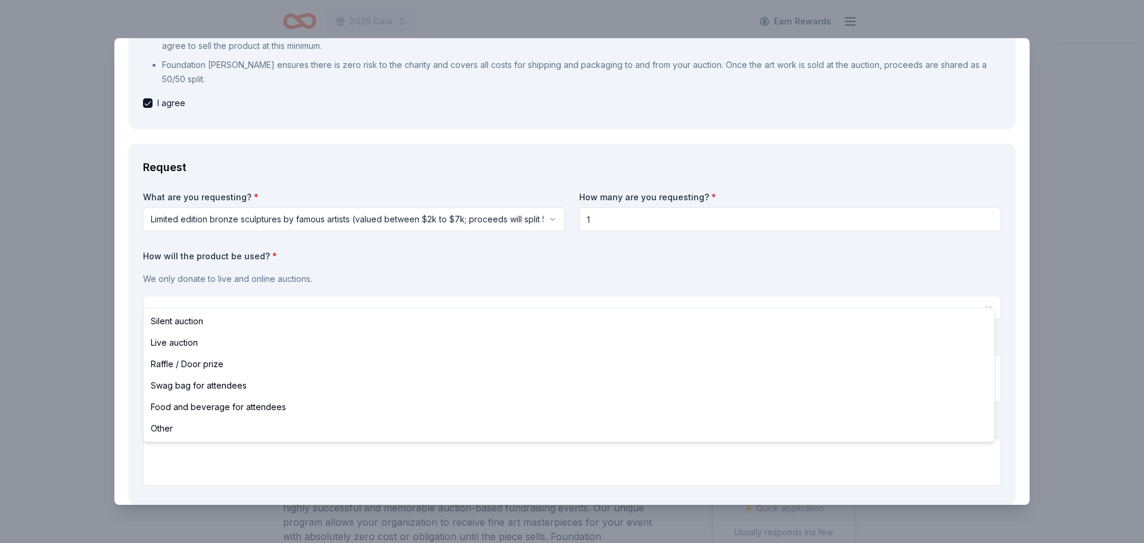
click at [217, 294] on html "2025 Gala Earn Rewards Due [DATE] Share Foundation [PERSON_NAME] New 3 applies …" at bounding box center [572, 271] width 1144 height 543
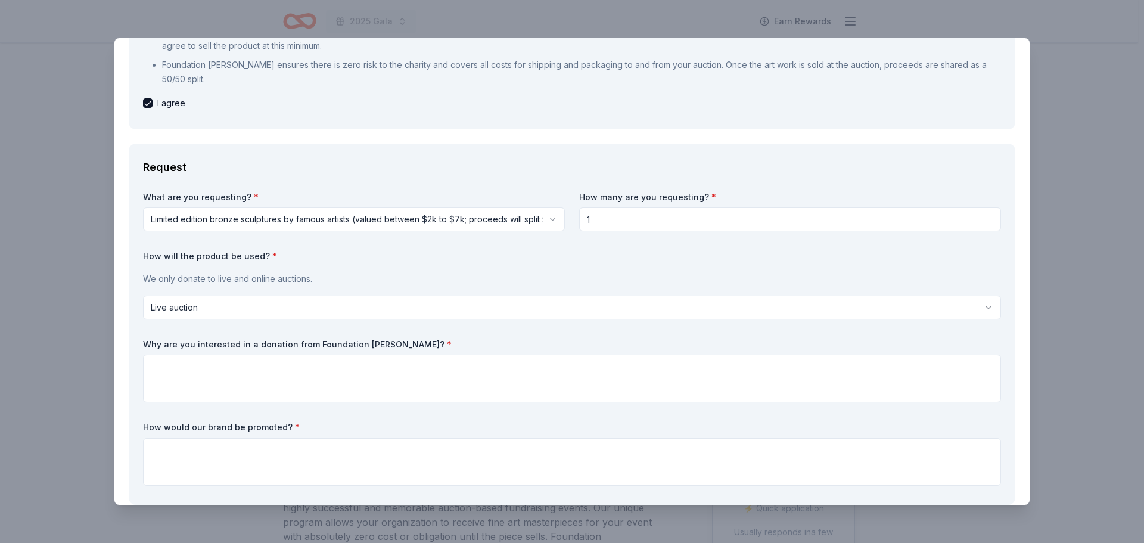
click at [266, 291] on html "2025 Gala Earn Rewards Due [DATE] Share Foundation [PERSON_NAME] New 3 applies …" at bounding box center [572, 271] width 1144 height 543
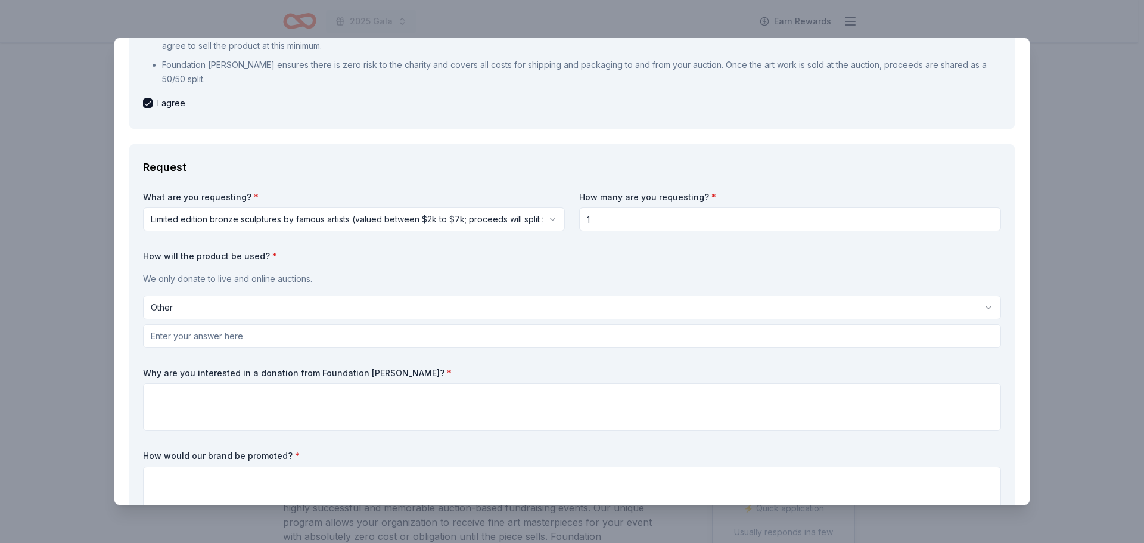
click at [235, 296] on html "2025 Gala Earn Rewards Due [DATE] Share Foundation [PERSON_NAME] New 3 applies …" at bounding box center [572, 271] width 1144 height 543
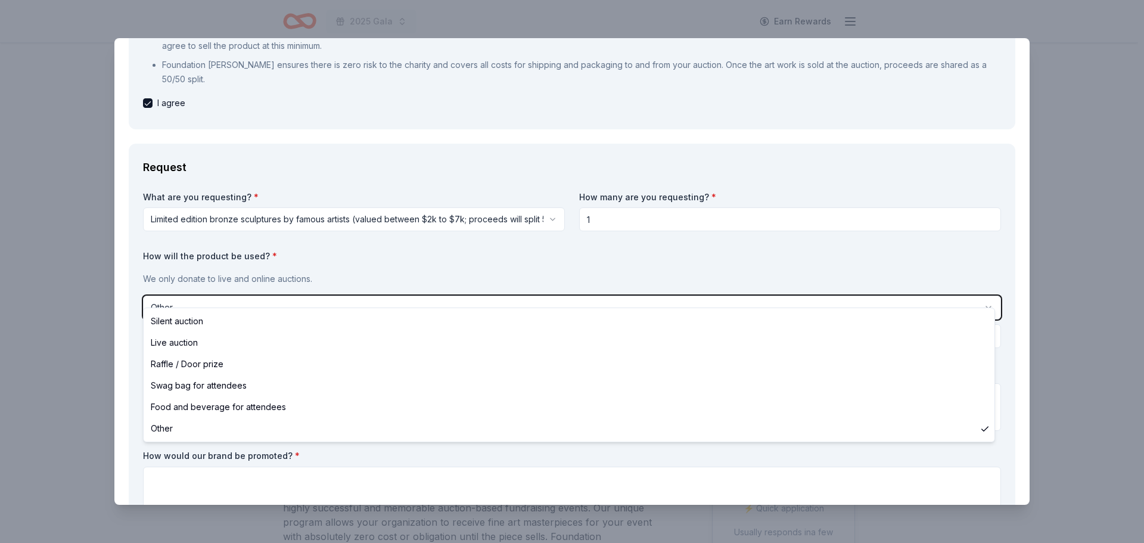
click at [281, 269] on html "2025 Gala Earn Rewards Due [DATE] Share Foundation [PERSON_NAME] New 3 applies …" at bounding box center [572, 271] width 1144 height 543
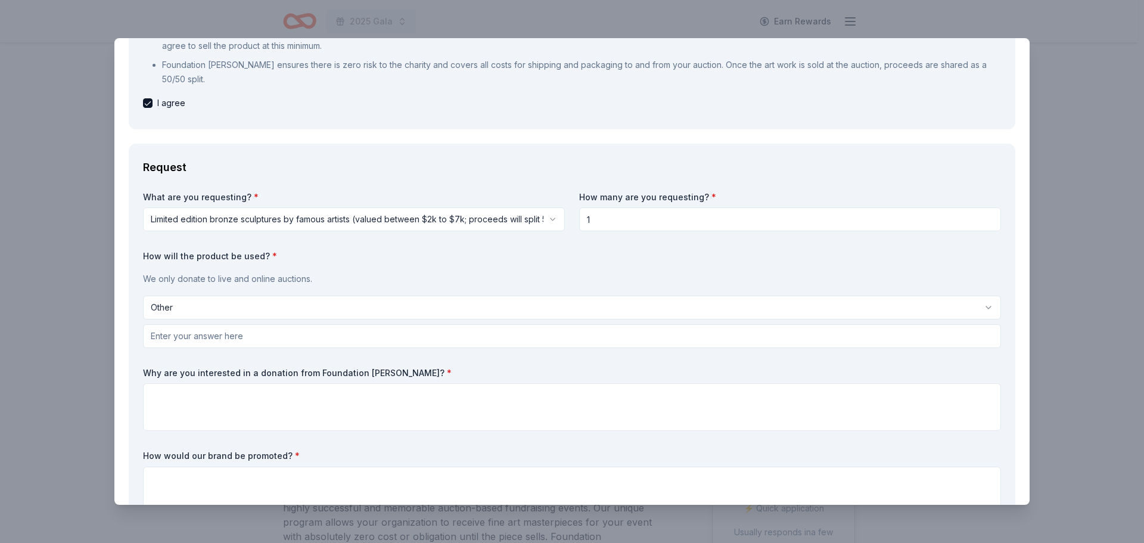
click at [229, 287] on html "2025 Gala Earn Rewards Due [DATE] Share Foundation [PERSON_NAME] New 3 applies …" at bounding box center [572, 271] width 1144 height 543
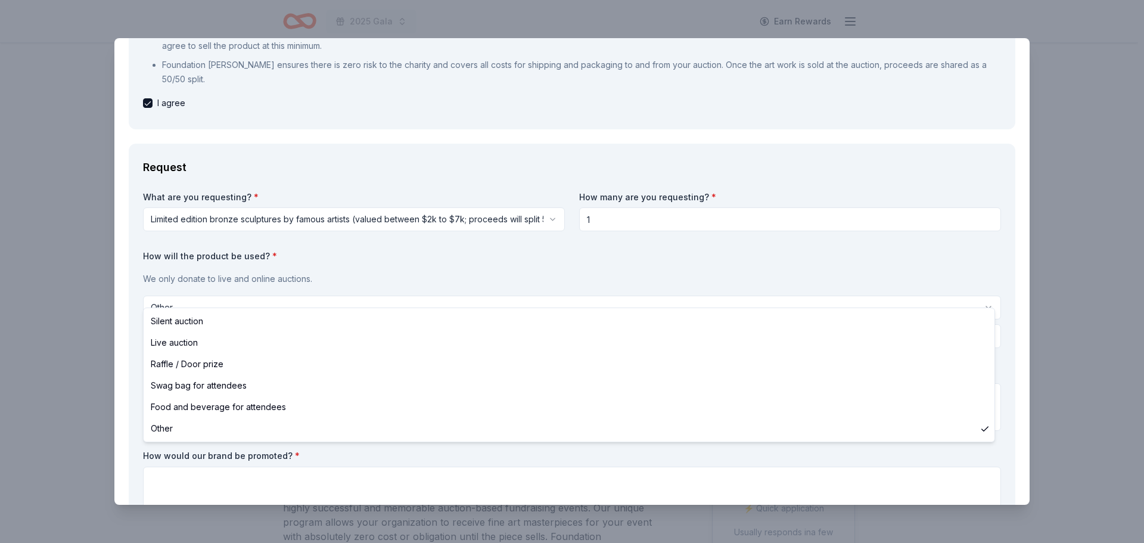
select select "liveAuction"
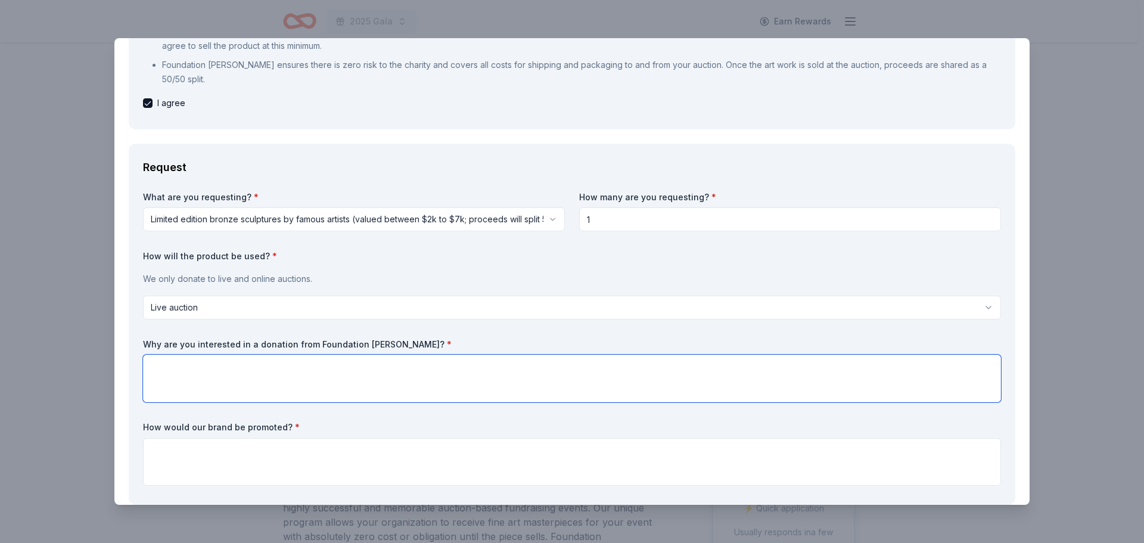
click at [218, 354] on textarea at bounding box center [572, 378] width 858 height 48
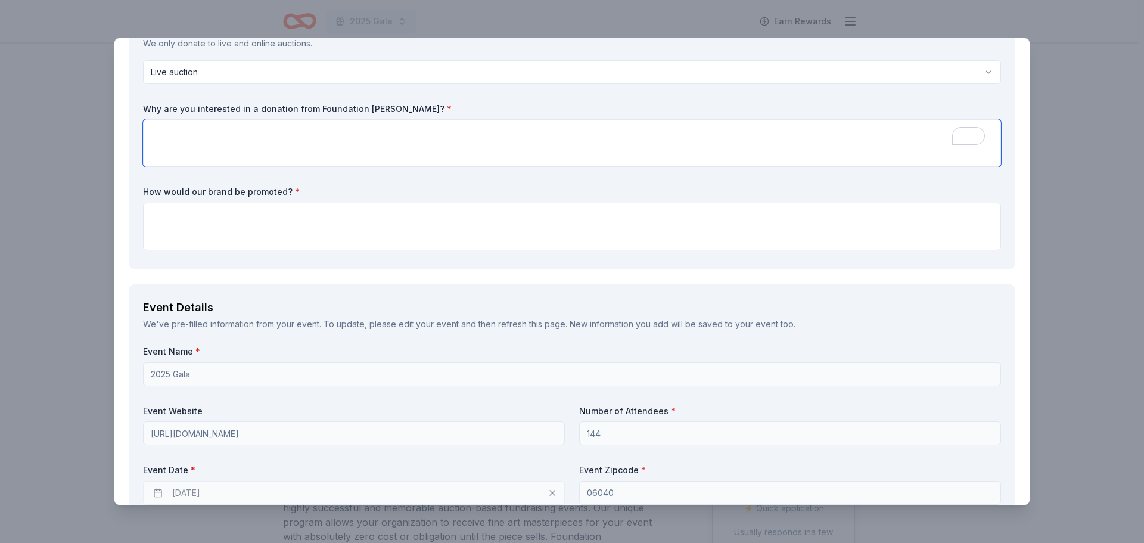
scroll to position [417, 0]
paste textarea "Lor Ipsumd Sitamet co Adipiscing (ELI) se doeiusmo te incididun utl 03et dolore…"
type textarea "Lor Ipsumd Sitamet co Adipiscing (ELI) se doeiusmo te incididun utl 03et dolore…"
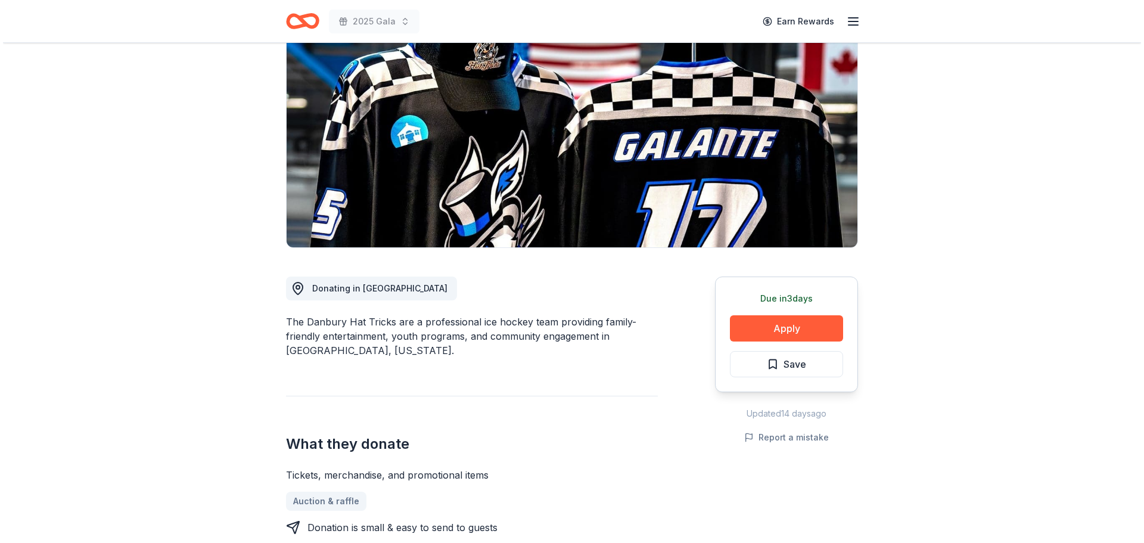
scroll to position [119, 0]
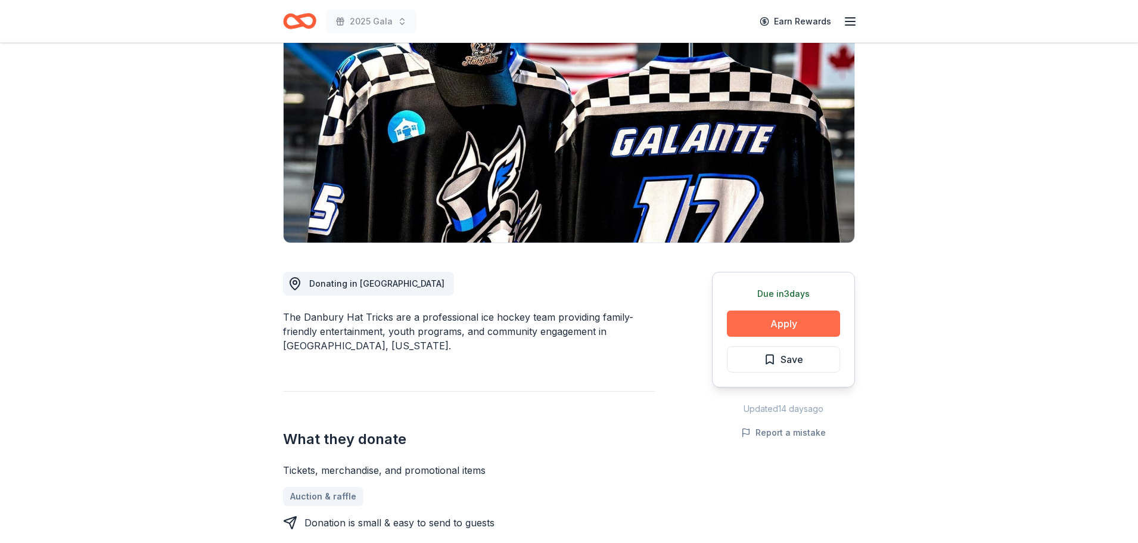
click at [783, 328] on button "Apply" at bounding box center [783, 323] width 113 height 26
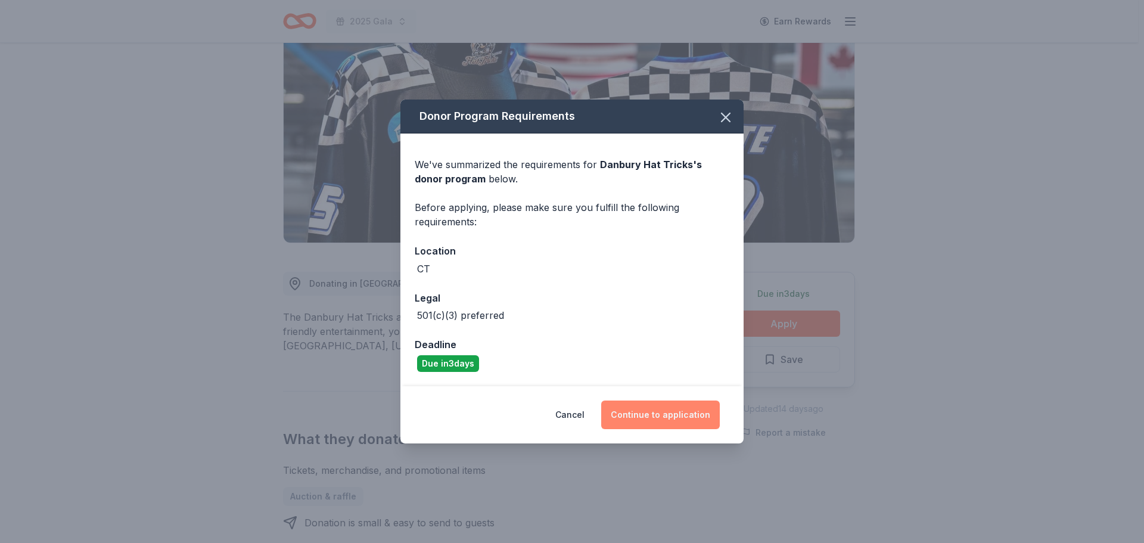
click at [704, 409] on button "Continue to application" at bounding box center [660, 414] width 119 height 29
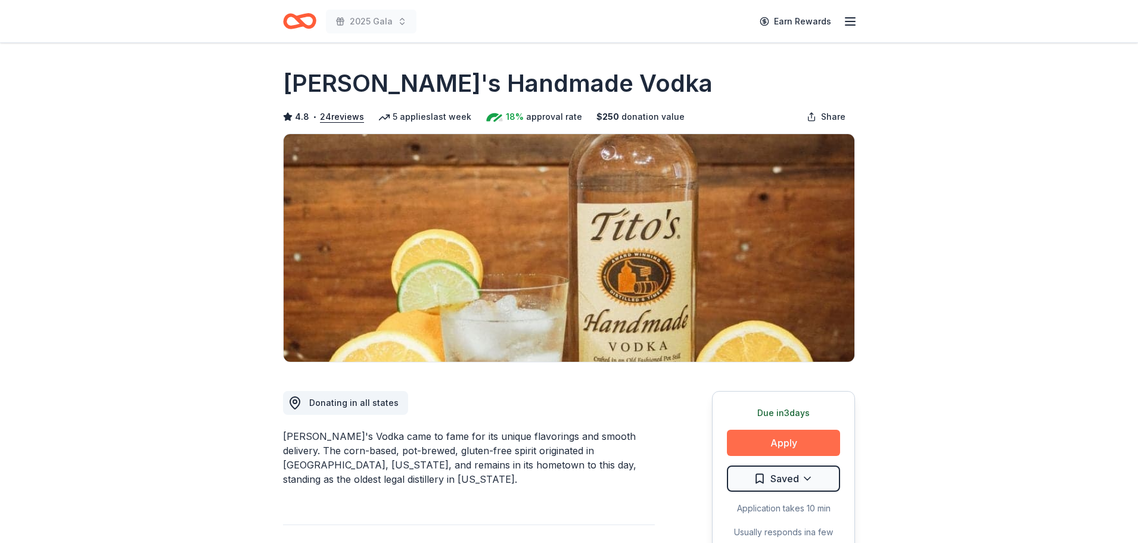
click at [768, 440] on button "Apply" at bounding box center [783, 442] width 113 height 26
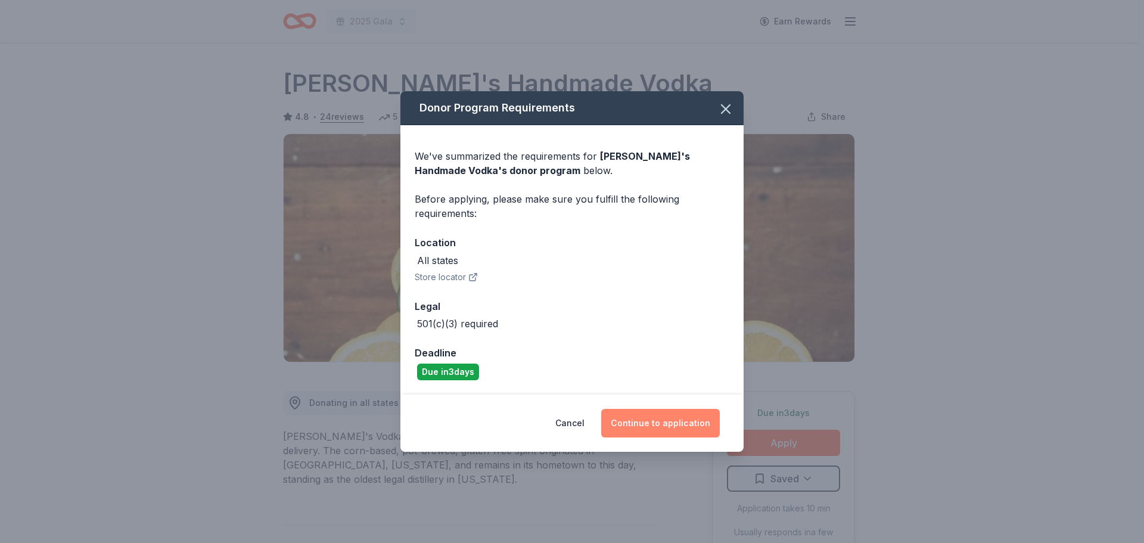
click at [646, 412] on button "Continue to application" at bounding box center [660, 423] width 119 height 29
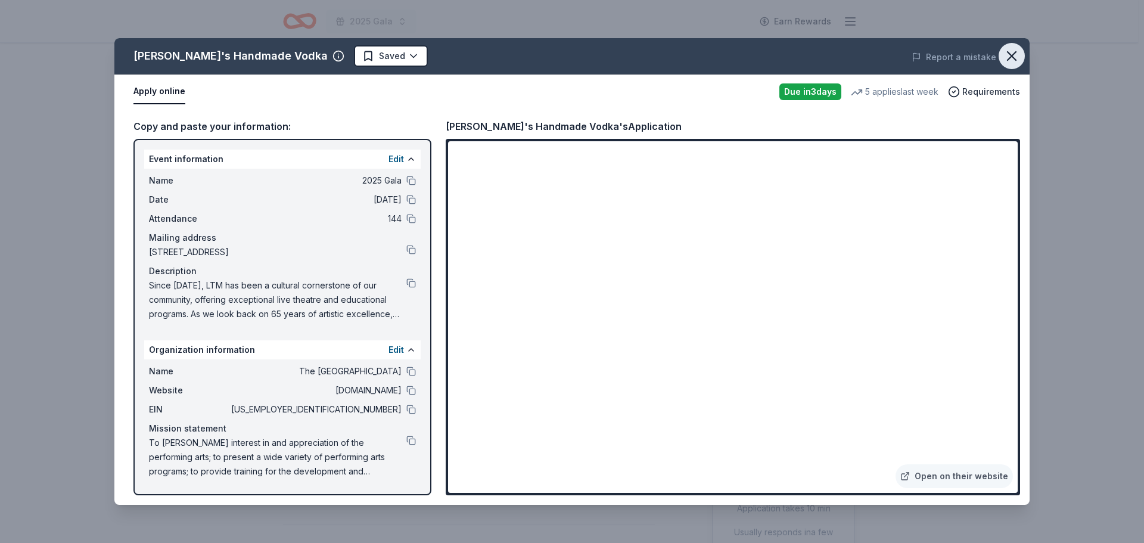
click at [1015, 61] on icon "button" at bounding box center [1011, 56] width 17 height 17
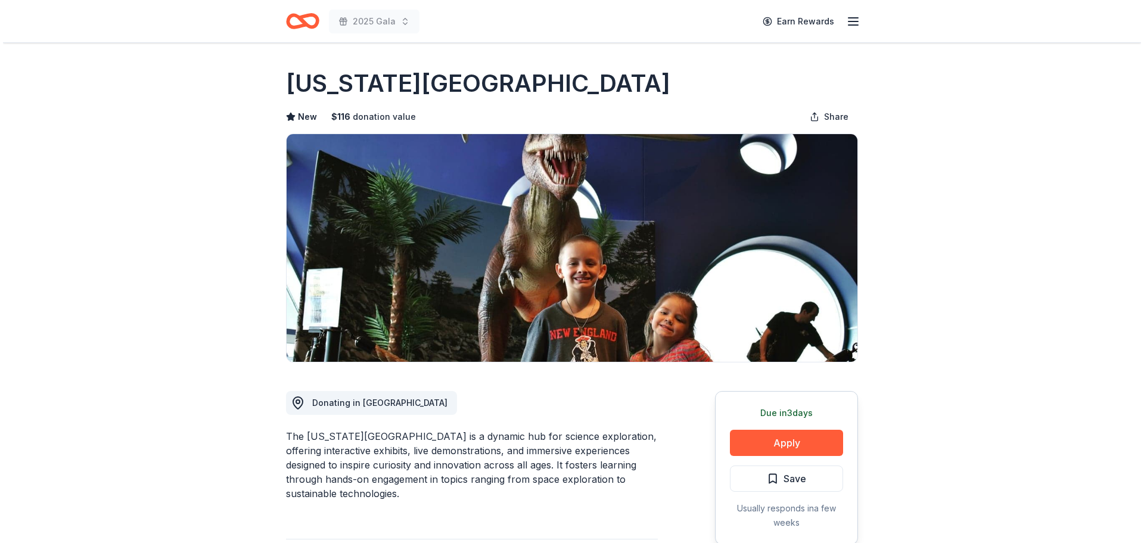
scroll to position [119, 0]
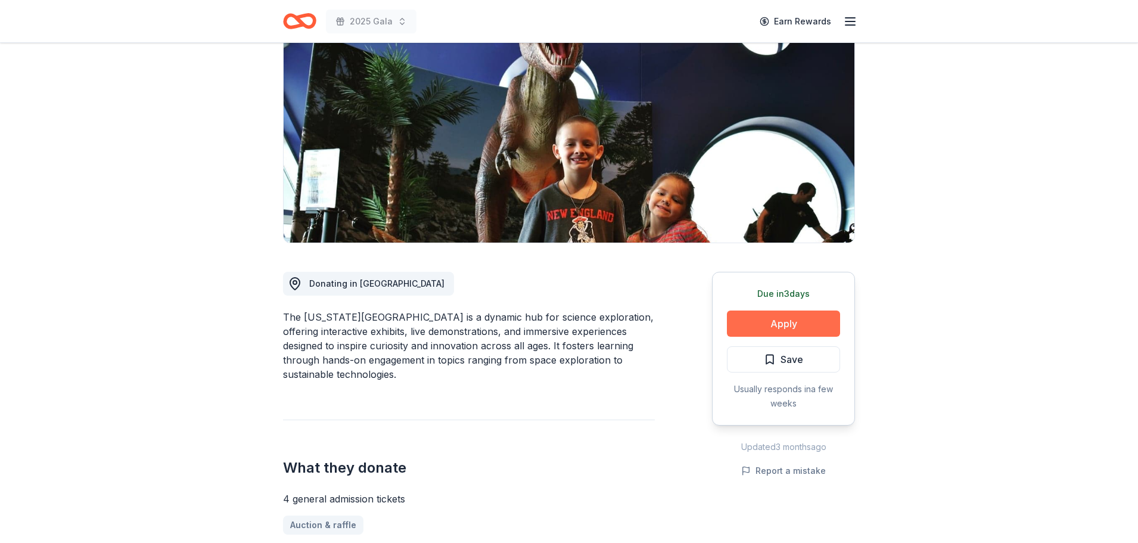
click at [812, 313] on button "Apply" at bounding box center [783, 323] width 113 height 26
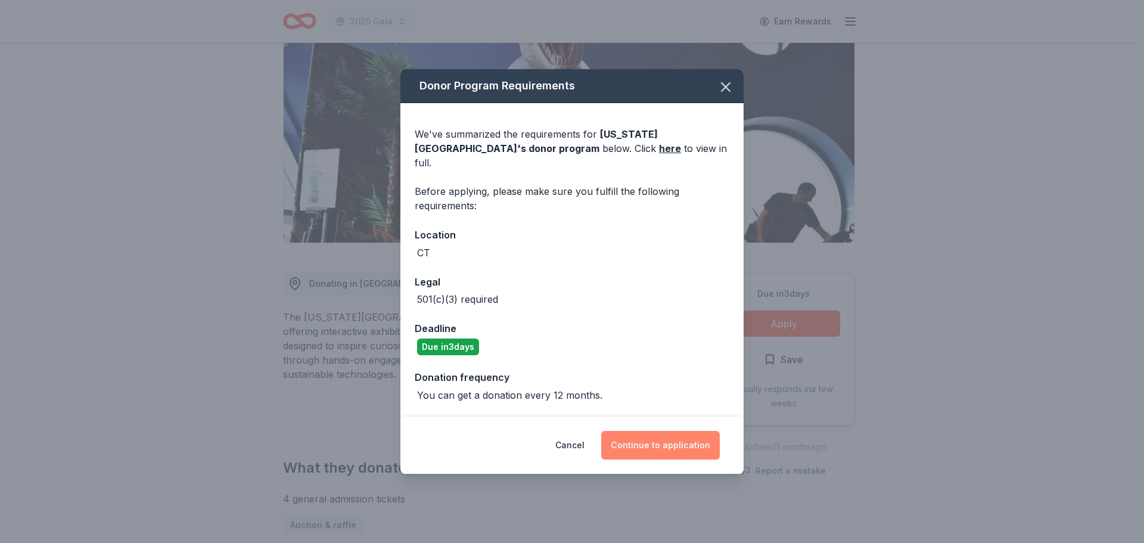
click at [666, 434] on button "Continue to application" at bounding box center [660, 445] width 119 height 29
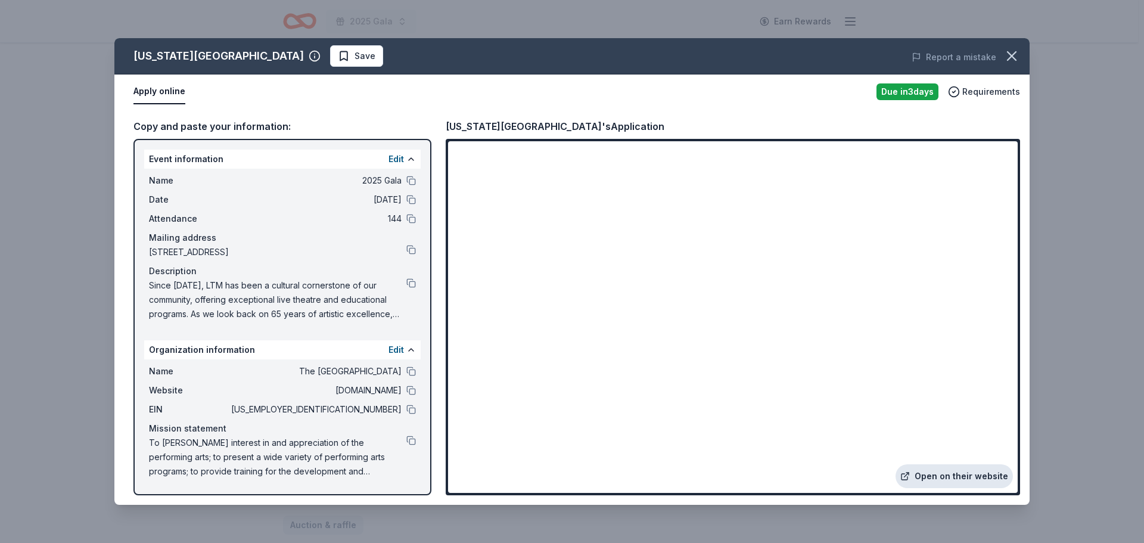
click at [942, 473] on link "Open on their website" at bounding box center [953, 476] width 117 height 24
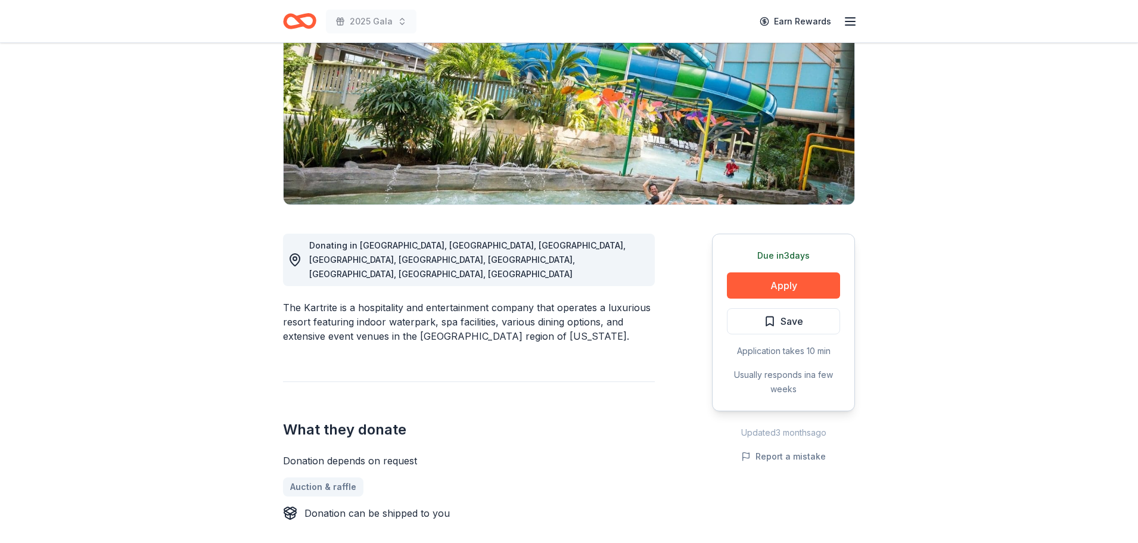
scroll to position [179, 0]
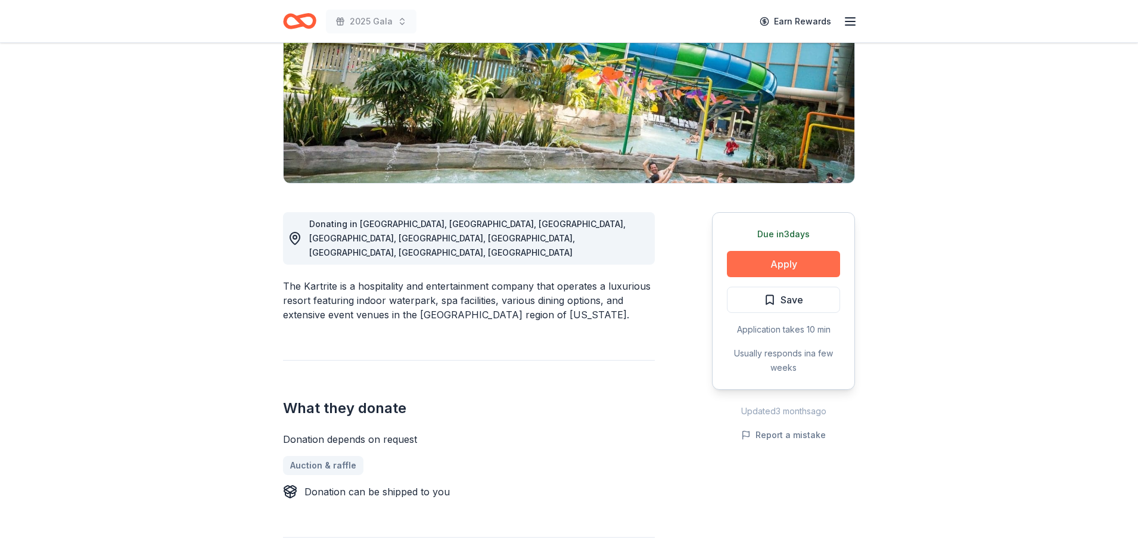
click at [765, 259] on button "Apply" at bounding box center [783, 264] width 113 height 26
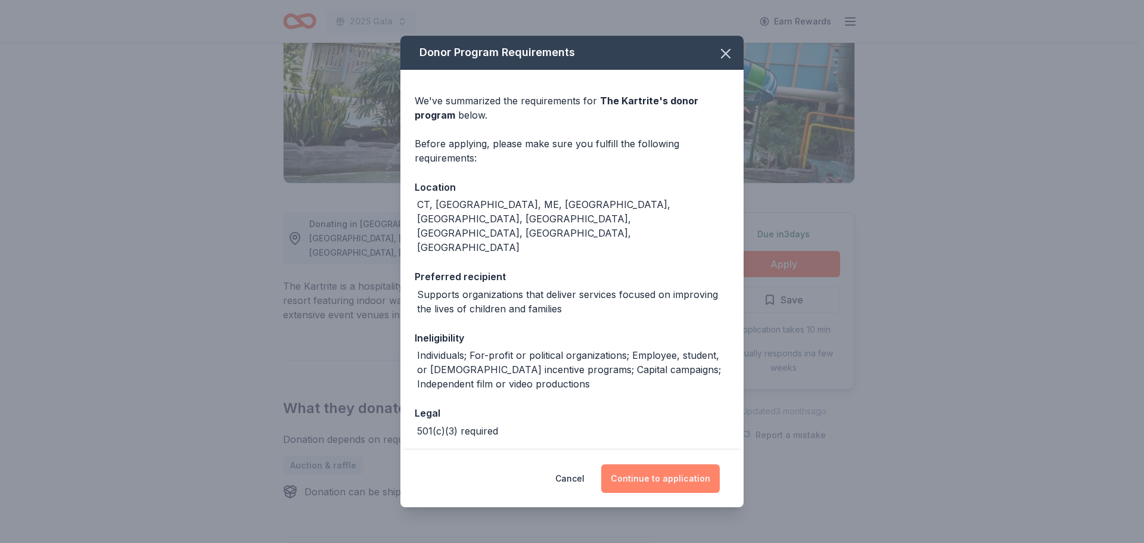
click at [665, 476] on button "Continue to application" at bounding box center [660, 478] width 119 height 29
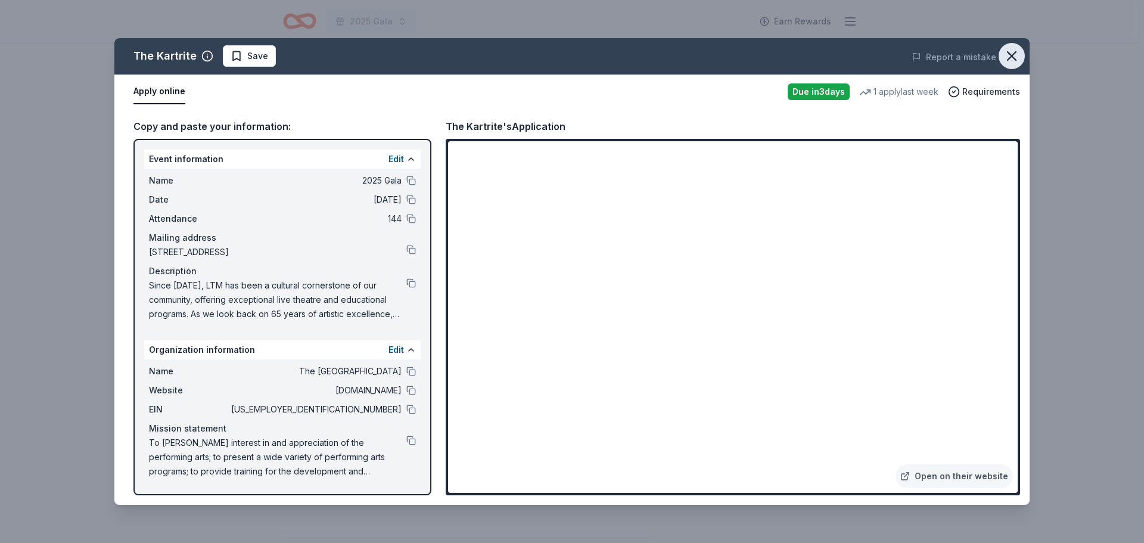
click at [1015, 54] on icon "button" at bounding box center [1011, 56] width 17 height 17
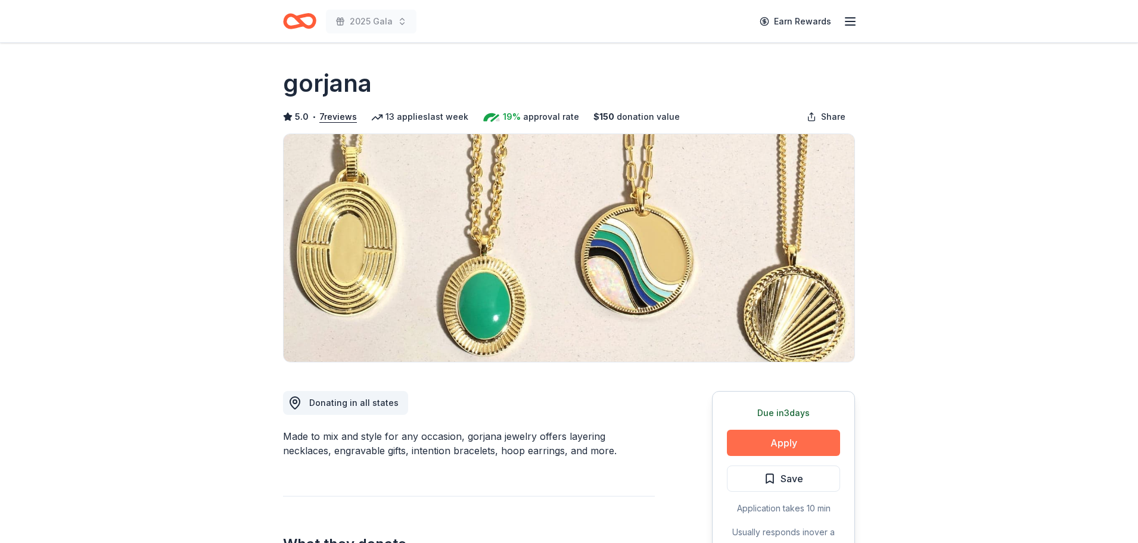
click at [748, 435] on button "Apply" at bounding box center [783, 442] width 113 height 26
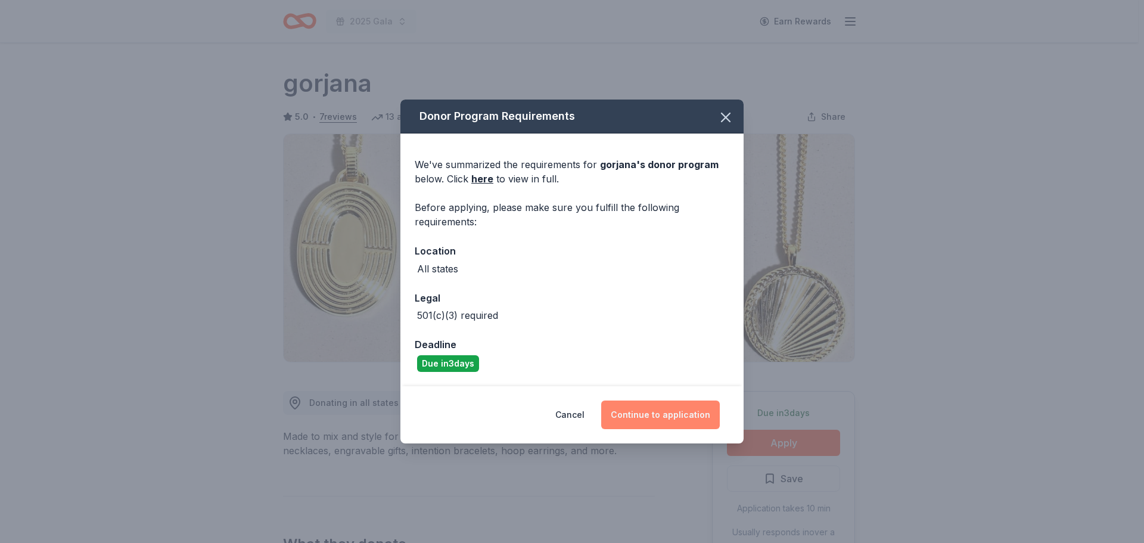
click at [631, 400] on button "Continue to application" at bounding box center [660, 414] width 119 height 29
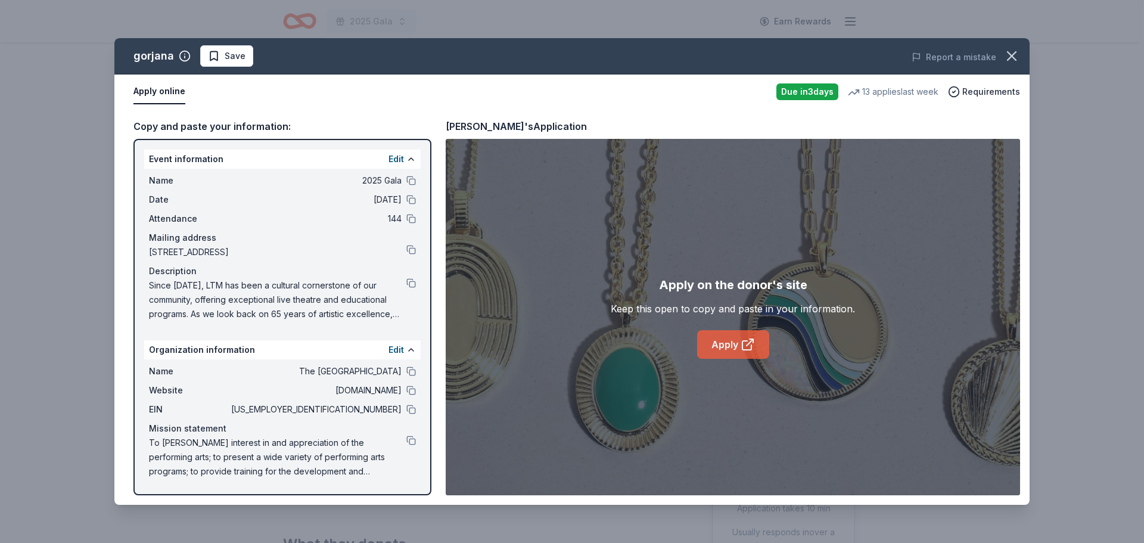
click at [708, 337] on link "Apply" at bounding box center [733, 344] width 72 height 29
